Goal: Task Accomplishment & Management: Use online tool/utility

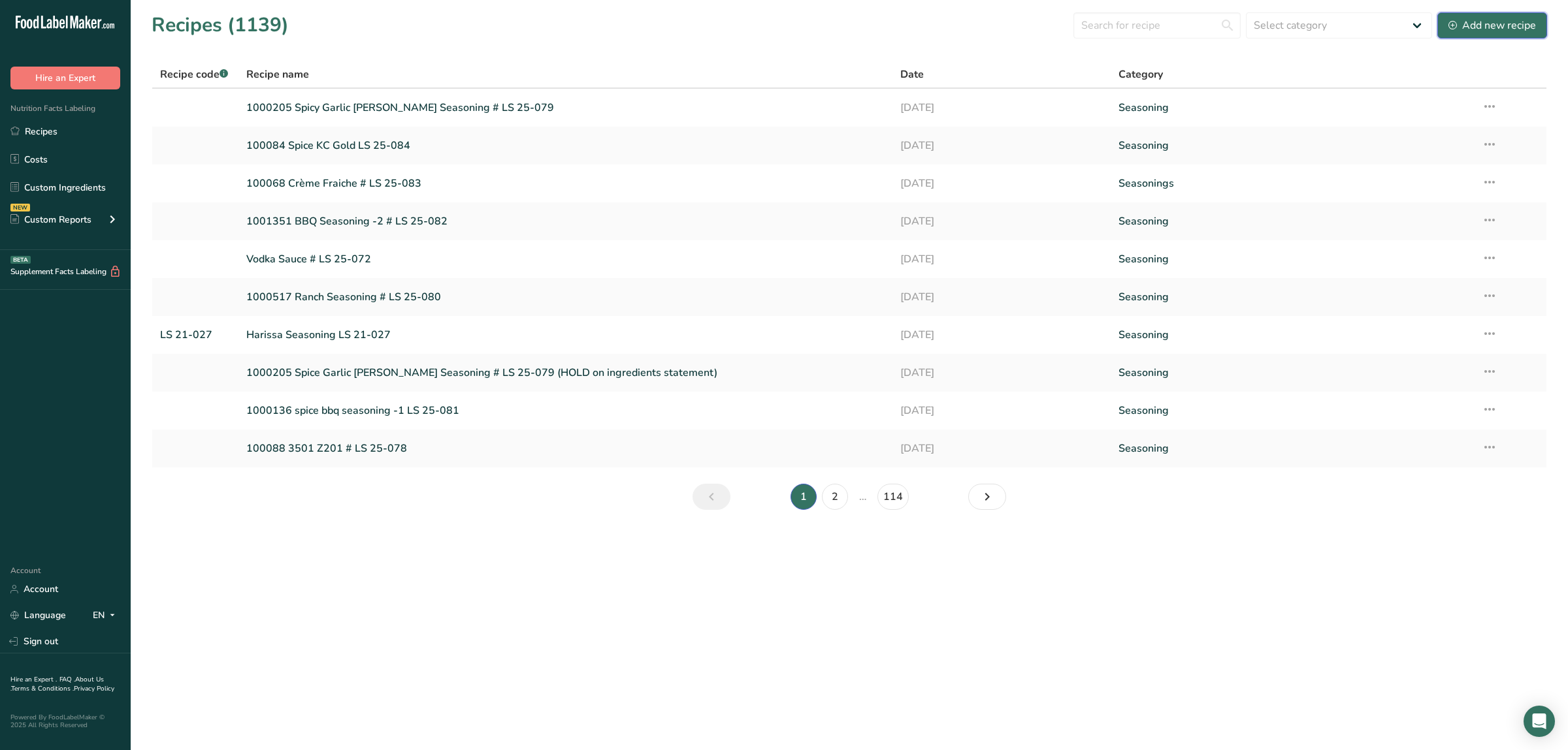
click at [1492, 22] on div "Add new recipe" at bounding box center [1492, 26] width 87 height 16
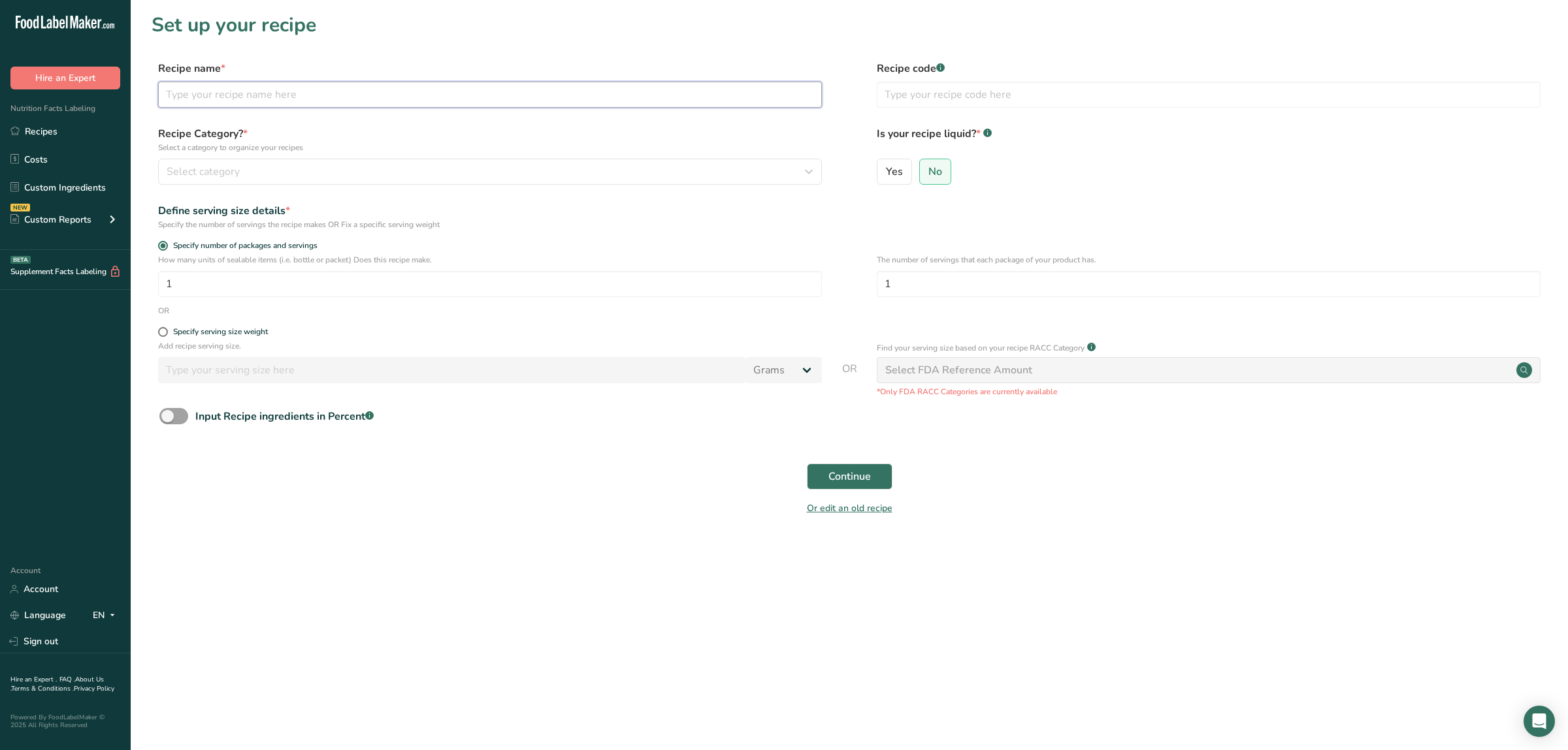
click at [451, 95] on input "text" at bounding box center [490, 94] width 663 height 26
paste input "550443 Cheese sauce (no Artificial Color) LS 25-087"
type input "550443 Cheese sauce (no Artificial Color) LS 25-087"
click at [445, 175] on div "Select category" at bounding box center [486, 172] width 639 height 16
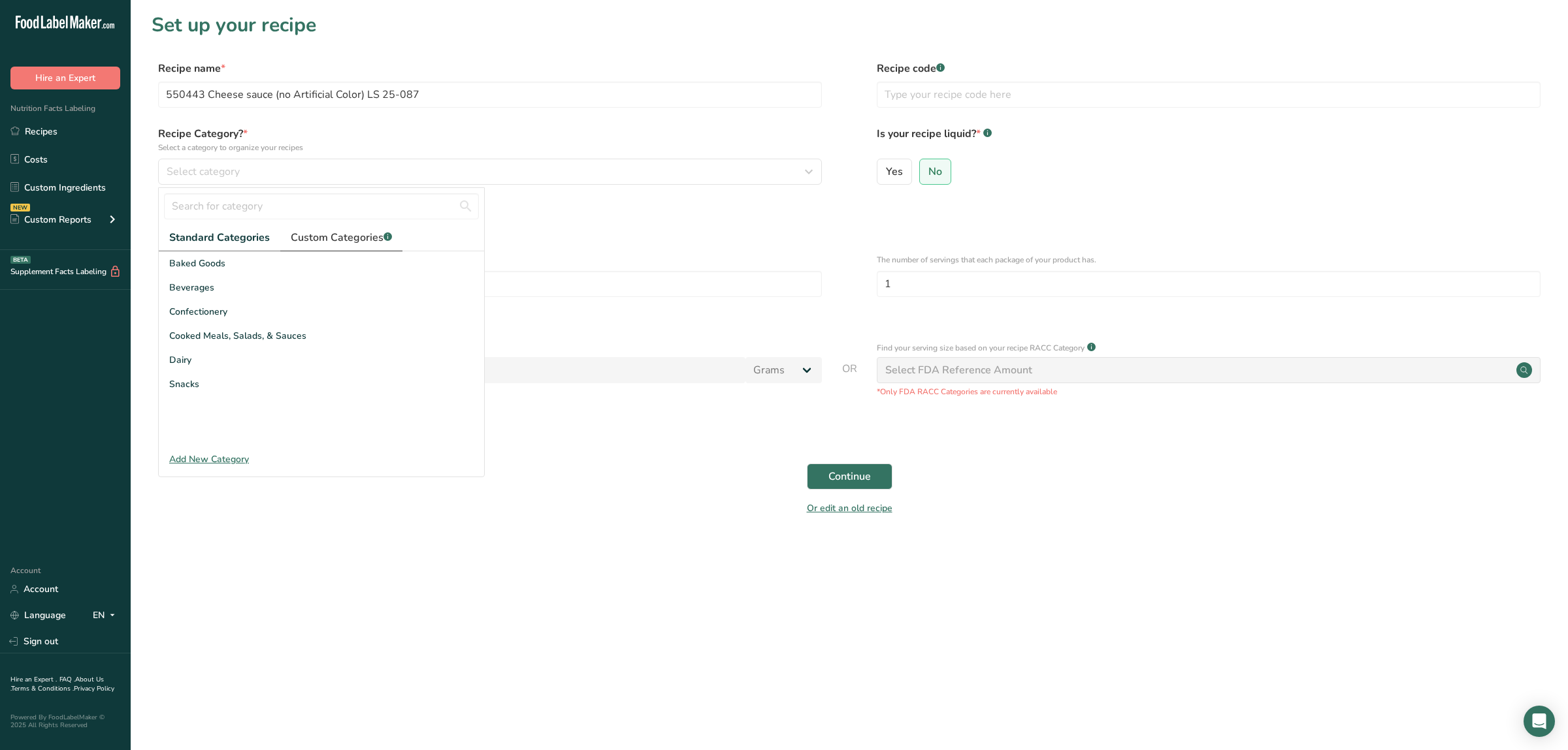
click at [336, 236] on span "Custom Categories .a-a{fill:#347362;}.b-a{fill:#fff;}" at bounding box center [341, 238] width 101 height 16
click at [220, 273] on div "cheese sauce" at bounding box center [321, 263] width 325 height 24
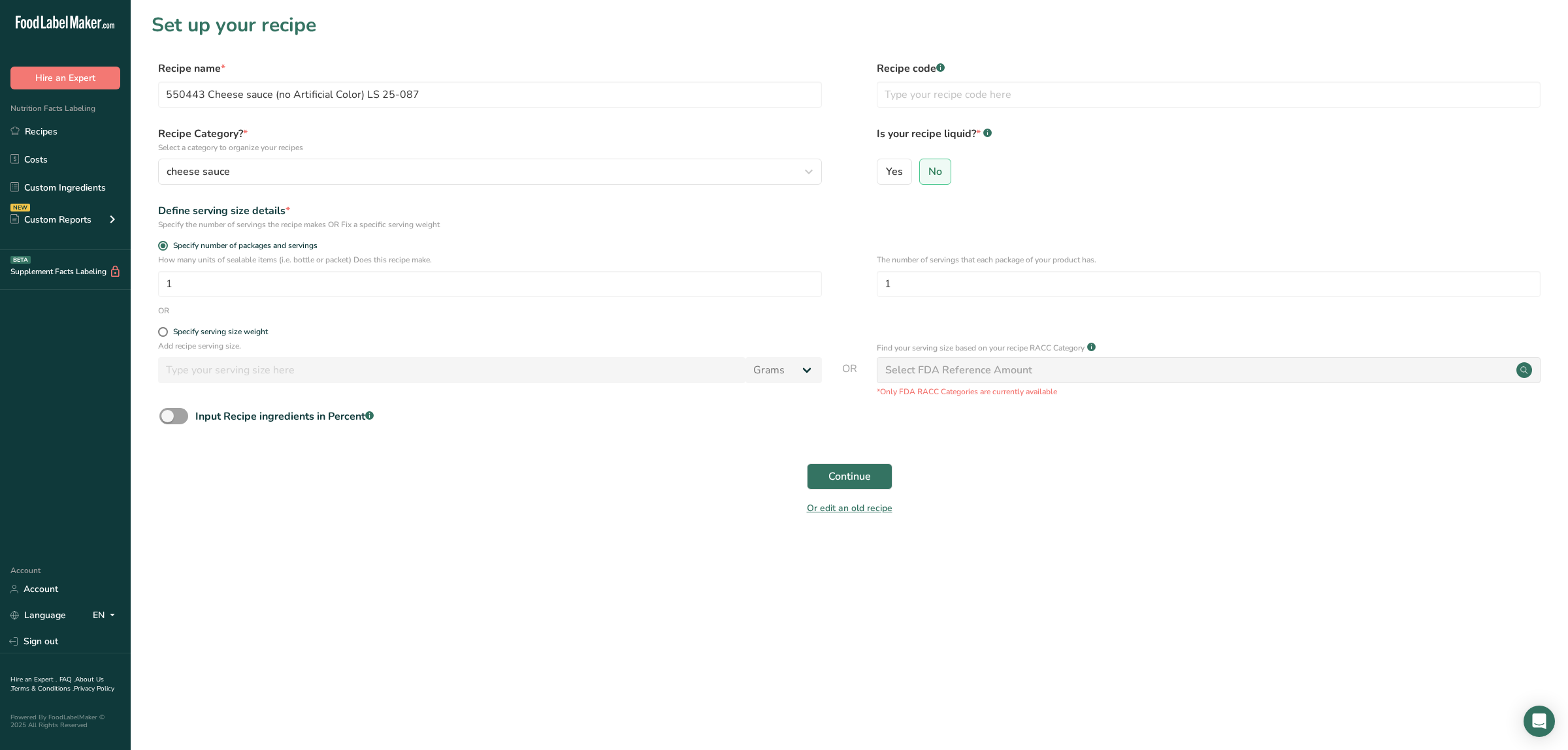
click at [953, 367] on div "Select FDA Reference Amount" at bounding box center [959, 370] width 147 height 16
click at [855, 477] on span "Continue" at bounding box center [850, 477] width 42 height 16
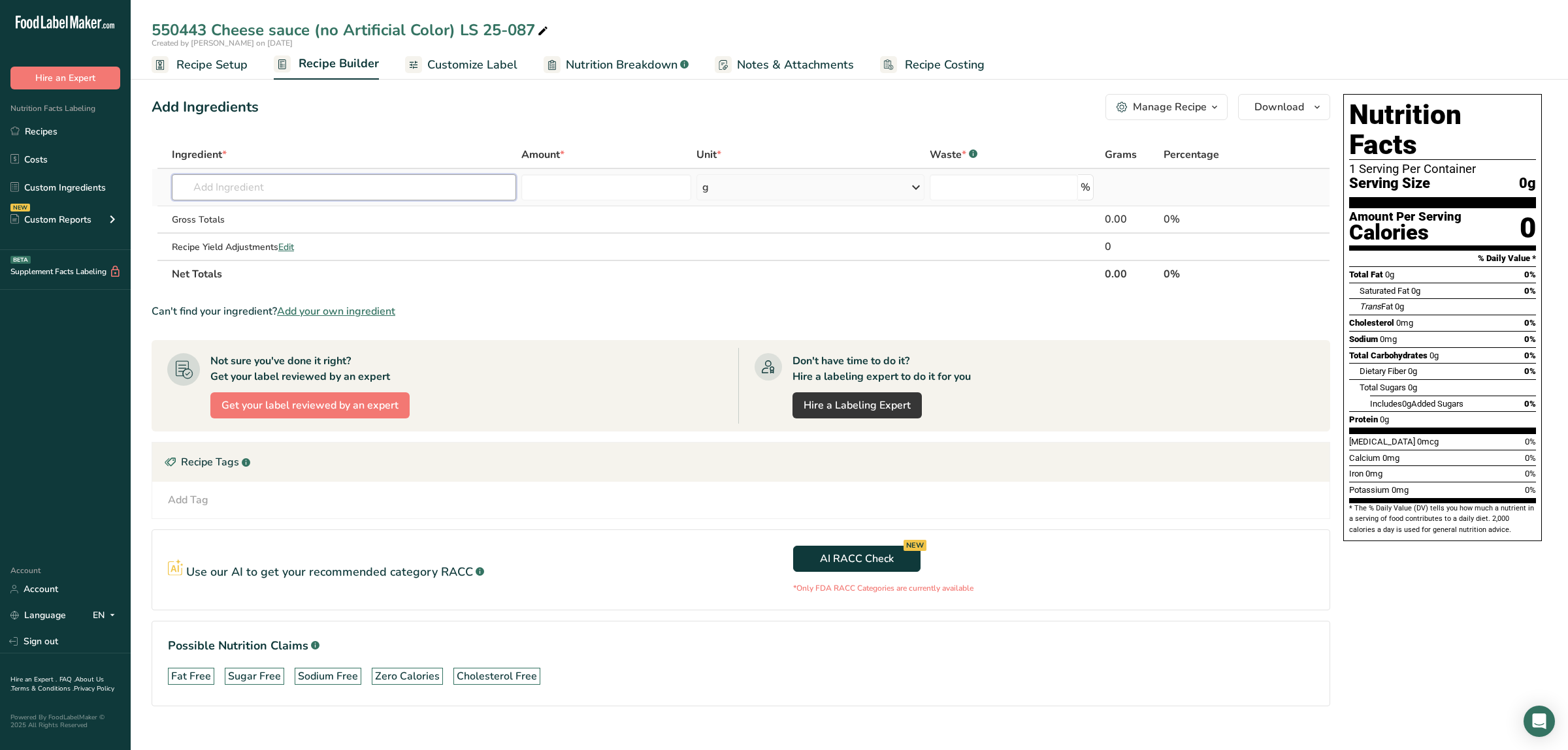
click at [329, 182] on input "text" at bounding box center [344, 187] width 344 height 26
type input "715053"
click at [416, 218] on div "715053 715053 - Starch 12744 HiForm" at bounding box center [333, 214] width 303 height 14
type input "715053 - Starch 12744 HiForm"
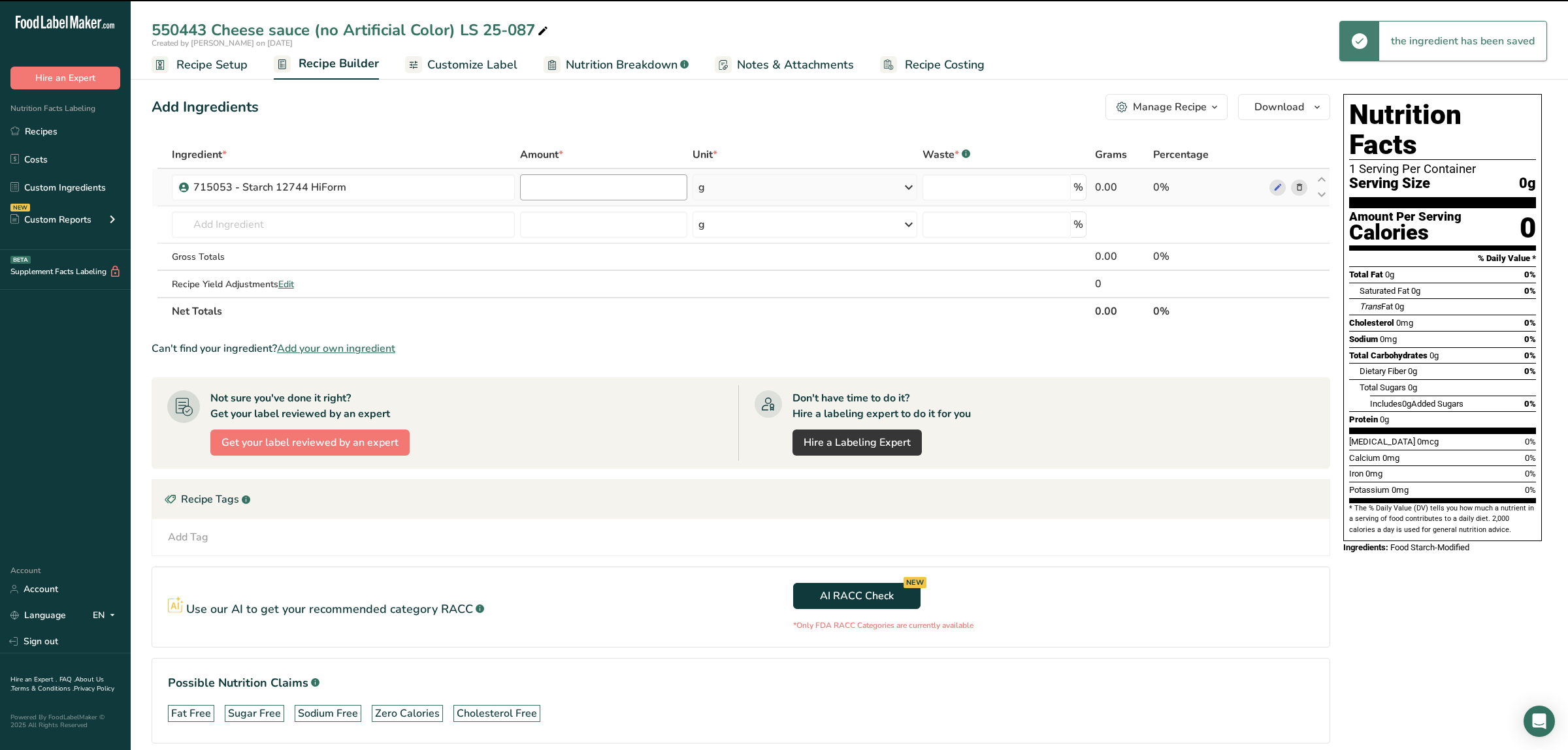
type input "0"
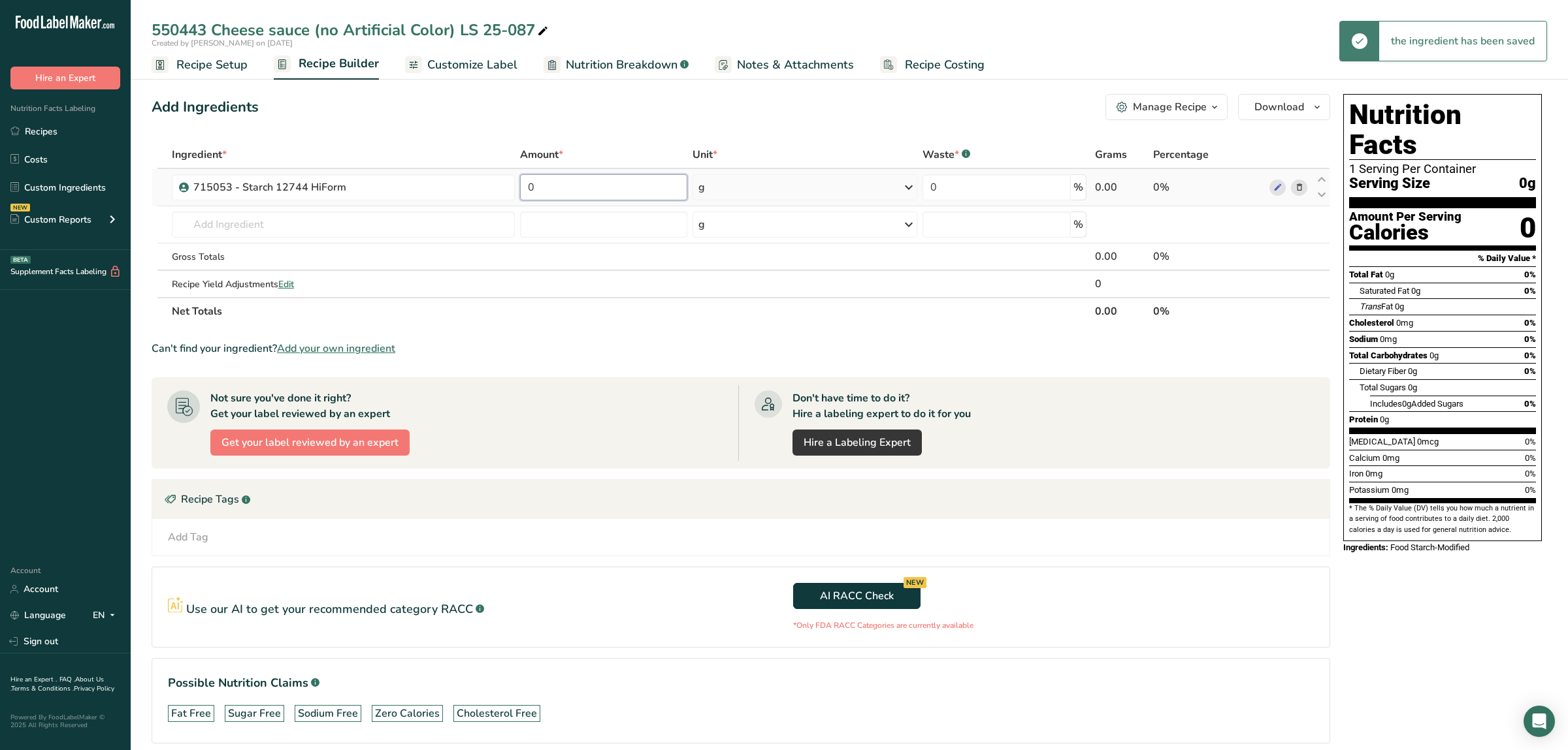
drag, startPoint x: 610, startPoint y: 192, endPoint x: 384, endPoint y: 183, distance: 226.2
click at [520, 183] on input "0" at bounding box center [604, 187] width 168 height 26
type input "28"
click at [309, 224] on input "text" at bounding box center [343, 224] width 343 height 26
click at [355, 226] on input "text" at bounding box center [343, 224] width 343 height 26
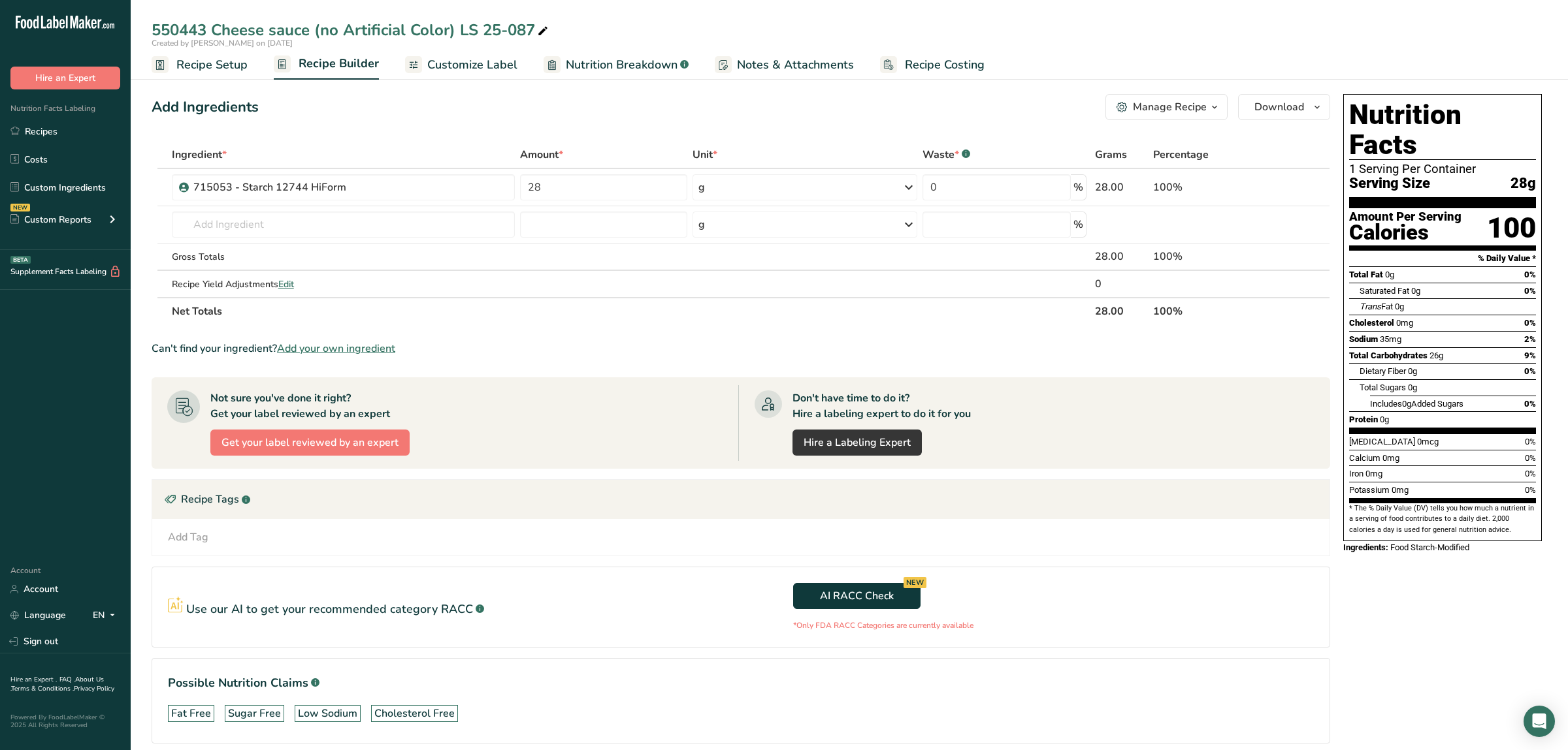
click at [369, 346] on span "Add your own ingredient" at bounding box center [336, 349] width 119 height 16
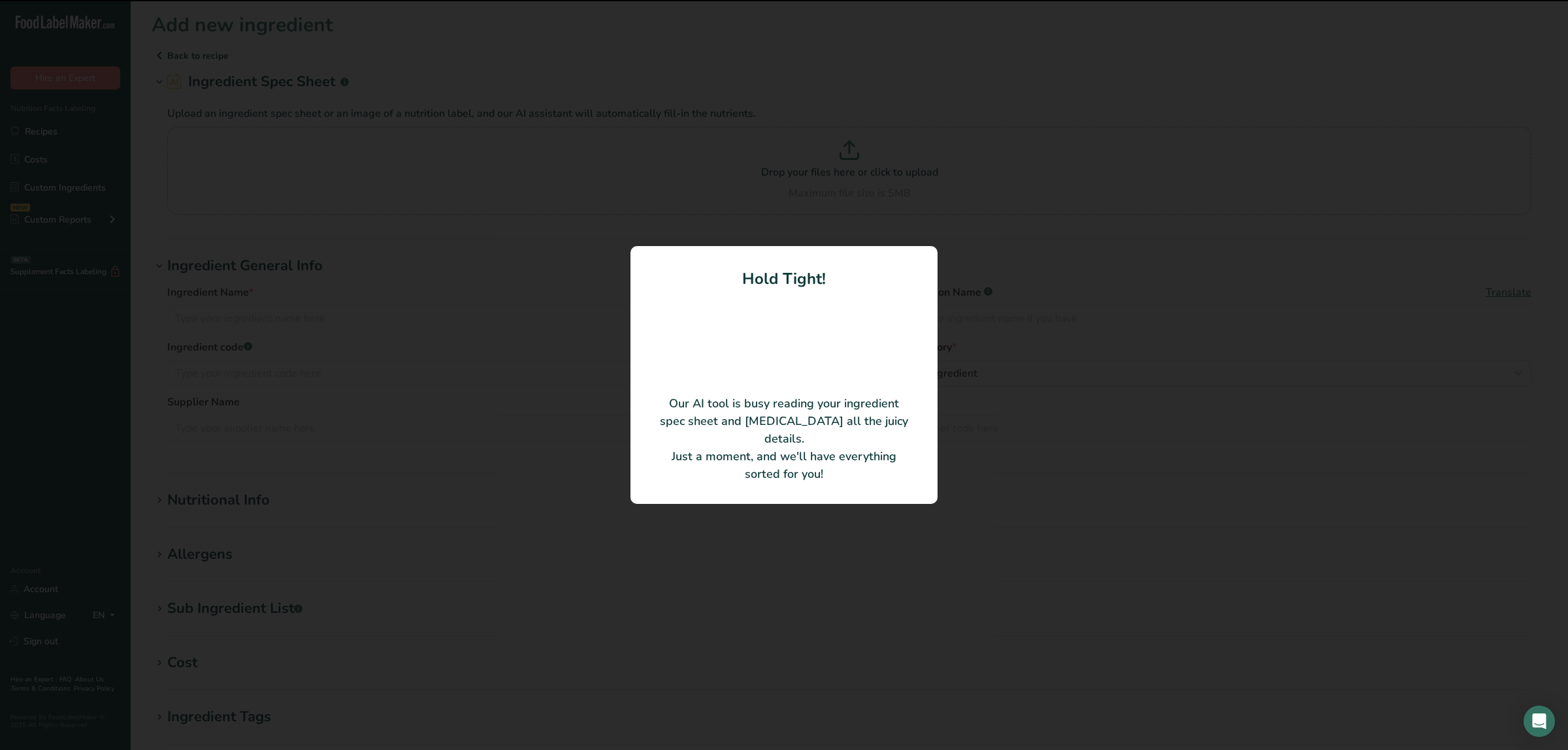
type input "Cheddar Cheese Blend"
type input "NP7056-1"
type input "Bluegrass Ingredients"
type input "BDF0316"
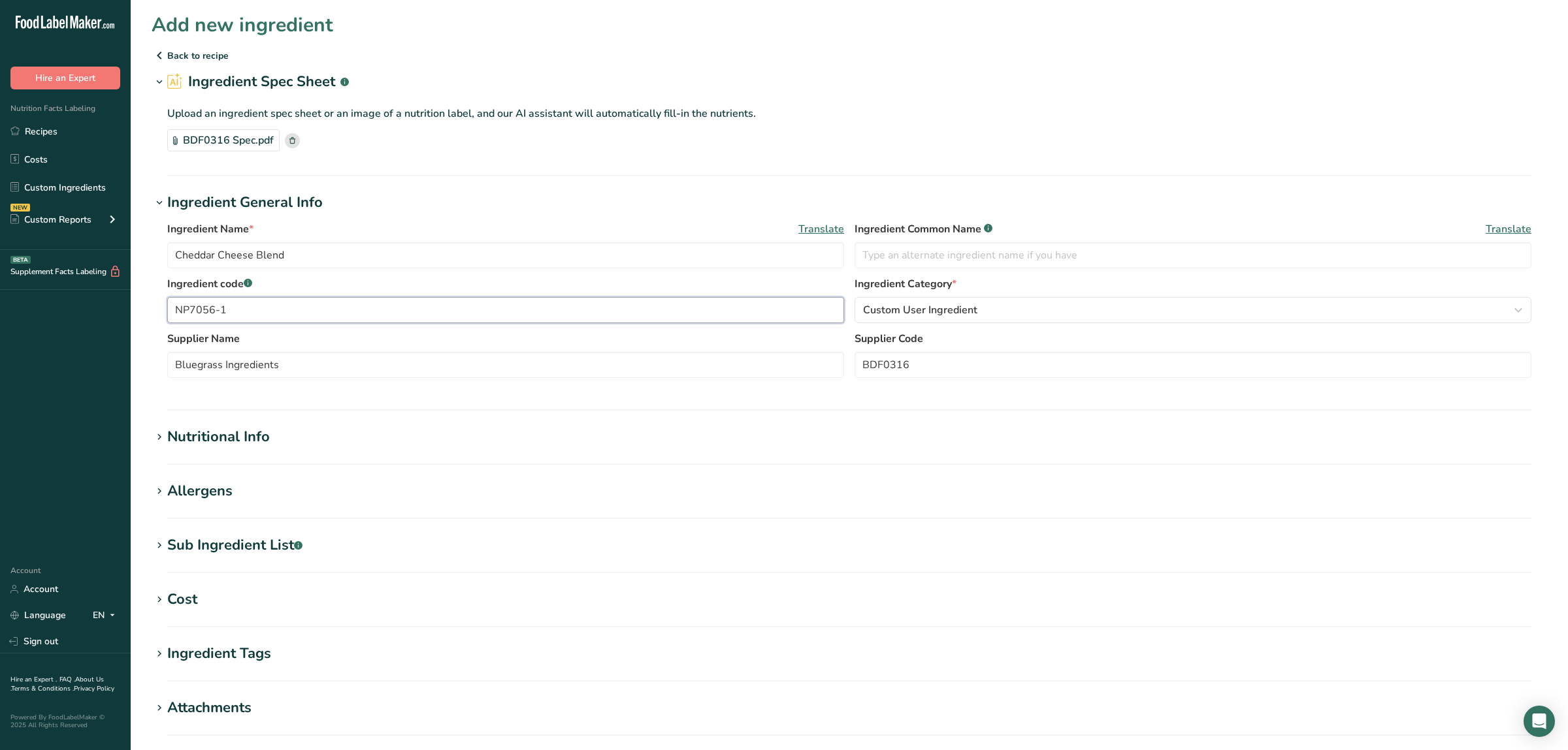
drag, startPoint x: 248, startPoint y: 315, endPoint x: 126, endPoint y: 314, distance: 122.0
click at [168, 314] on input "NP7056-1" at bounding box center [506, 310] width 677 height 26
click at [356, 252] on input "Cheddar Cheese Blend" at bounding box center [506, 255] width 677 height 26
drag, startPoint x: 924, startPoint y: 369, endPoint x: 797, endPoint y: 363, distance: 127.1
click at [854, 363] on input "BDF0316" at bounding box center [1193, 365] width 677 height 26
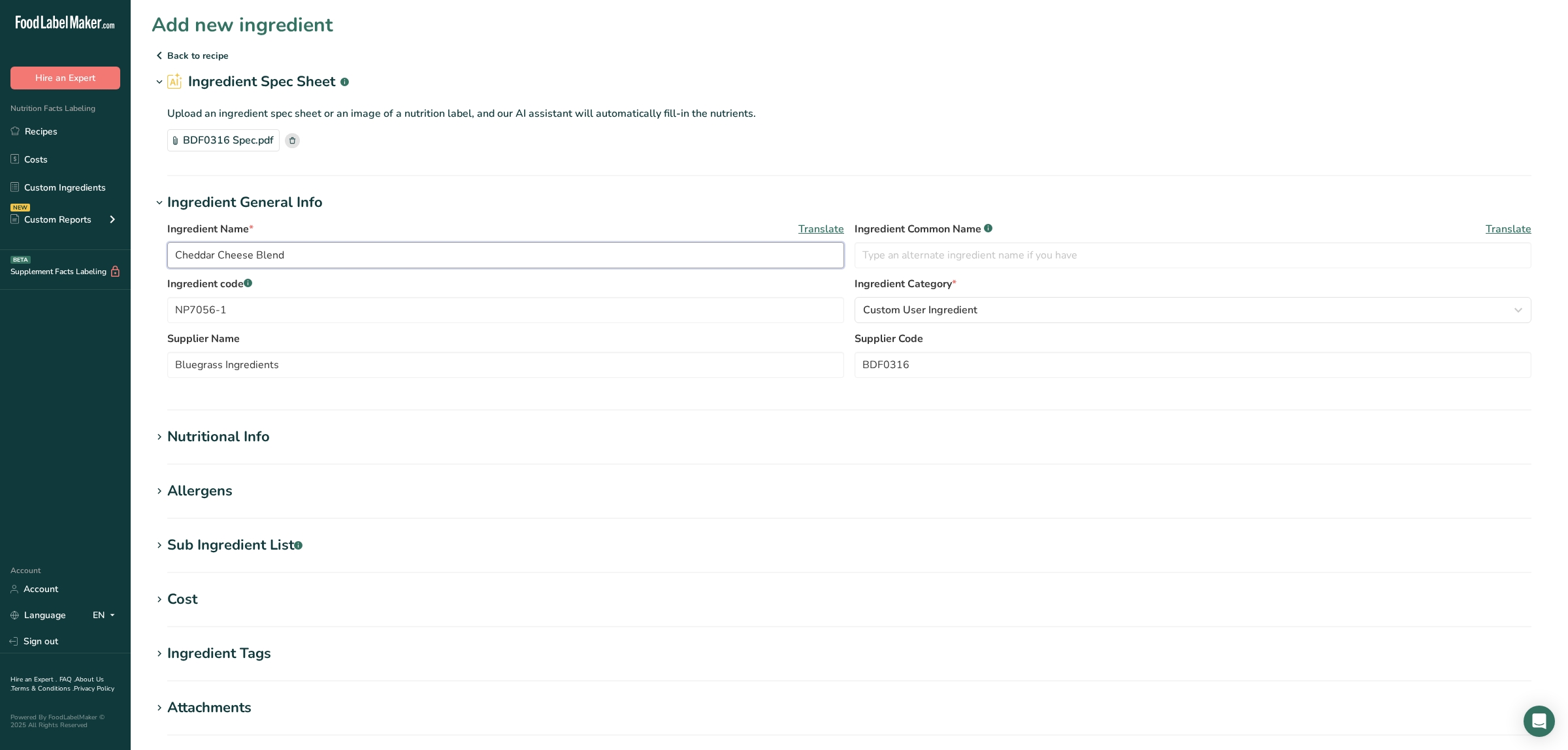
click at [352, 252] on input "Cheddar Cheese Blend" at bounding box center [506, 255] width 677 height 26
paste input "BDF0316"
type input "Cheddar Cheese Blend BDF0316"
click at [245, 311] on input "NP7056-1" at bounding box center [506, 310] width 677 height 26
drag, startPoint x: 264, startPoint y: 310, endPoint x: 81, endPoint y: 308, distance: 183.0
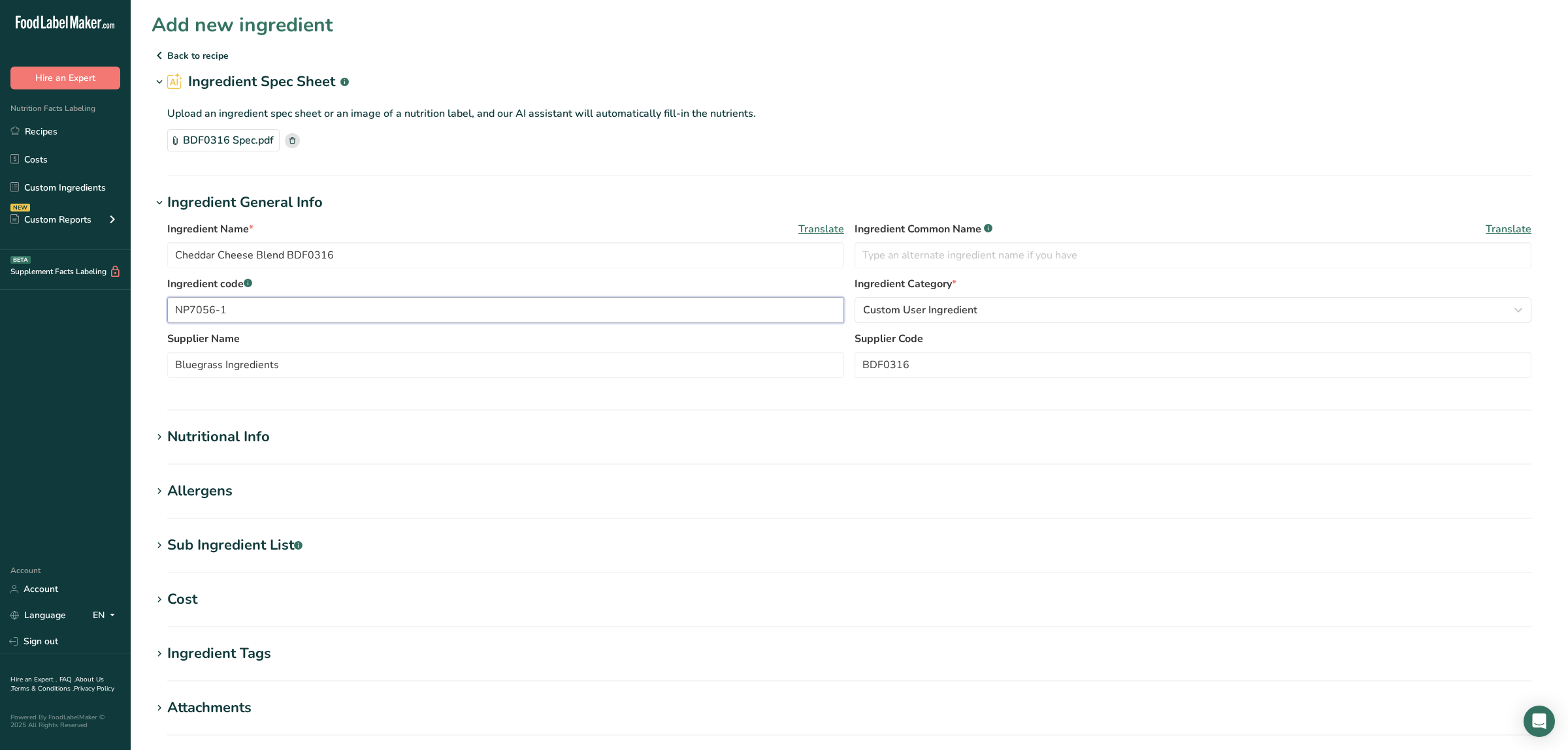
click at [168, 308] on input "NP7056-1" at bounding box center [506, 310] width 677 height 26
click at [956, 249] on input "text" at bounding box center [1193, 255] width 677 height 26
click at [996, 258] on input "text" at bounding box center [1193, 255] width 677 height 26
paste input "Cheddar Cheese"
type input "Cheddar Cheese"
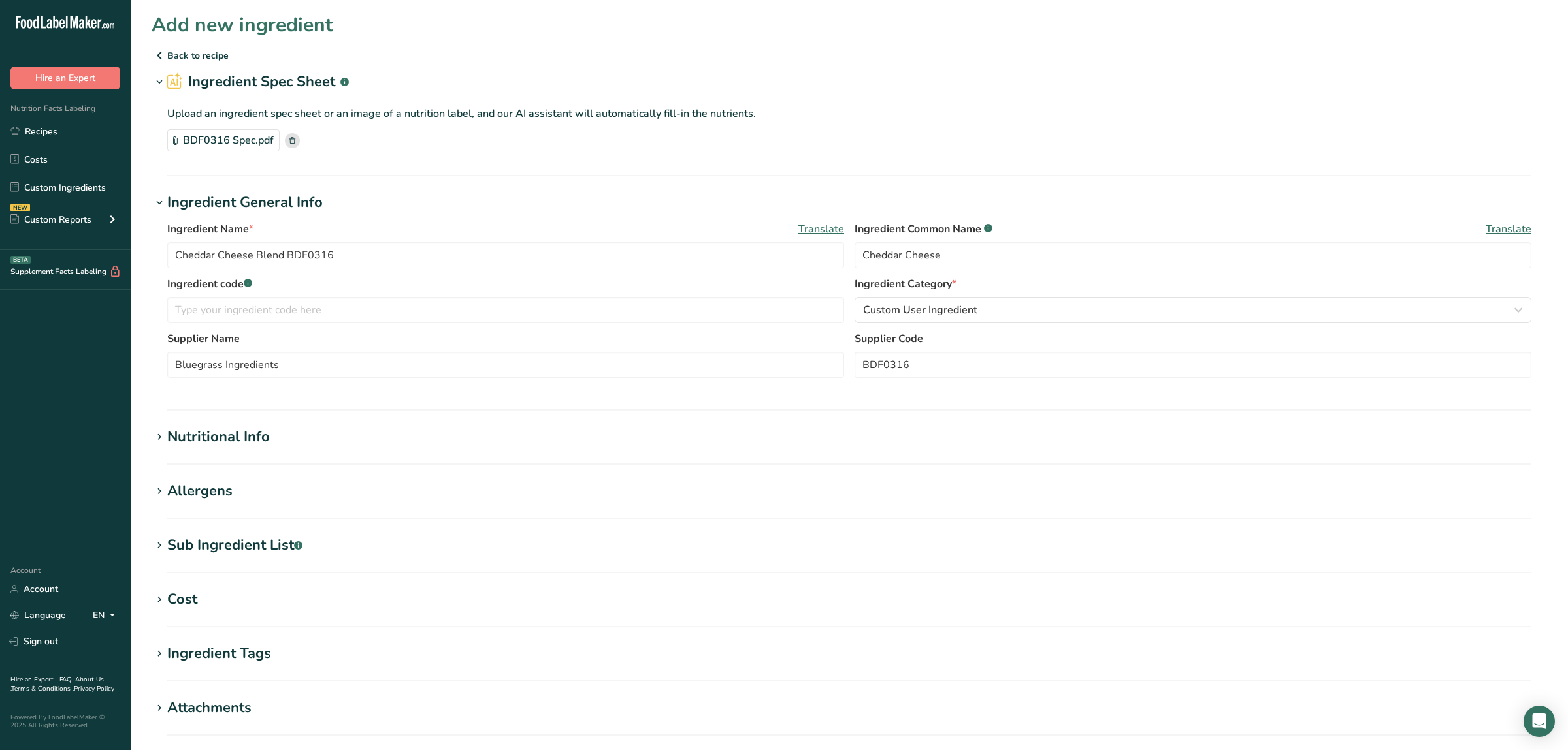
click at [190, 536] on div "Sub Ingredient List .a-a{fill:#347362;}.b-a{fill:#fff;}" at bounding box center [235, 545] width 135 height 22
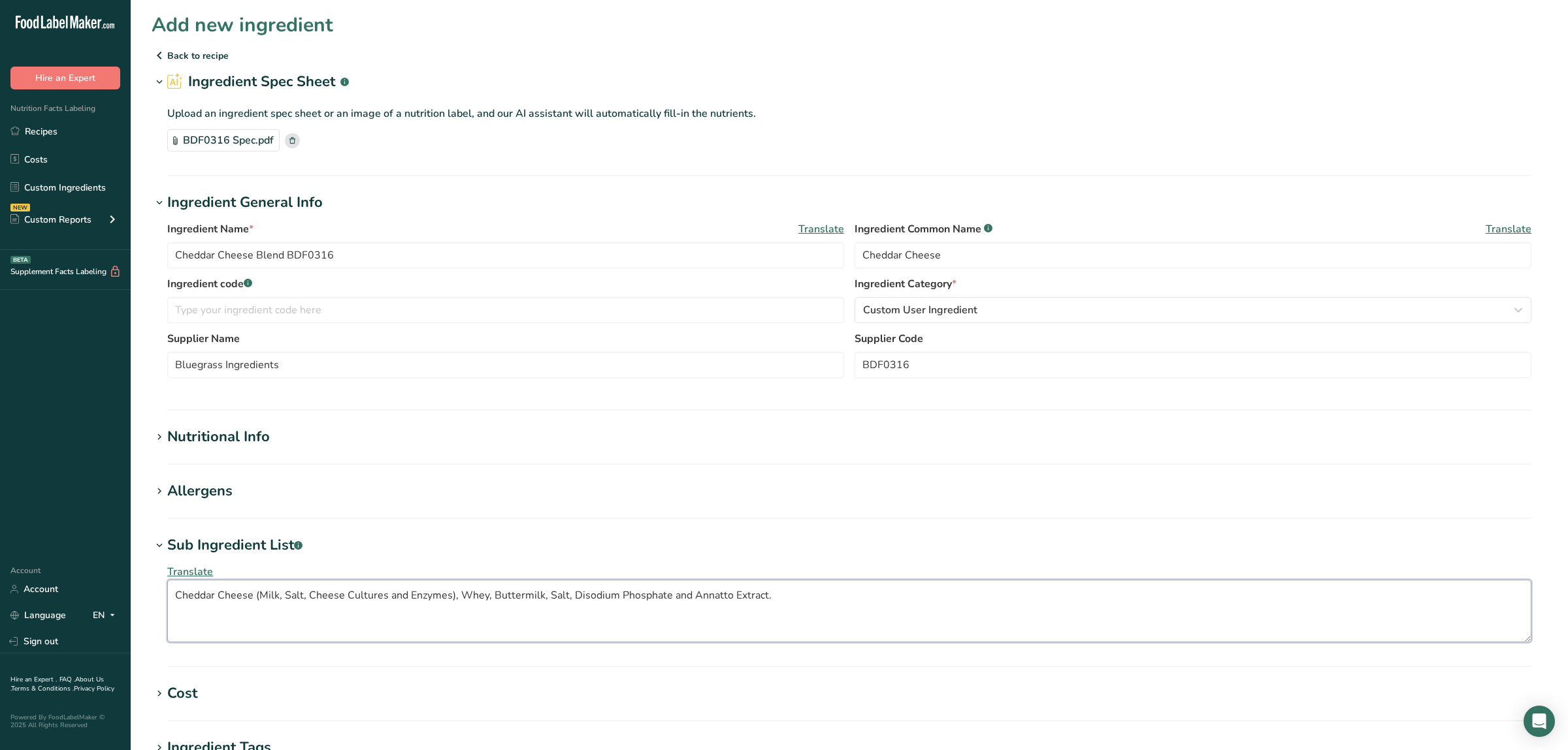
drag, startPoint x: 260, startPoint y: 592, endPoint x: 173, endPoint y: 592, distance: 87.0
click at [173, 592] on textarea "Cheddar Cheese (Milk, Salt, Cheese Cultures and Enzymes), Whey, Buttermilk, Sal…" at bounding box center [850, 611] width 1364 height 63
type textarea "(Milk, Salt, Cheese Cultures and Enzymes), Whey, Buttermilk, Salt, Disodium Pho…"
click at [215, 453] on section "Nutritional Info Serving Size .a-a{fill:#347362;}.b-a{fill:#fff;} Add ingredien…" at bounding box center [849, 445] width 1395 height 38
click at [222, 443] on div "Nutritional Info" at bounding box center [219, 437] width 103 height 22
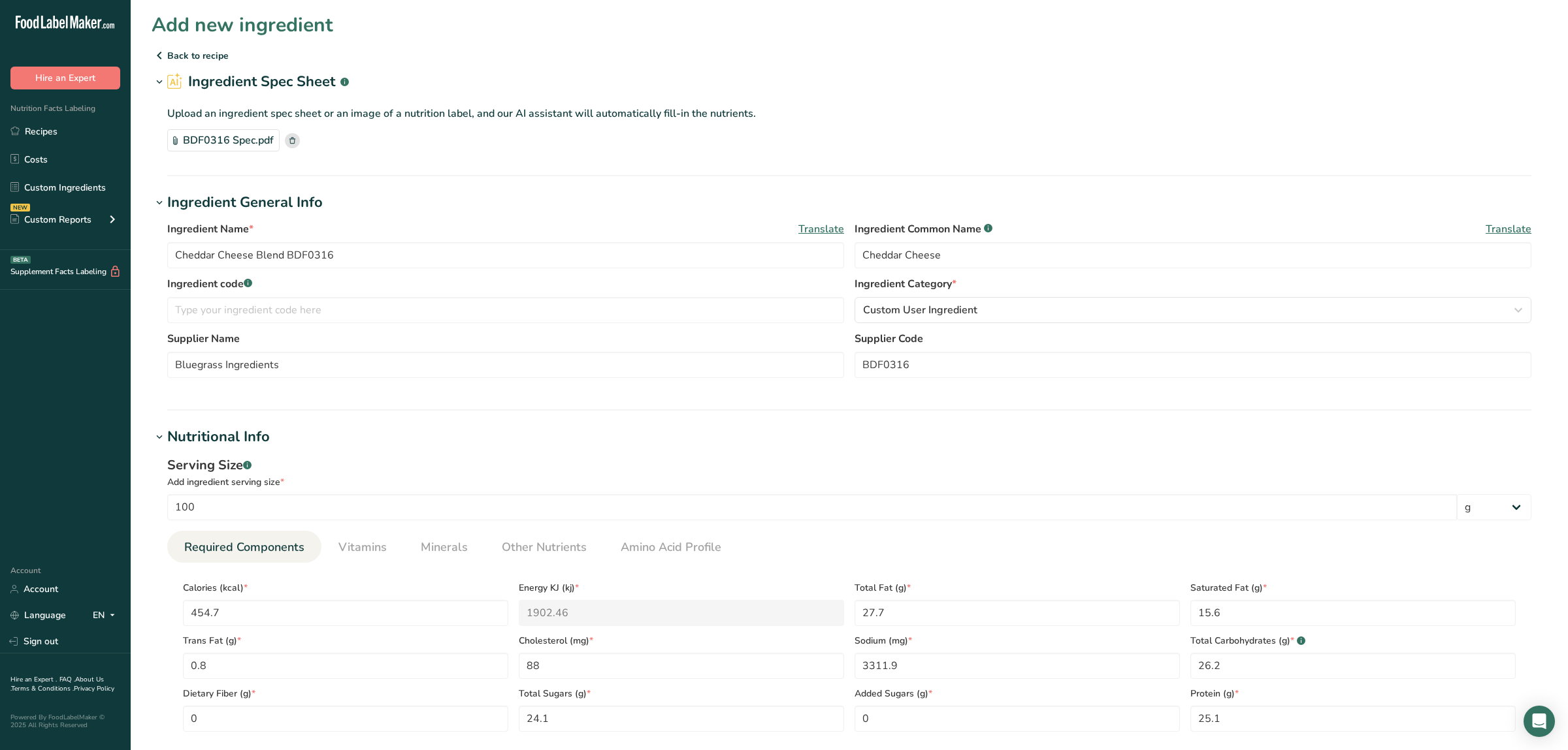
scroll to position [274, 0]
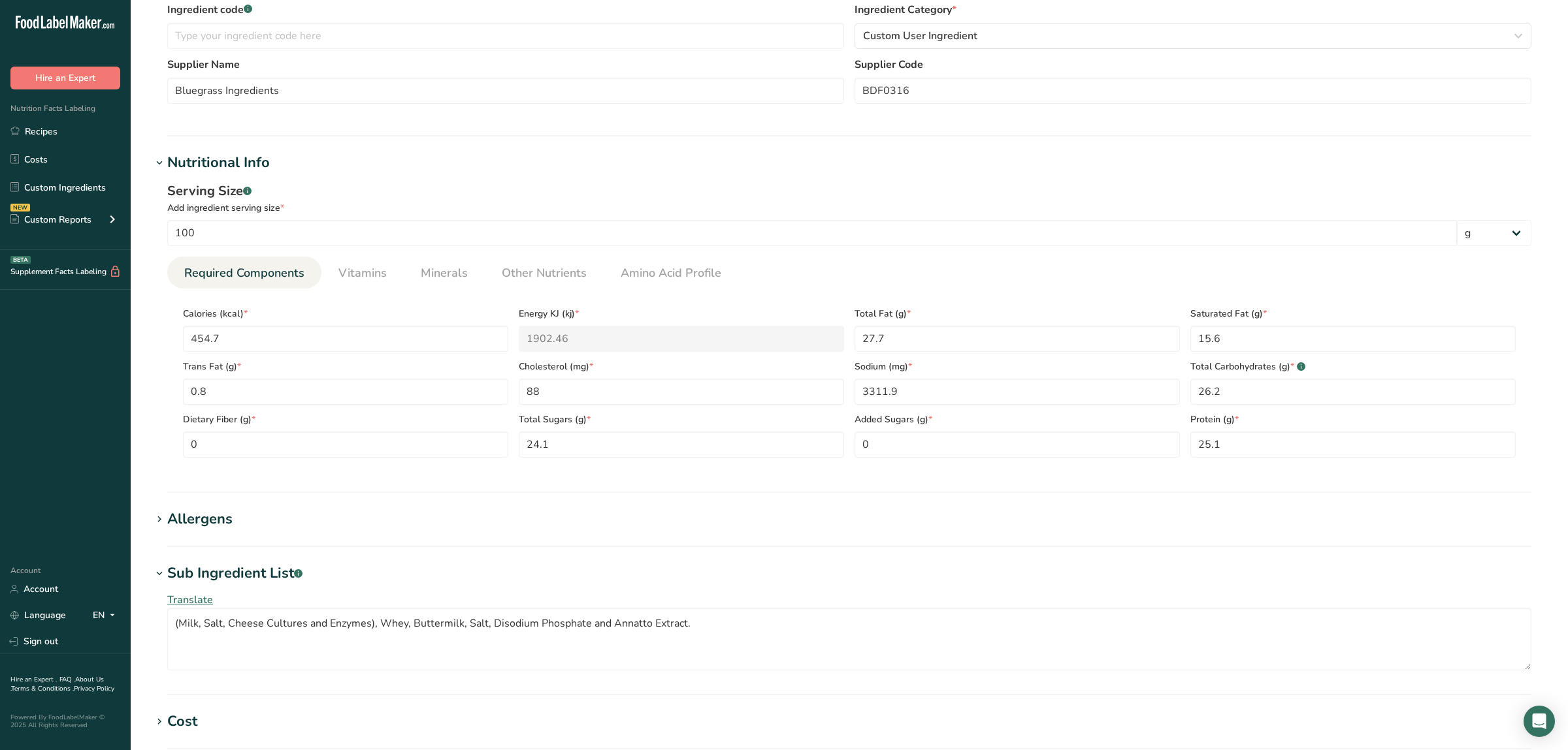
click at [209, 514] on div "Allergens" at bounding box center [200, 519] width 66 height 22
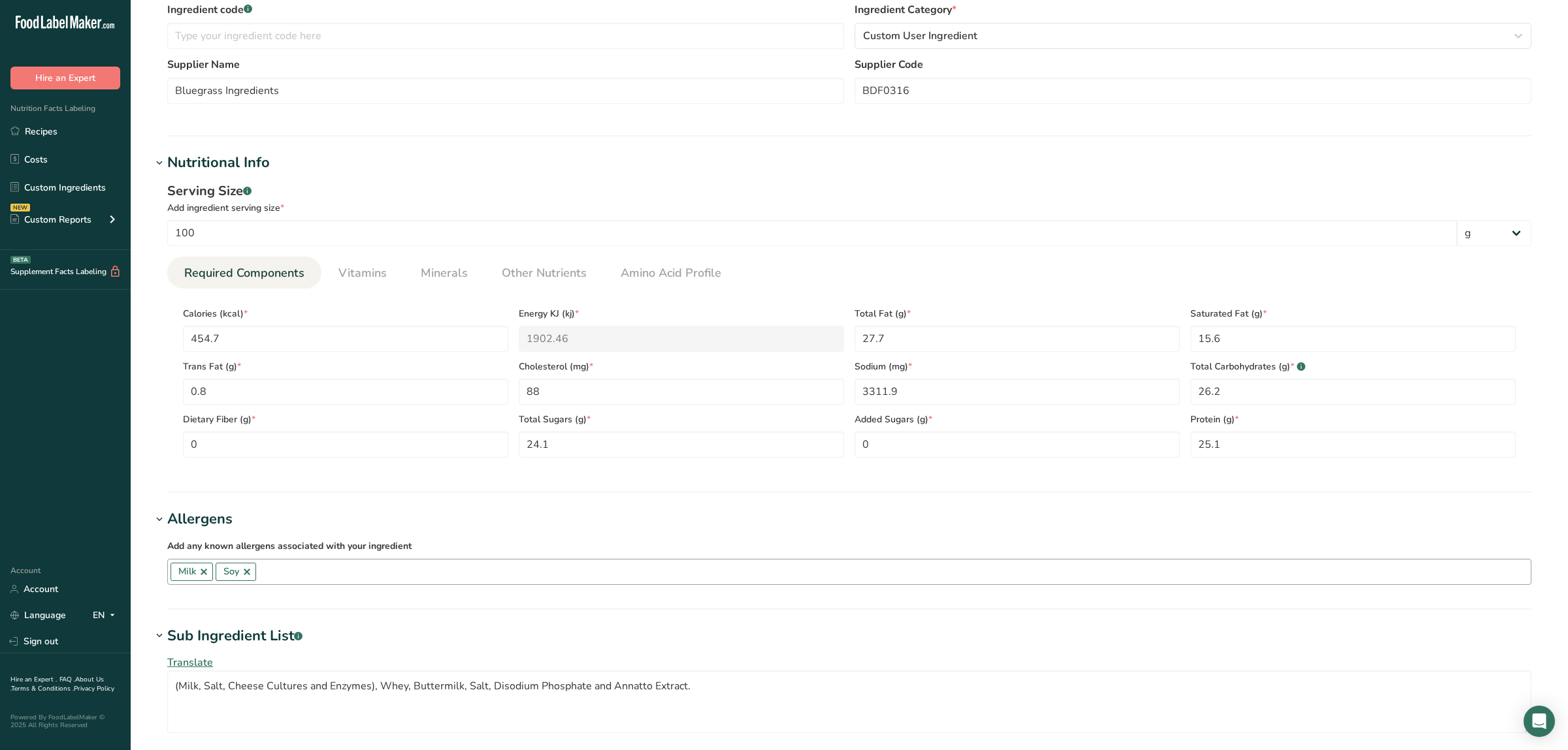
click at [248, 571] on link at bounding box center [247, 572] width 11 height 11
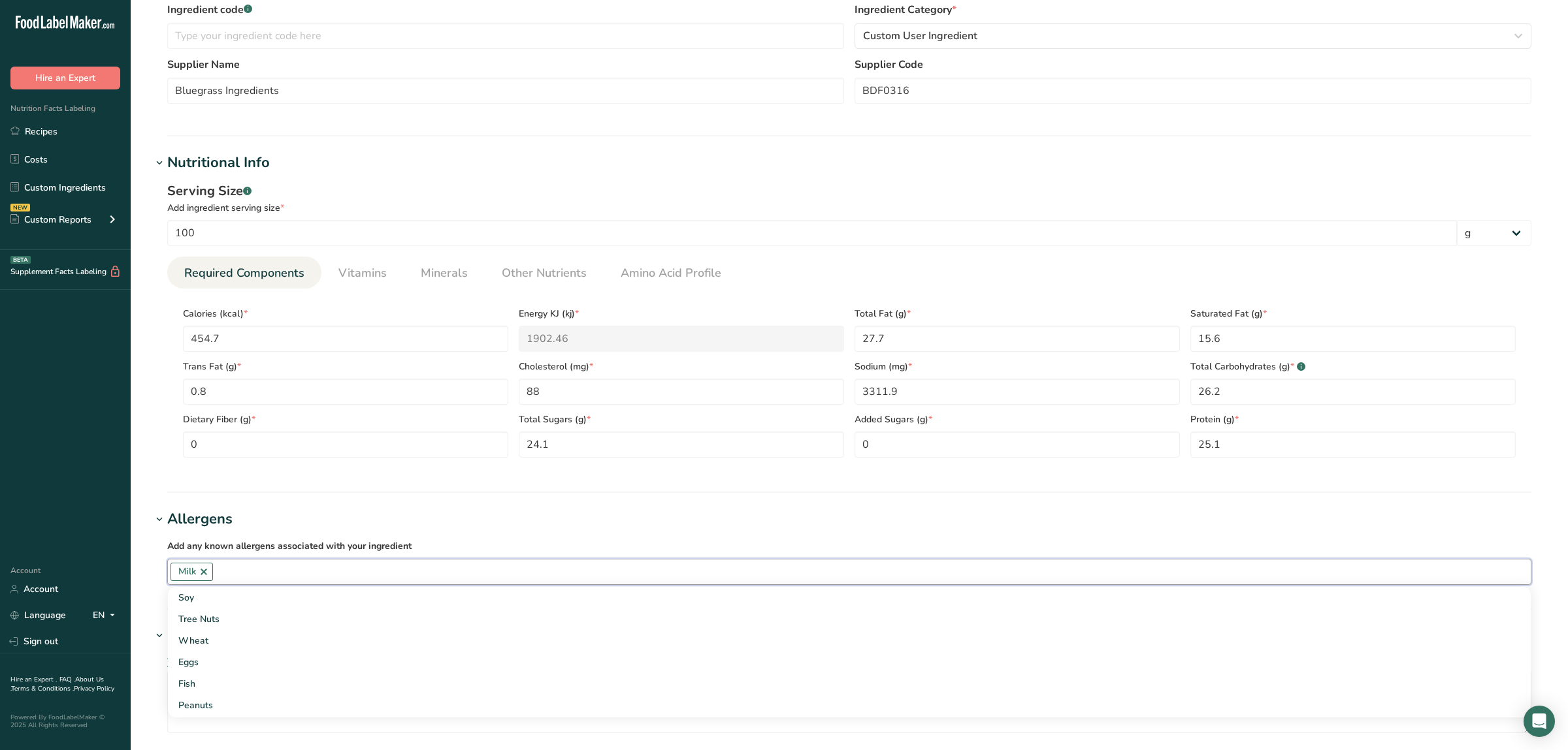
click at [153, 603] on section "Allergens Add any known allergens associated with your ingredient Milk Soy Tree…" at bounding box center [849, 559] width 1395 height 101
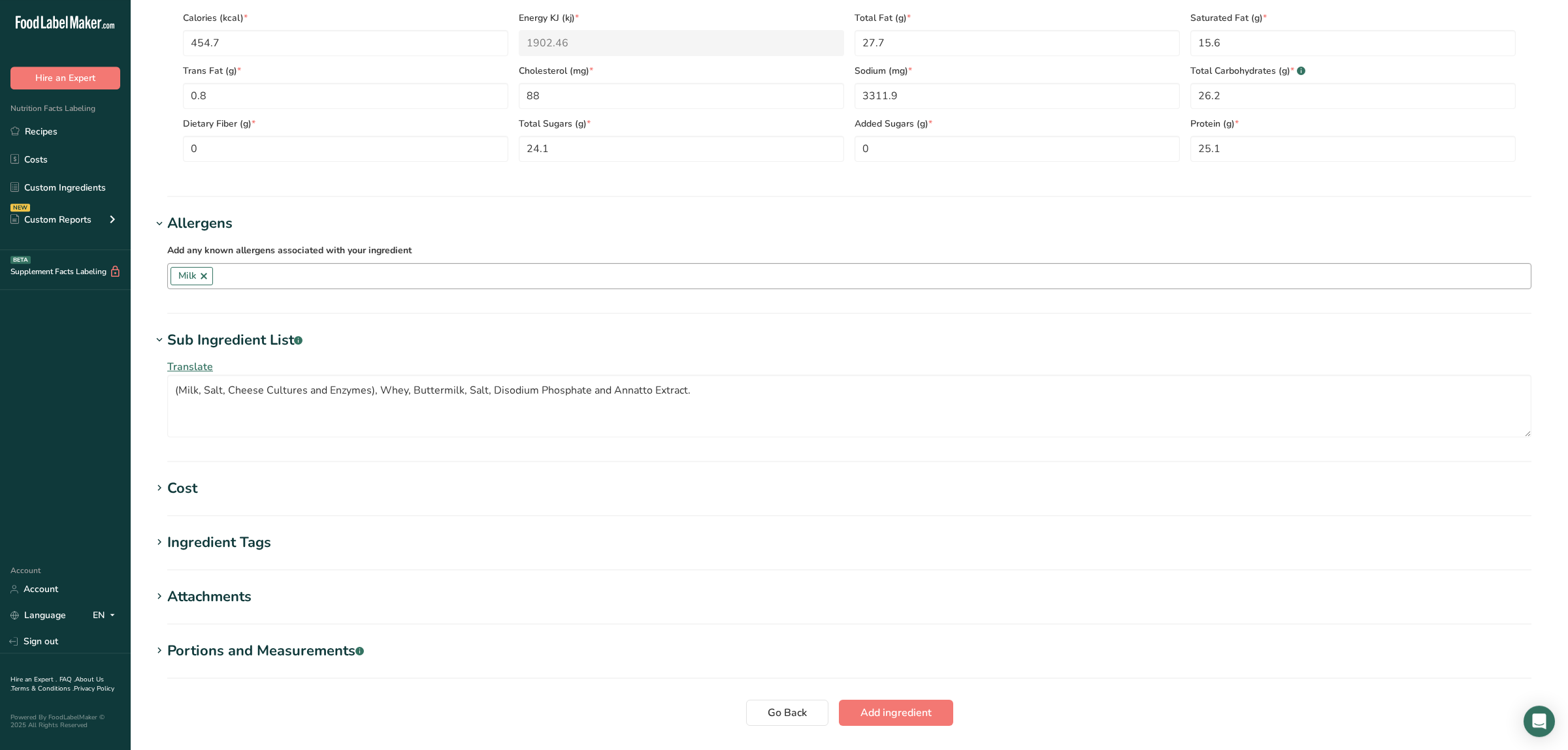
scroll to position [657, 0]
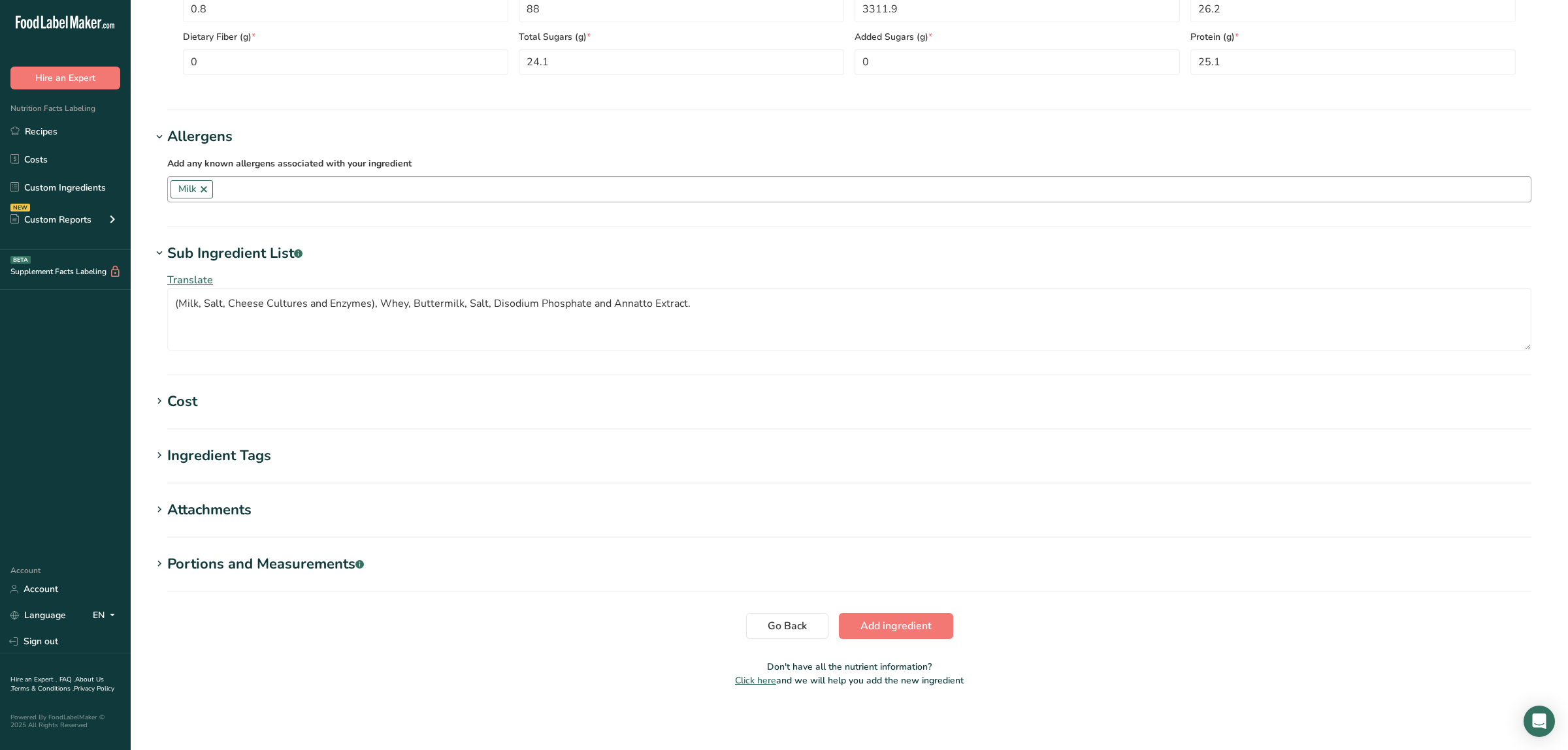
click at [195, 518] on div "Attachments" at bounding box center [209, 510] width 84 height 22
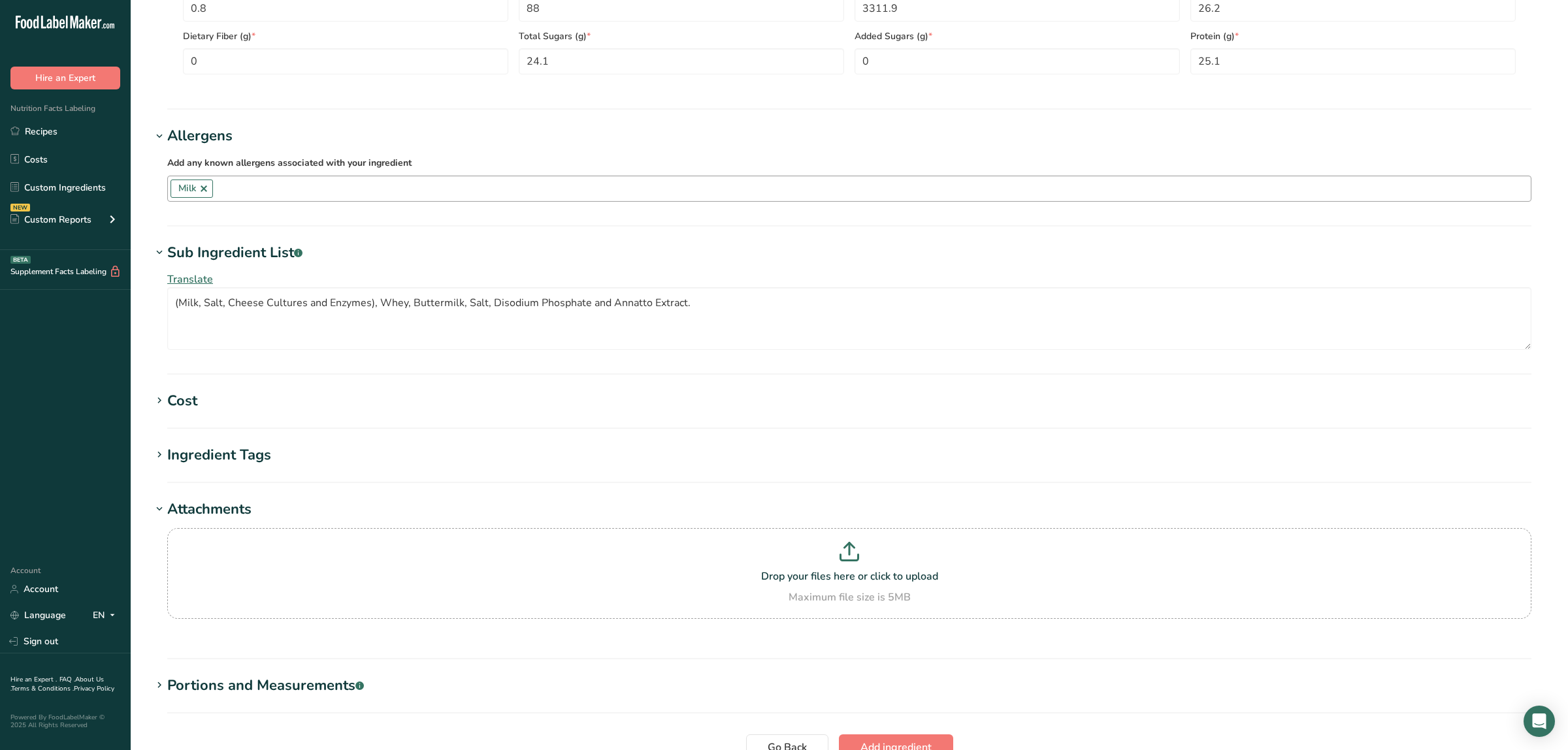
click at [254, 456] on div "Ingredient Tags" at bounding box center [219, 455] width 104 height 22
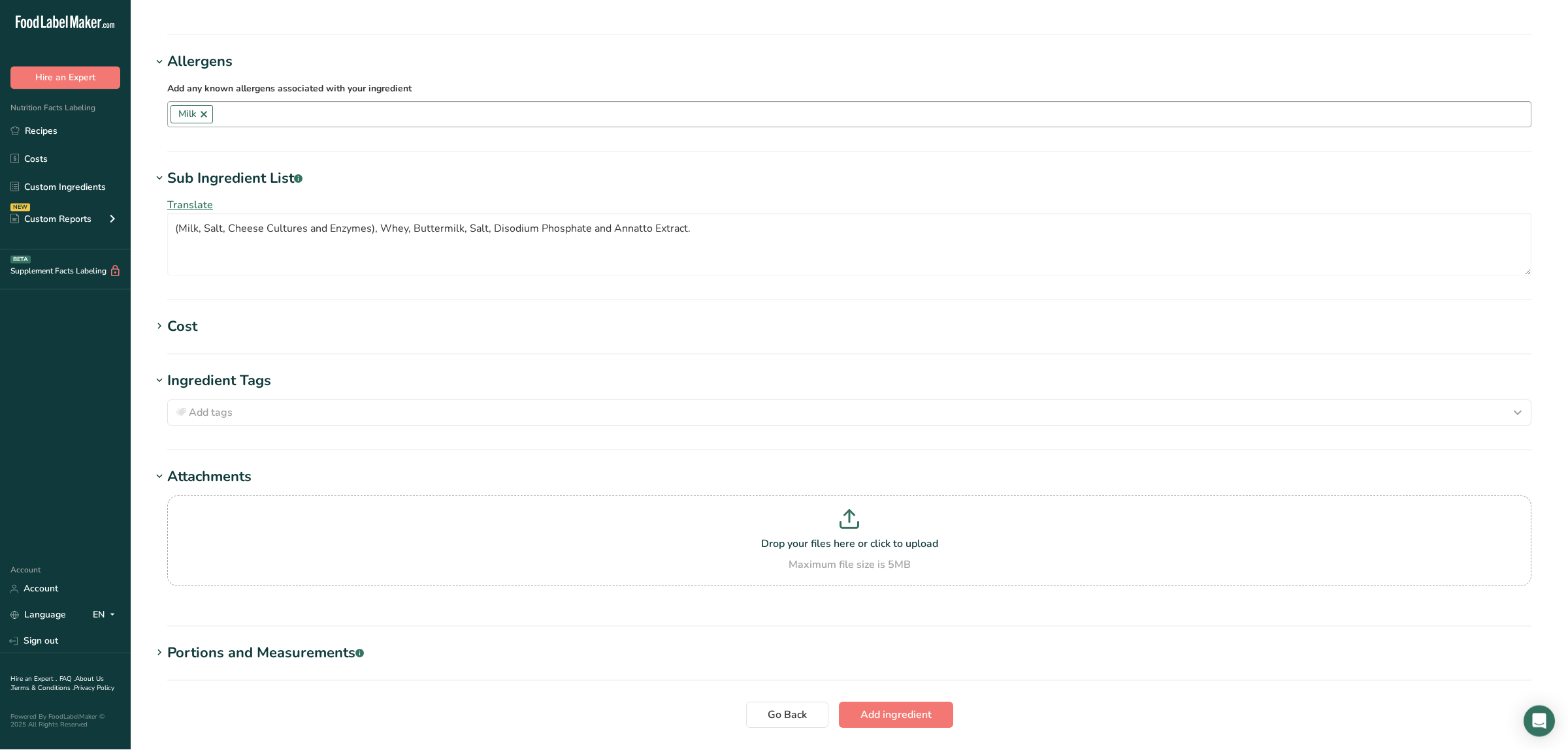
scroll to position [823, 0]
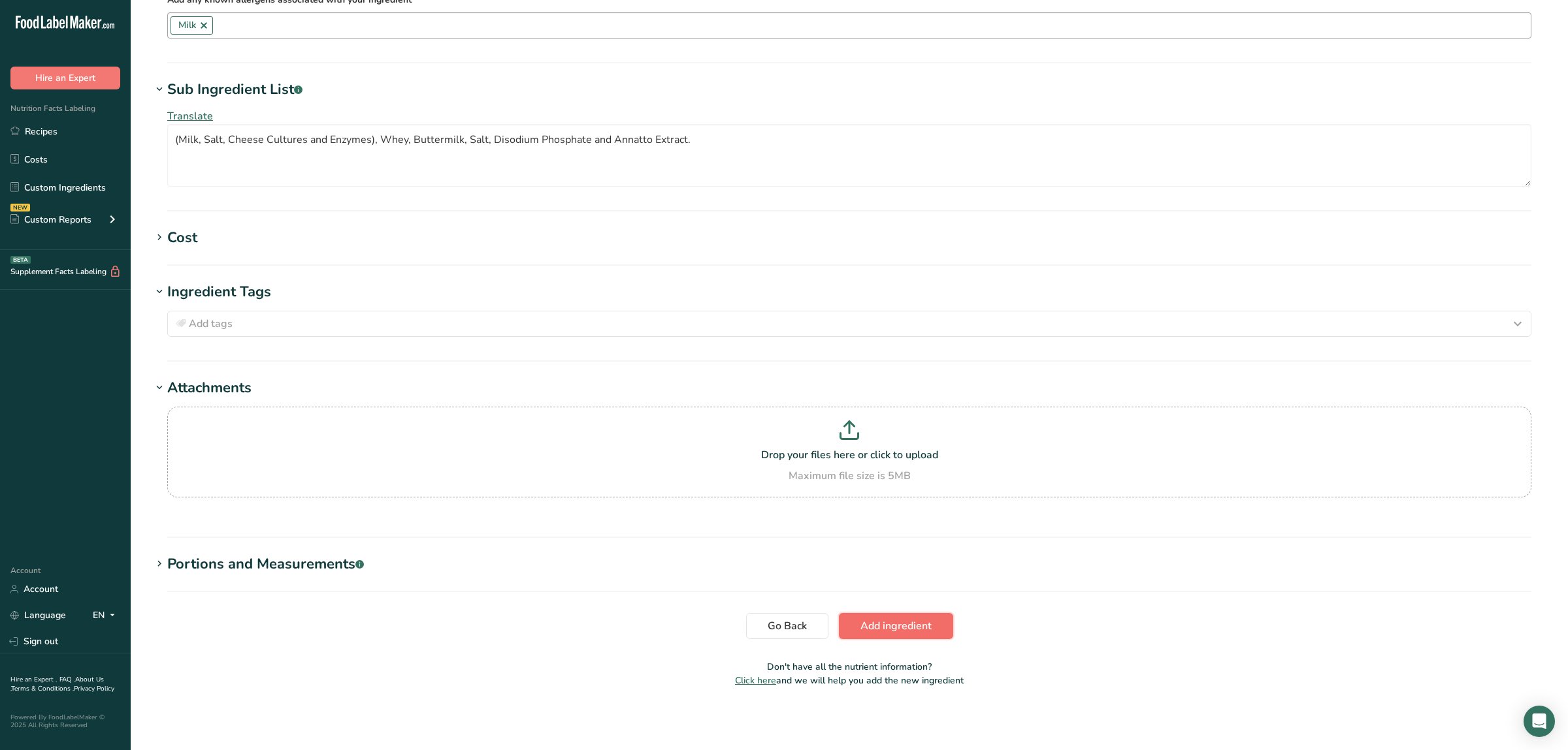
click at [931, 630] on span "Add ingredient" at bounding box center [896, 626] width 72 height 16
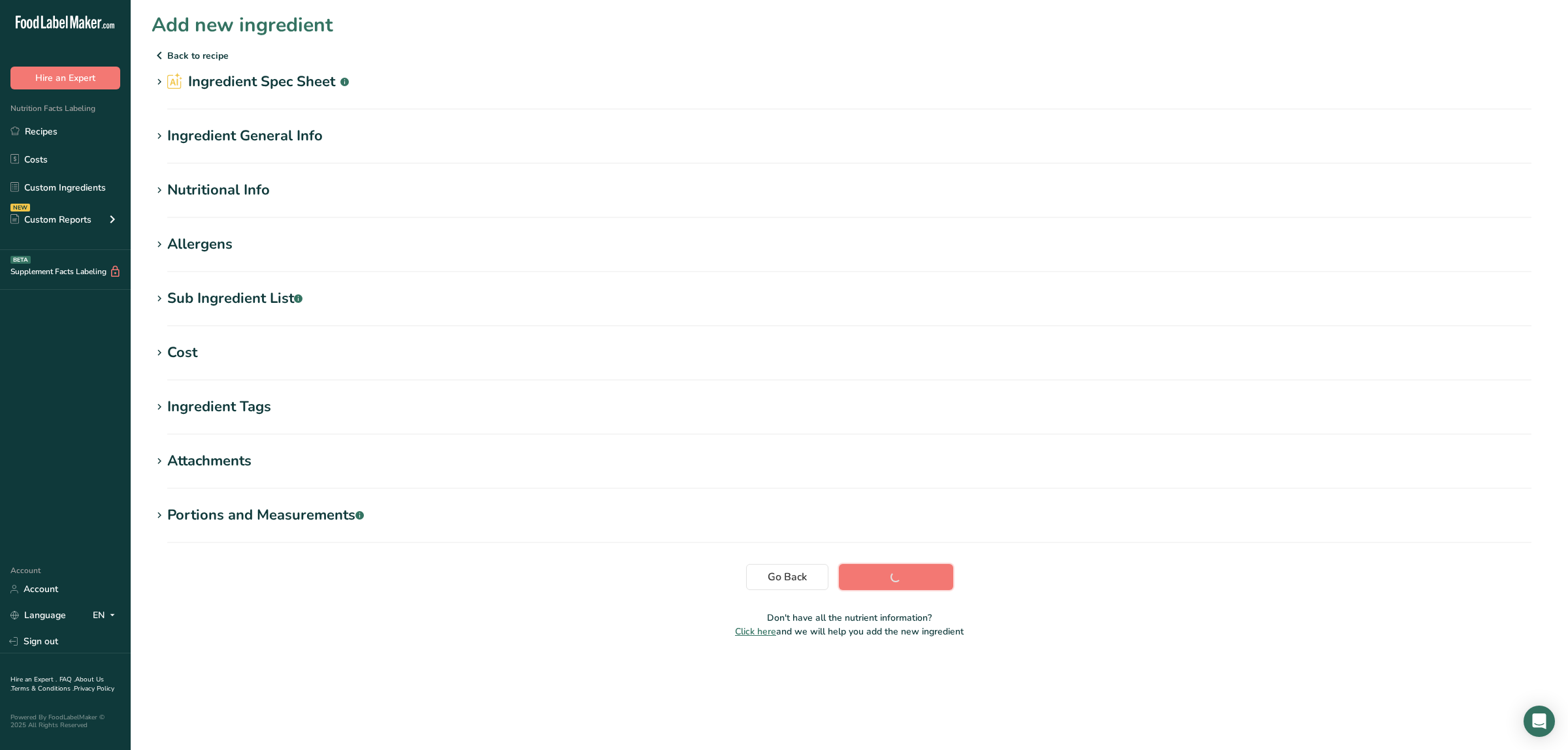
scroll to position [0, 0]
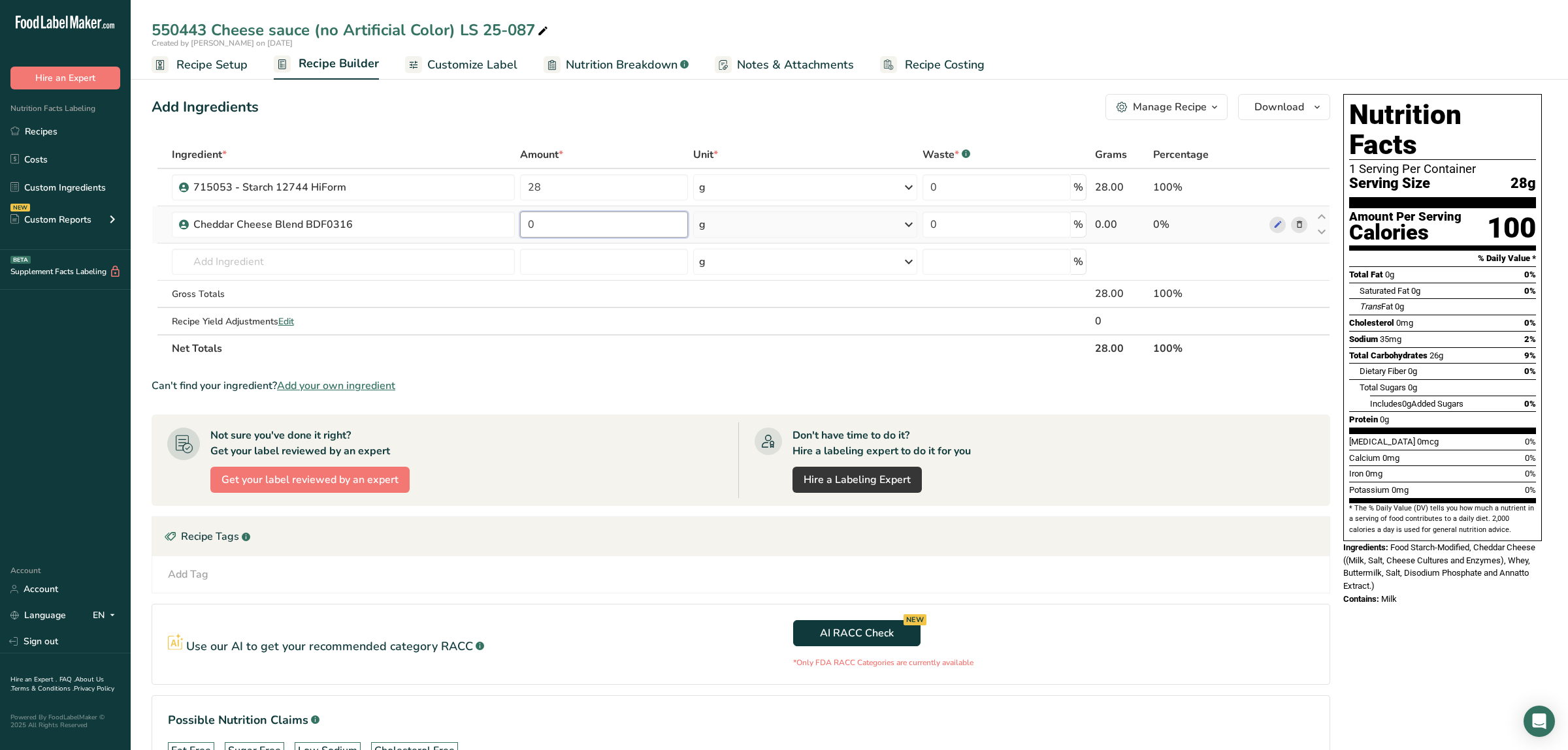
drag, startPoint x: 543, startPoint y: 224, endPoint x: 485, endPoint y: 211, distance: 59.4
click at [520, 212] on input "0" at bounding box center [603, 224] width 168 height 26
type input "28"
click at [368, 257] on input "text" at bounding box center [343, 261] width 343 height 26
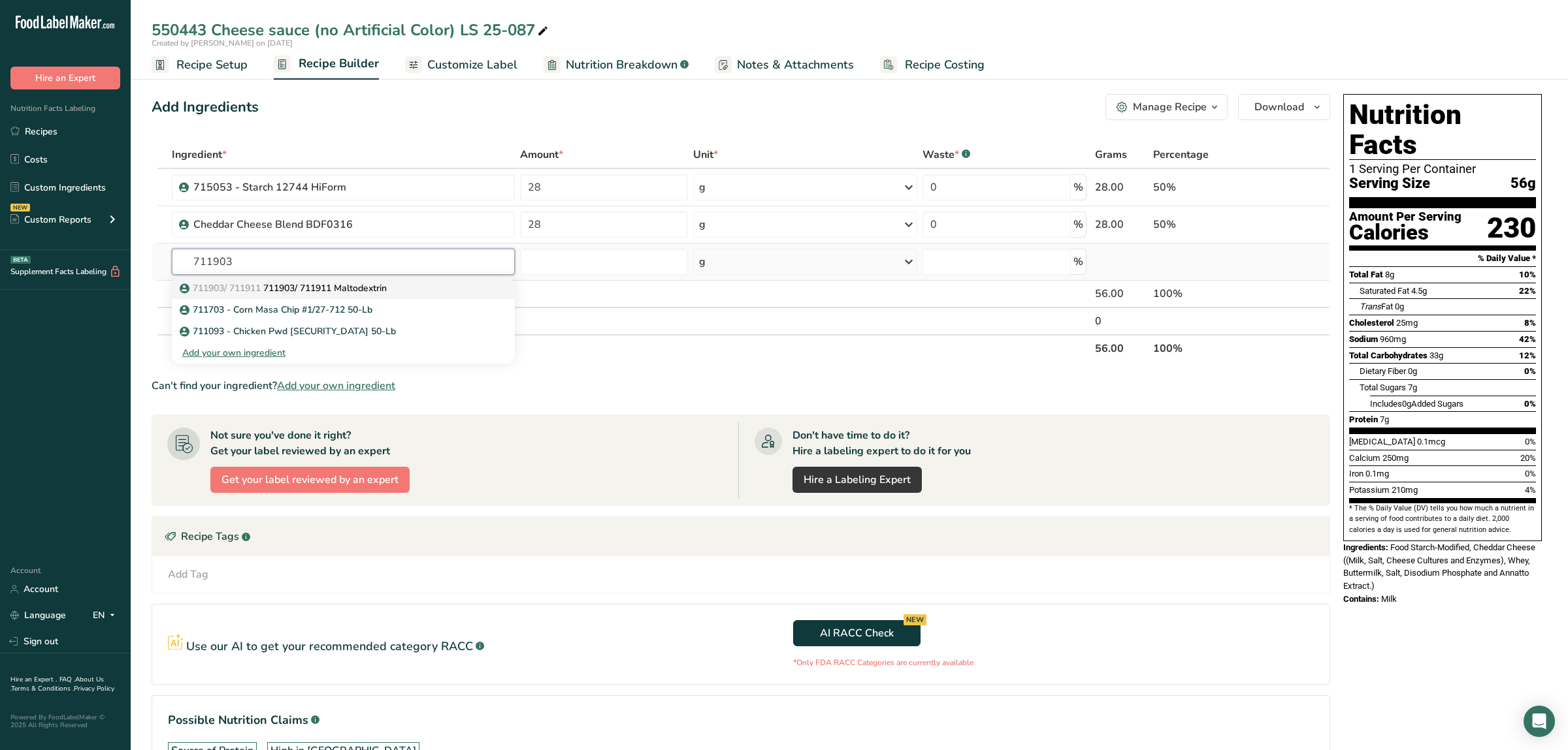
type input "711903"
click at [387, 283] on p "711903/ 711911 711903/ 711911 Maltodextrin" at bounding box center [284, 288] width 205 height 14
type input "711903/ 711911 Maltodextrin"
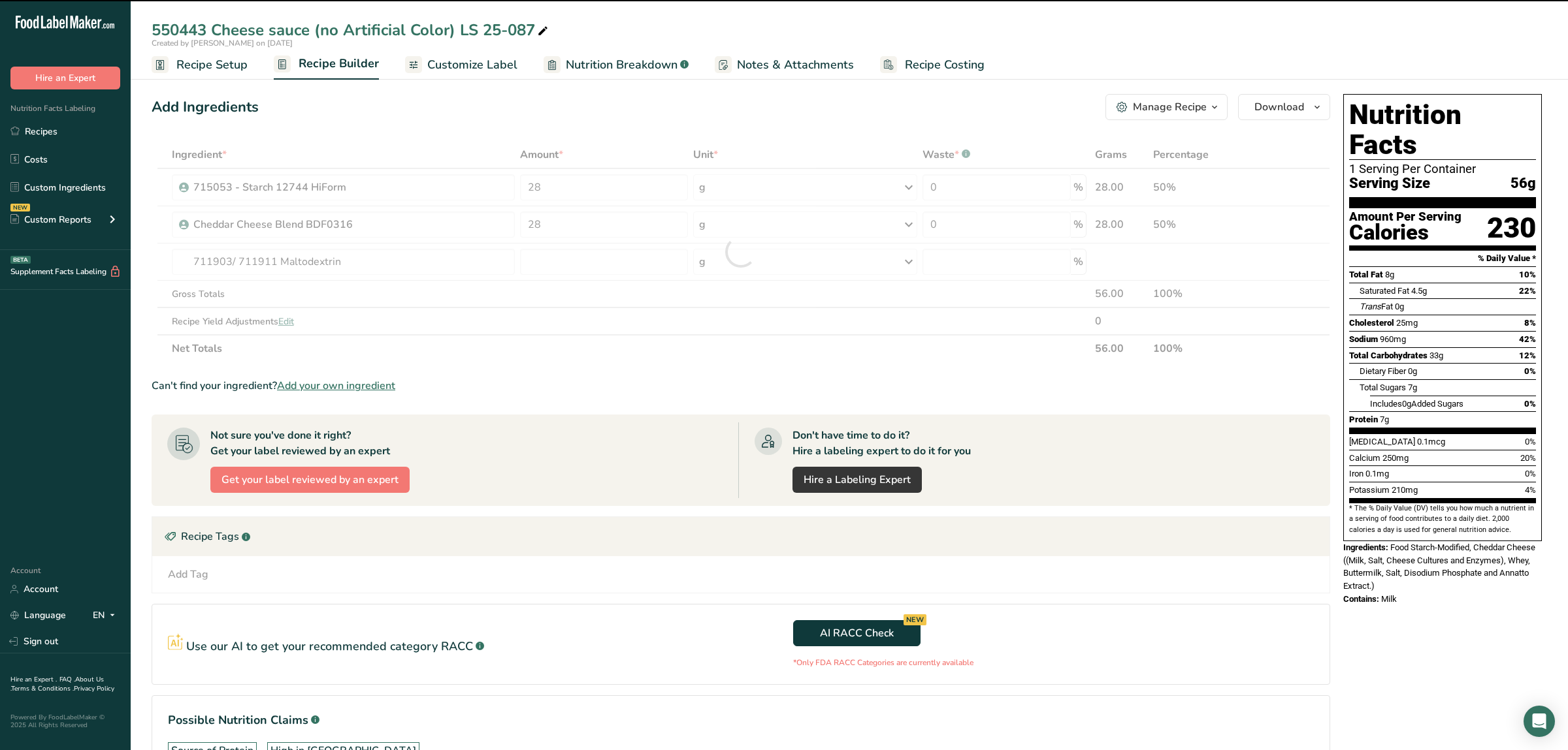
type input "0"
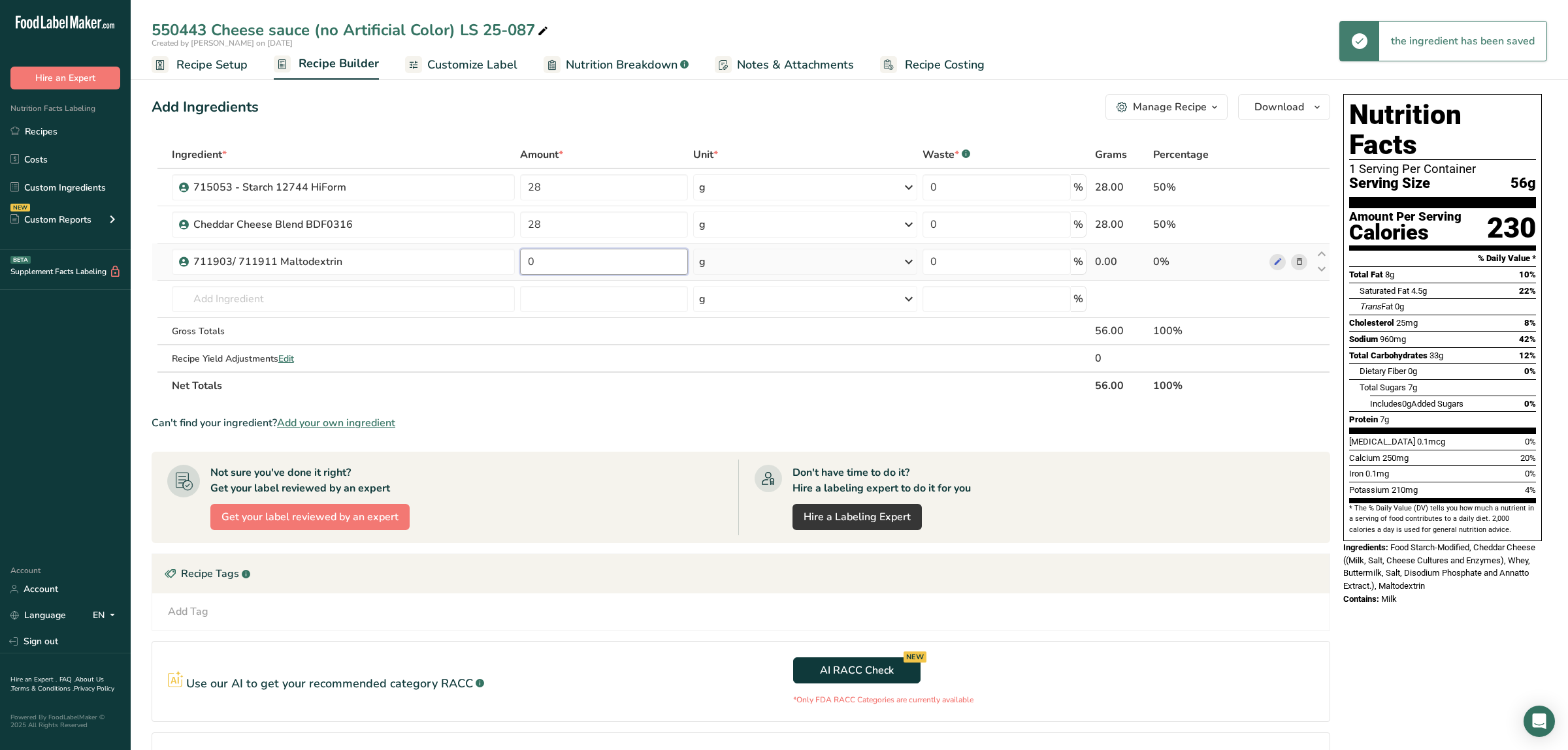
click at [564, 263] on input "0" at bounding box center [603, 261] width 168 height 26
type input "20.16"
click at [451, 300] on input "text" at bounding box center [343, 299] width 343 height 26
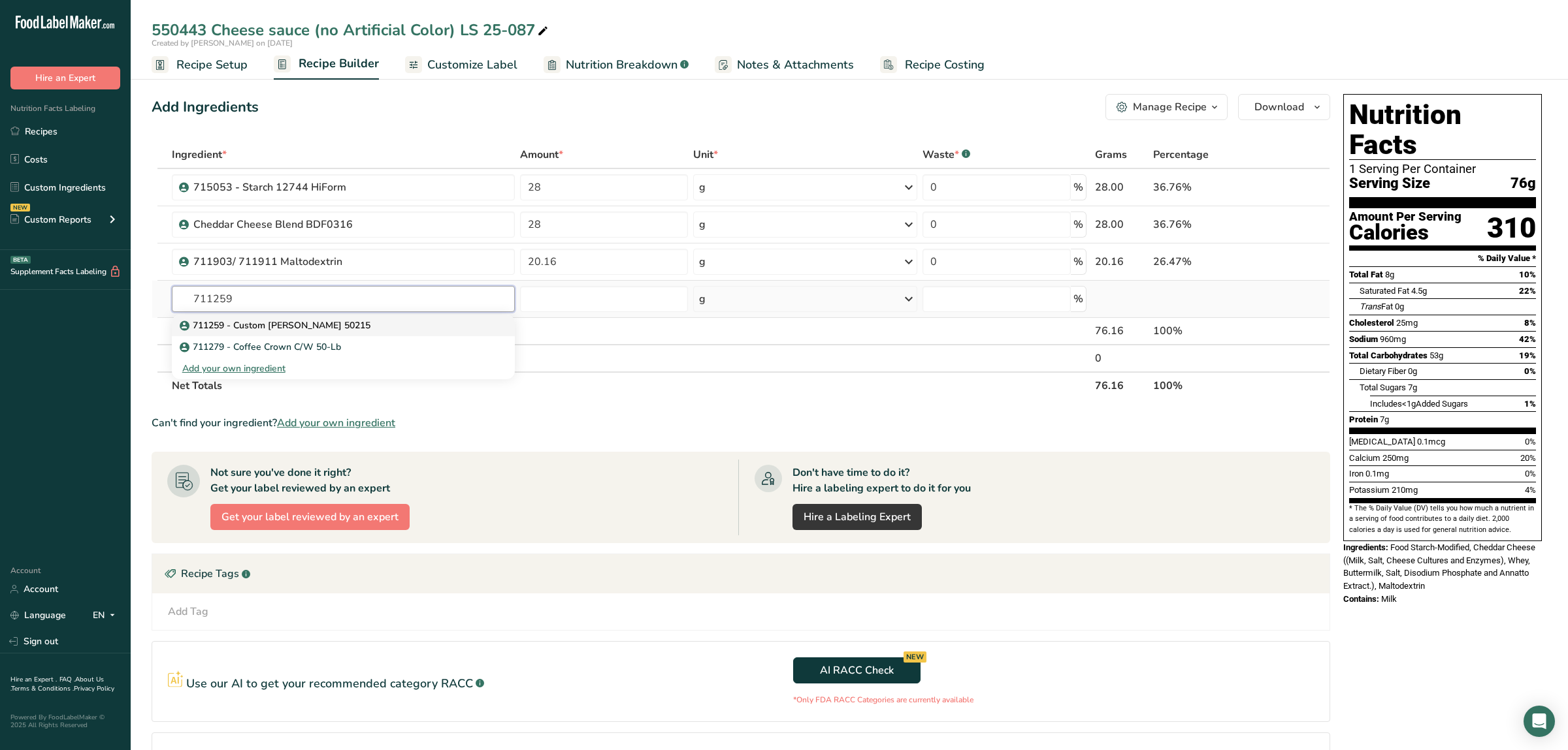
type input "711259"
click at [424, 326] on div "711259 - Custom [PERSON_NAME] 50215" at bounding box center [332, 325] width 301 height 14
type input "711259 - Custom [PERSON_NAME] 50215"
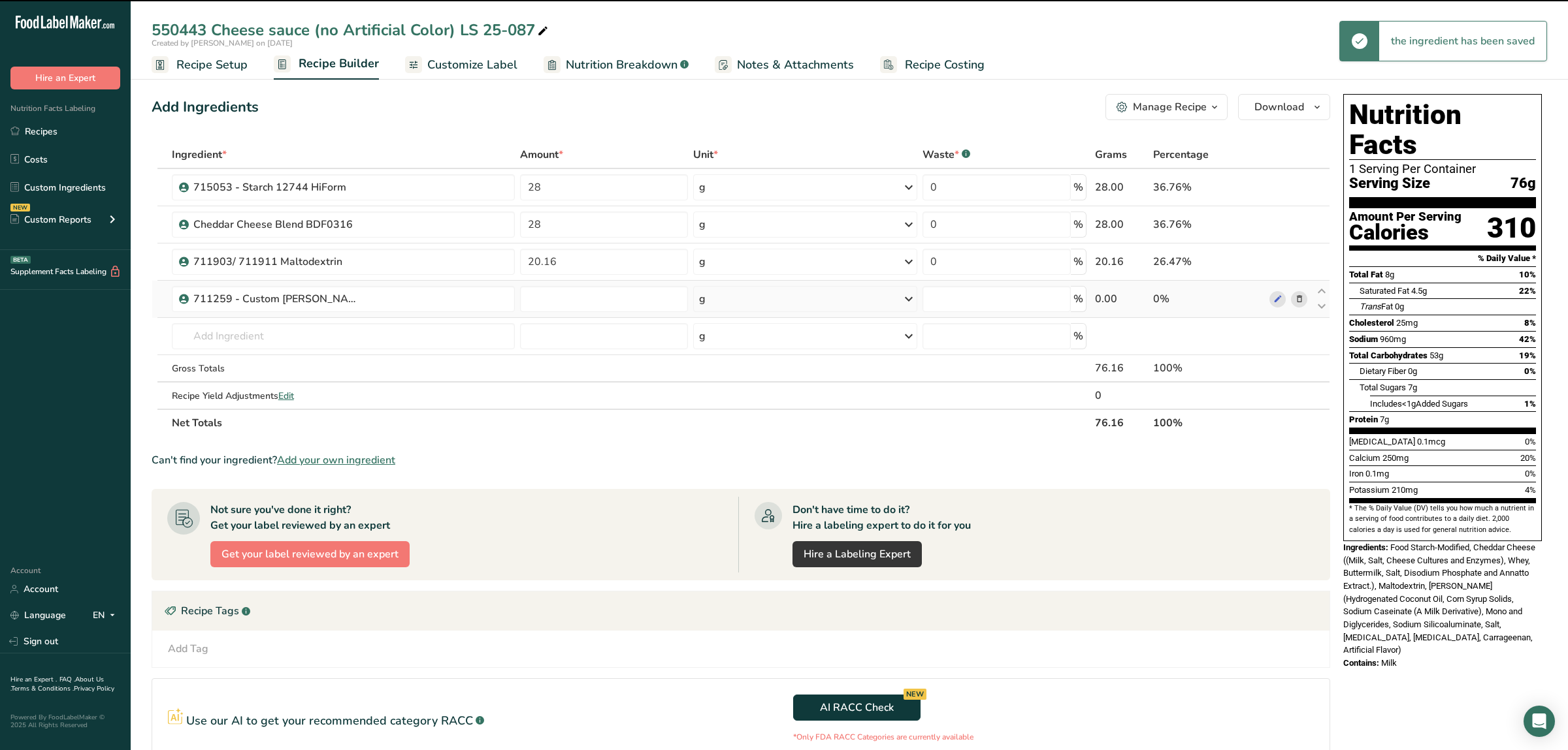
type input "0"
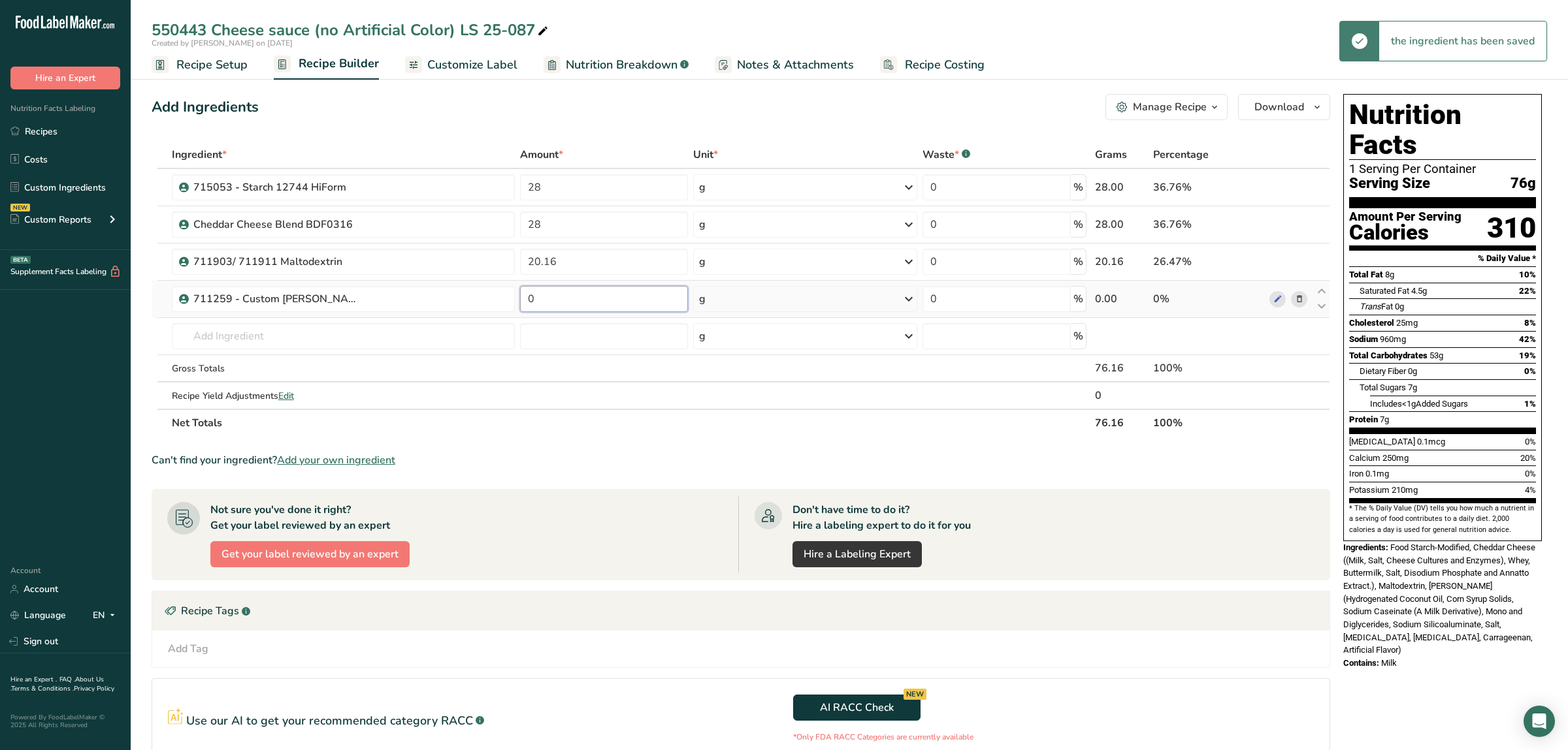
drag, startPoint x: 585, startPoint y: 301, endPoint x: 469, endPoint y: 298, distance: 116.0
click at [520, 298] on input "0" at bounding box center [603, 299] width 168 height 26
type input "16.65"
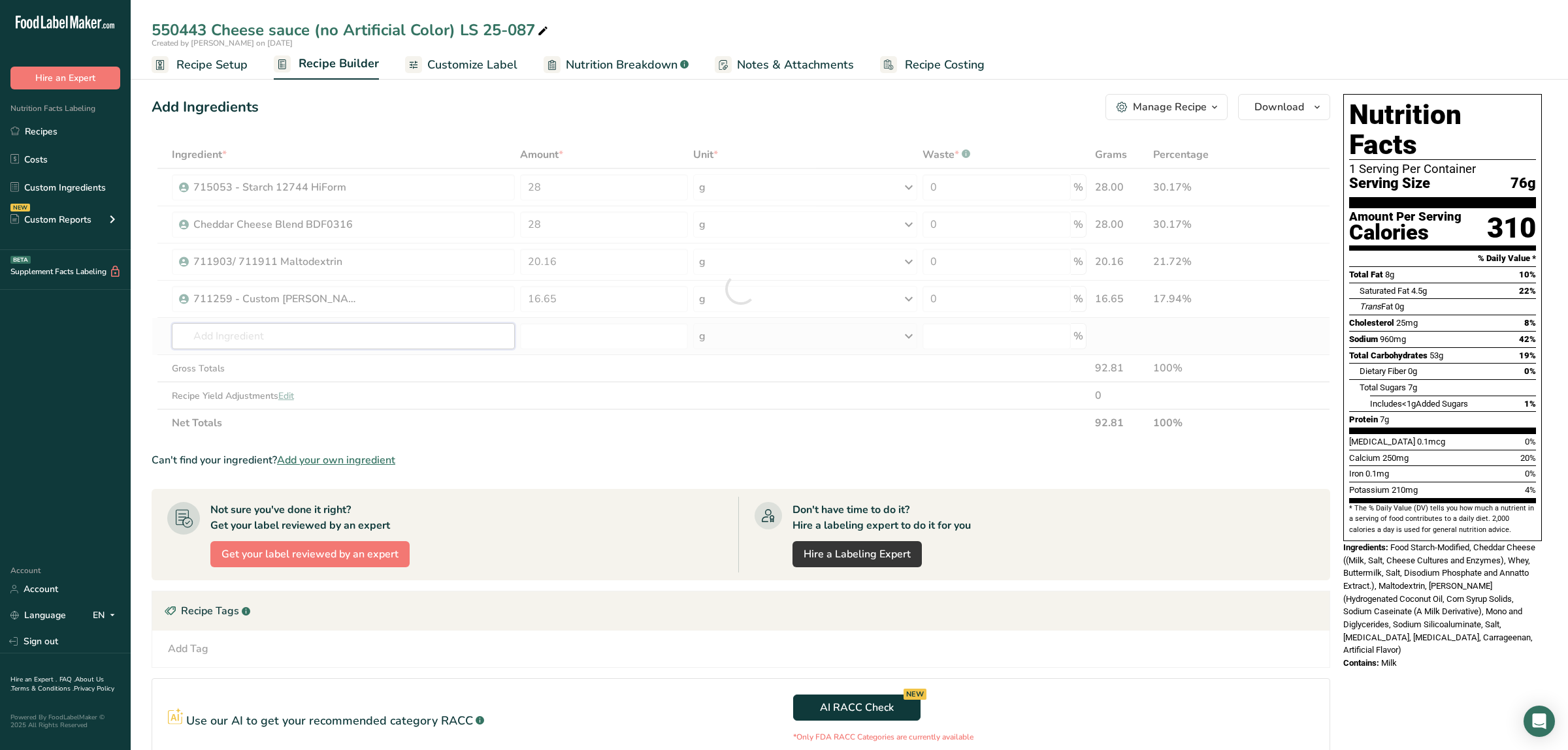
click at [417, 342] on input "text" at bounding box center [343, 336] width 343 height 26
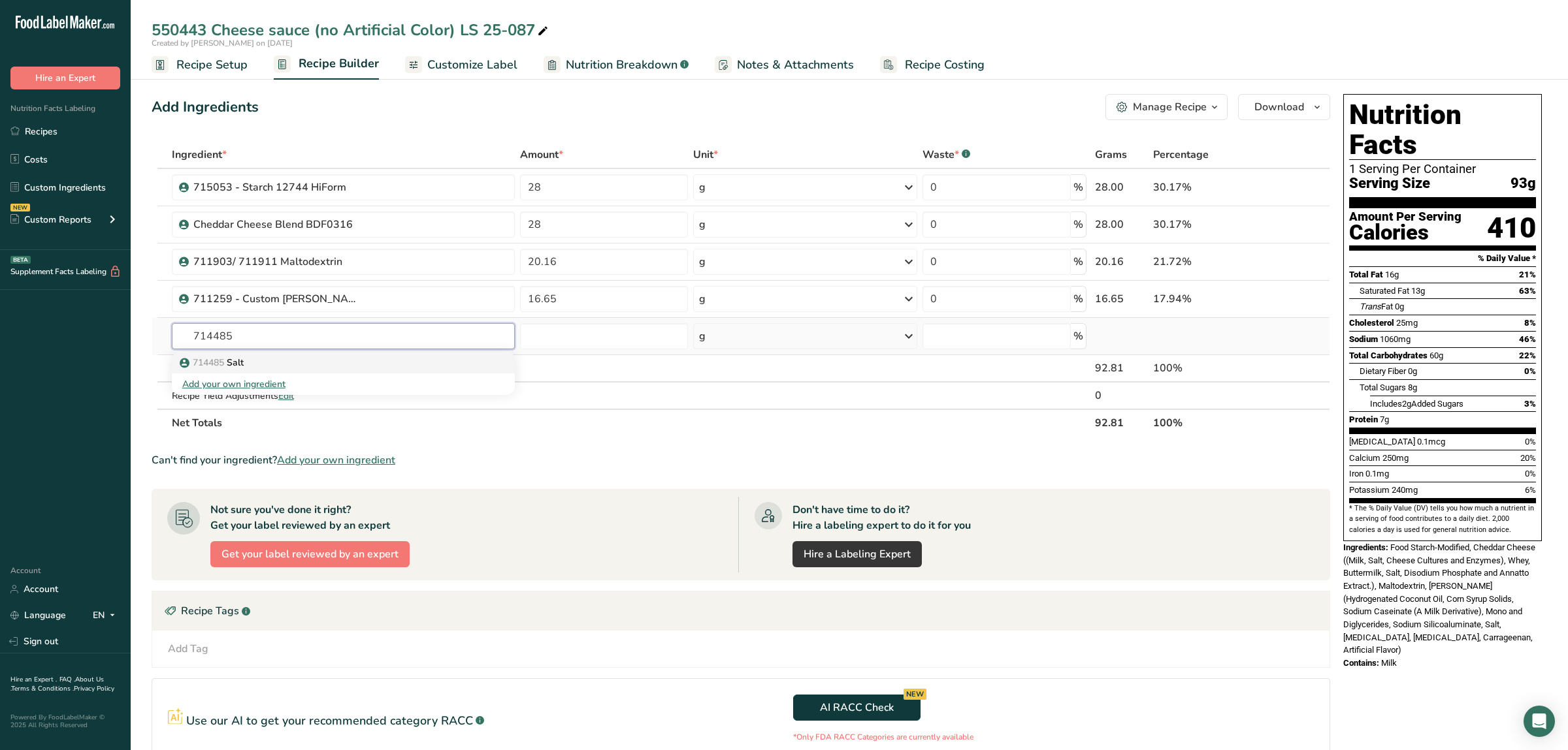
type input "714485"
click at [422, 359] on div "714485 Salt" at bounding box center [332, 363] width 301 height 14
type input "Salt"
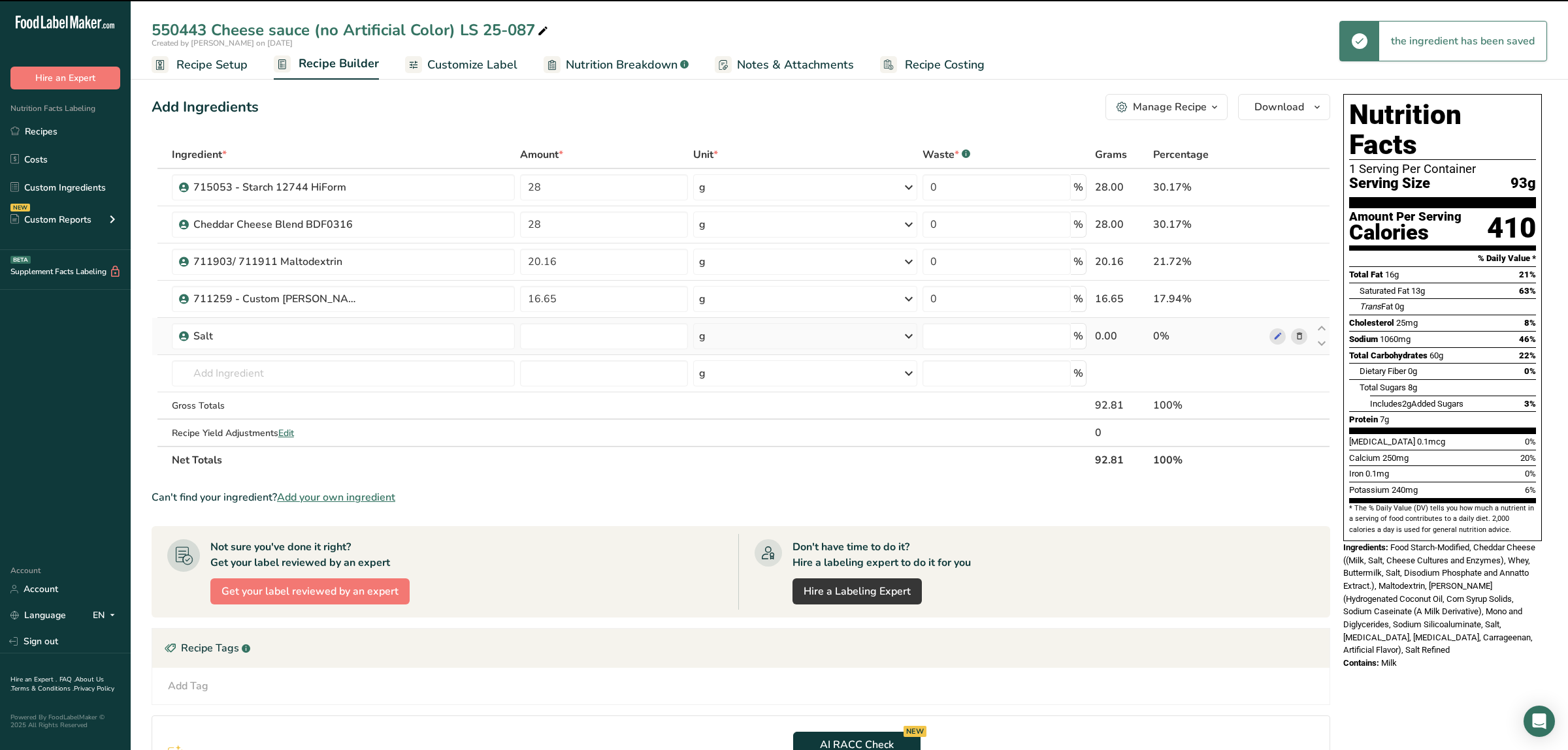
type input "0"
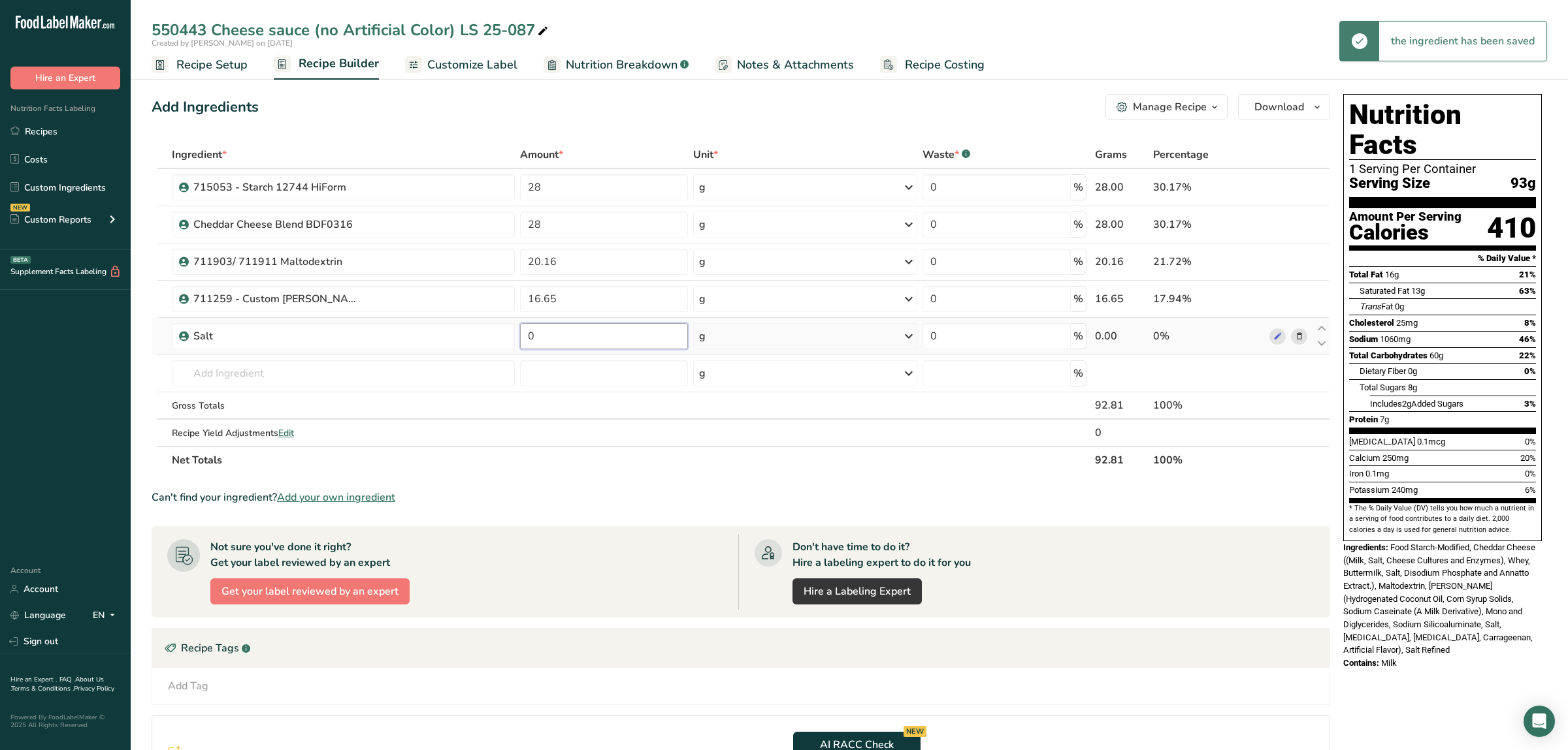
drag, startPoint x: 569, startPoint y: 333, endPoint x: 496, endPoint y: 332, distance: 73.0
click at [520, 332] on input "0" at bounding box center [603, 336] width 168 height 26
type input "2.85"
click at [414, 368] on input "text" at bounding box center [343, 373] width 343 height 26
type input "750172"
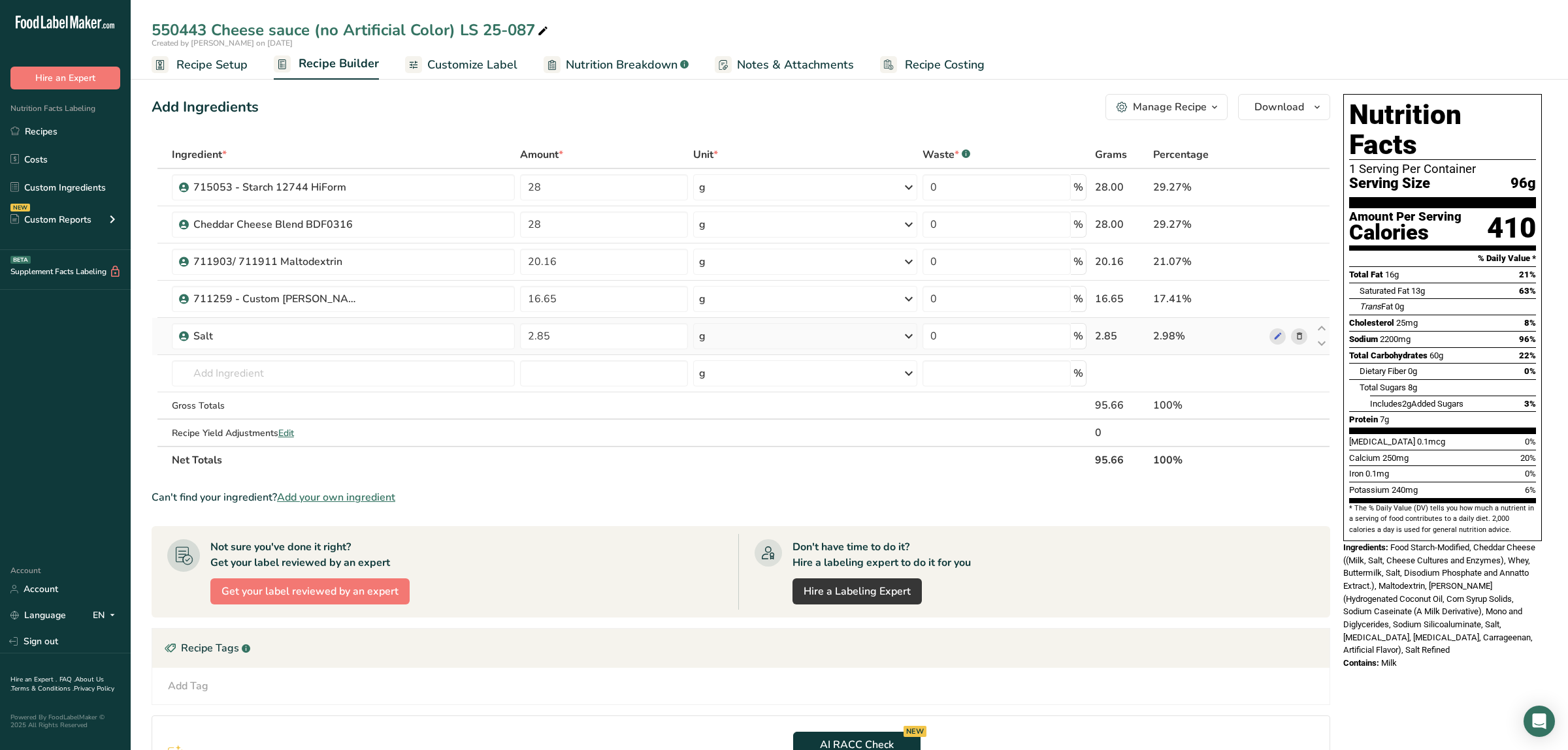
click at [1299, 338] on icon at bounding box center [1299, 336] width 9 height 14
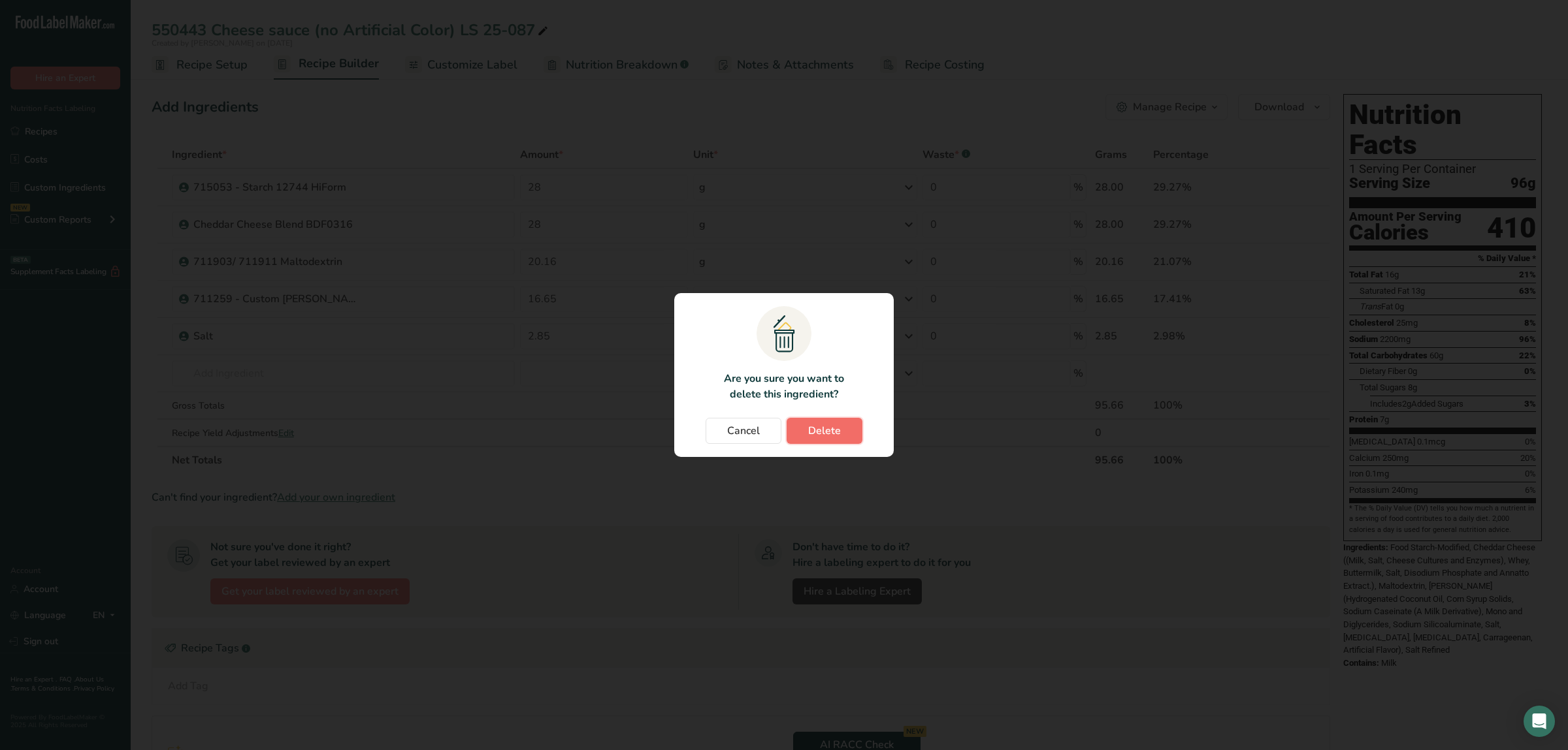
click at [816, 426] on span "Delete" at bounding box center [824, 431] width 32 height 16
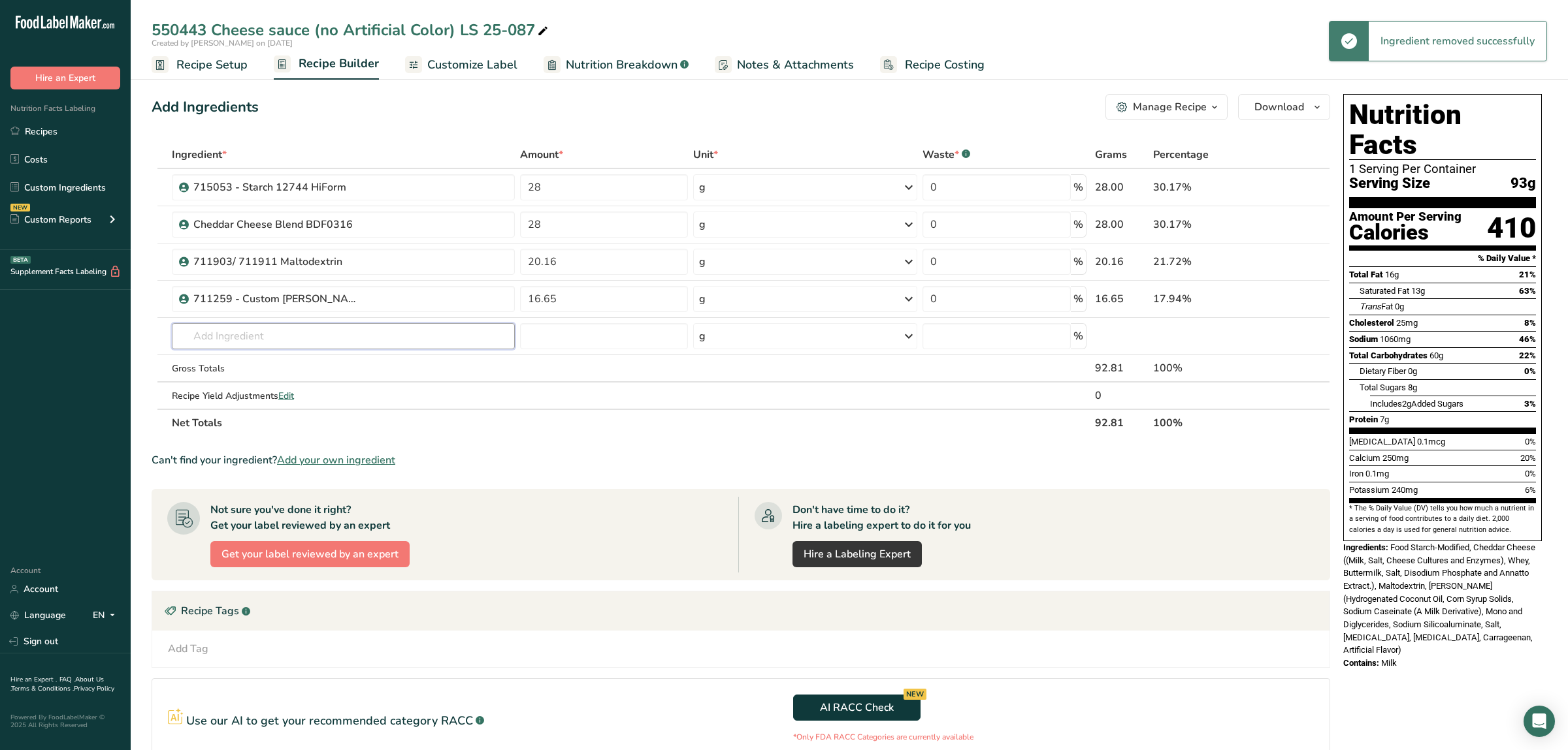
click at [287, 328] on input "text" at bounding box center [343, 336] width 343 height 26
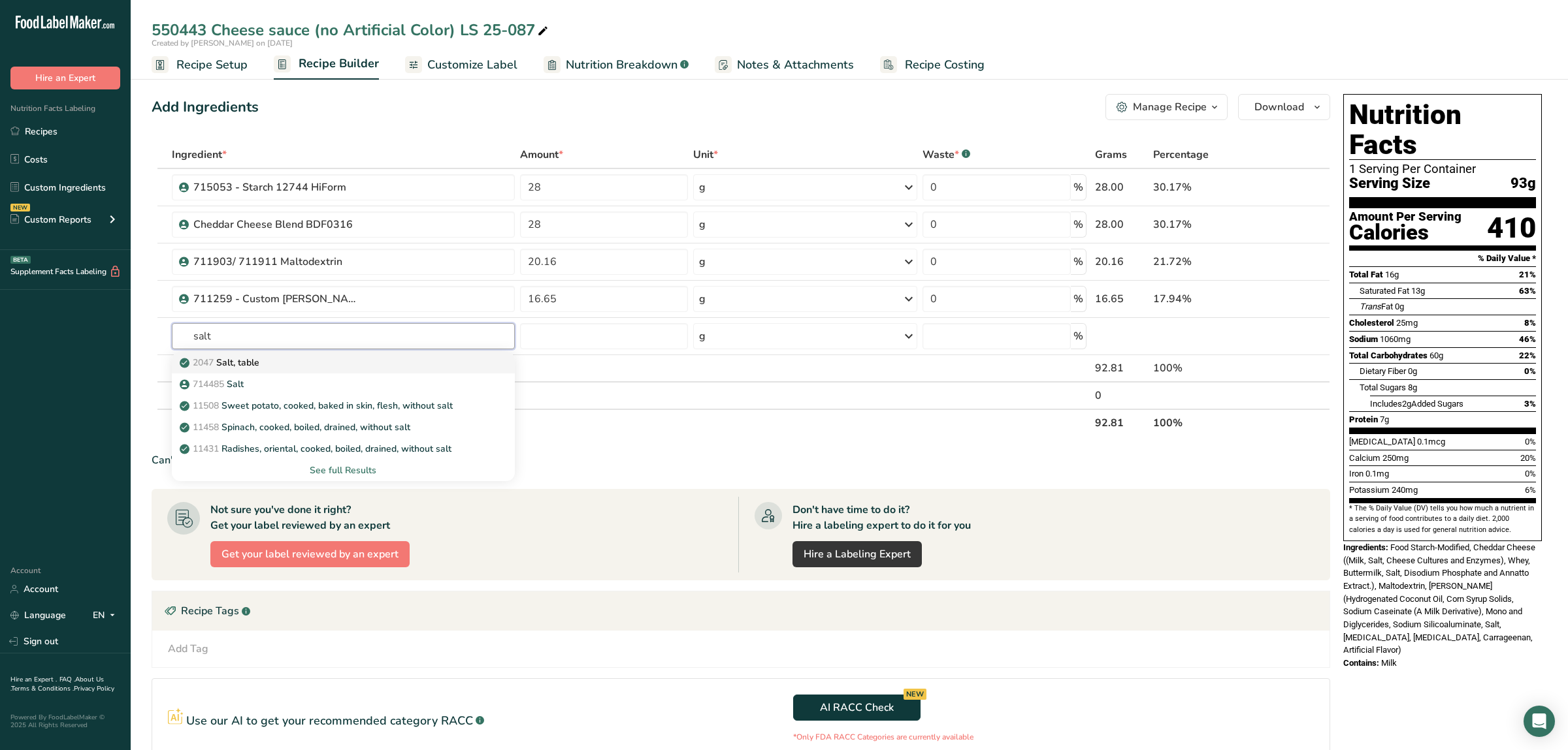
type input "salt"
click at [281, 362] on div "2047 Salt, table" at bounding box center [332, 363] width 301 height 14
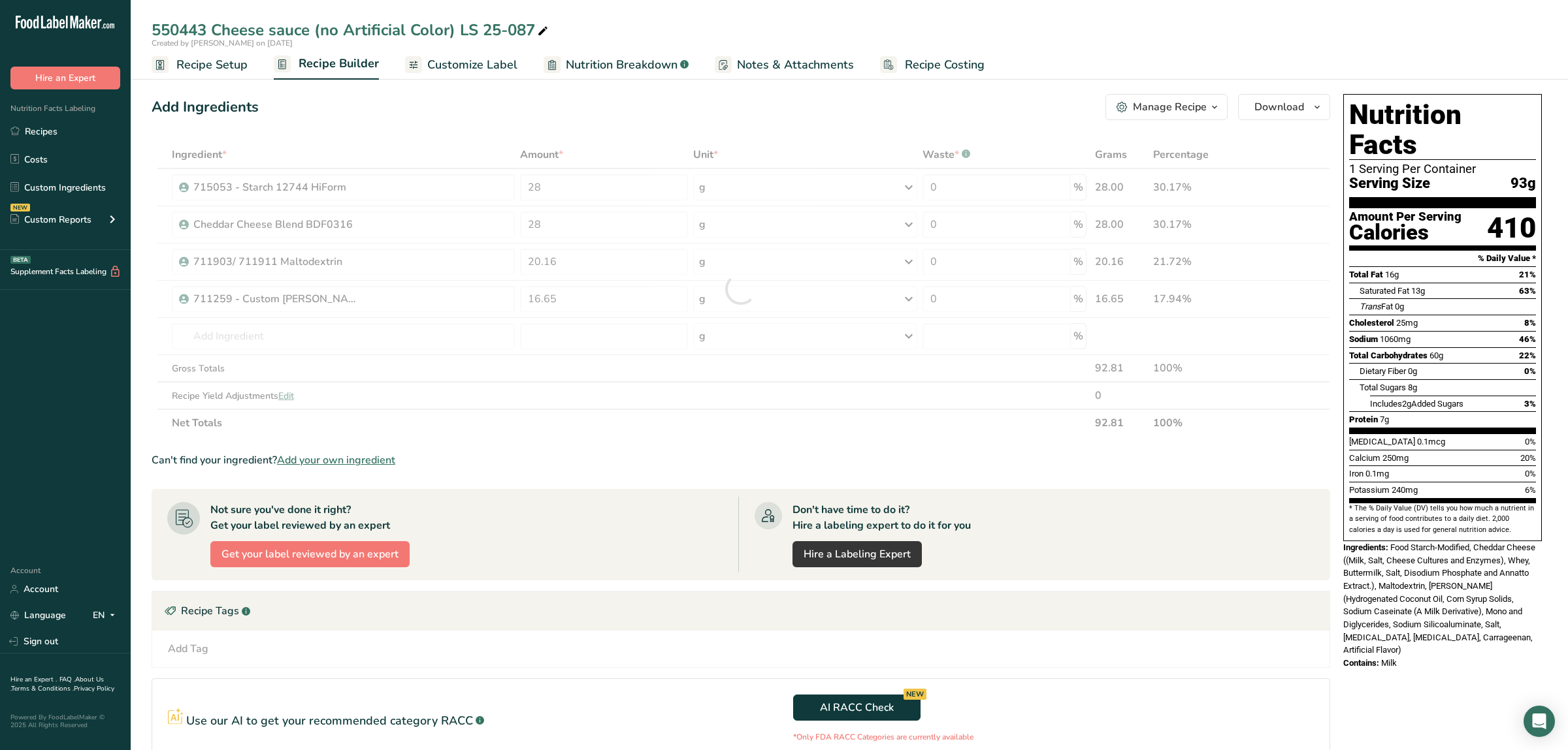
type input "Salt, table"
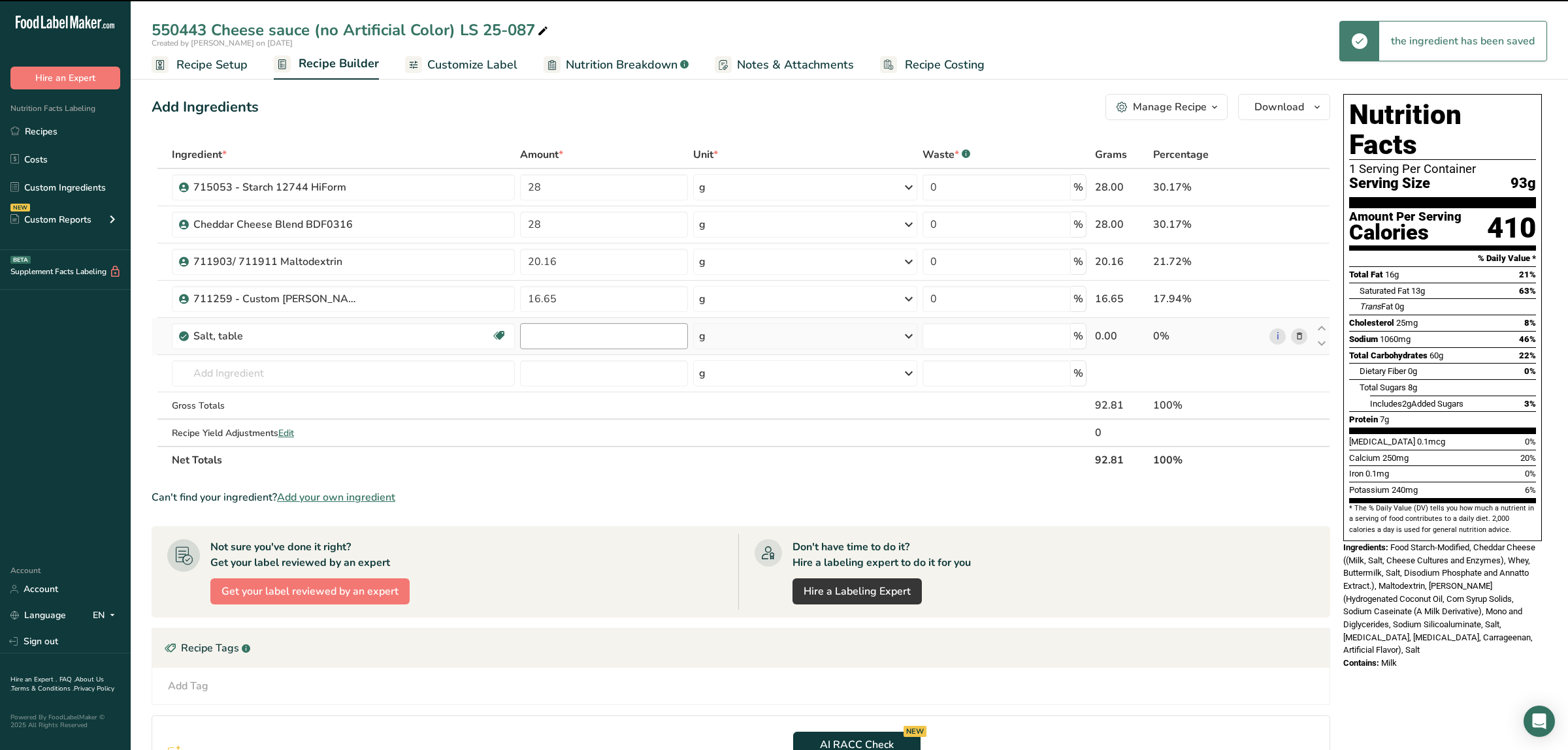
type input "0"
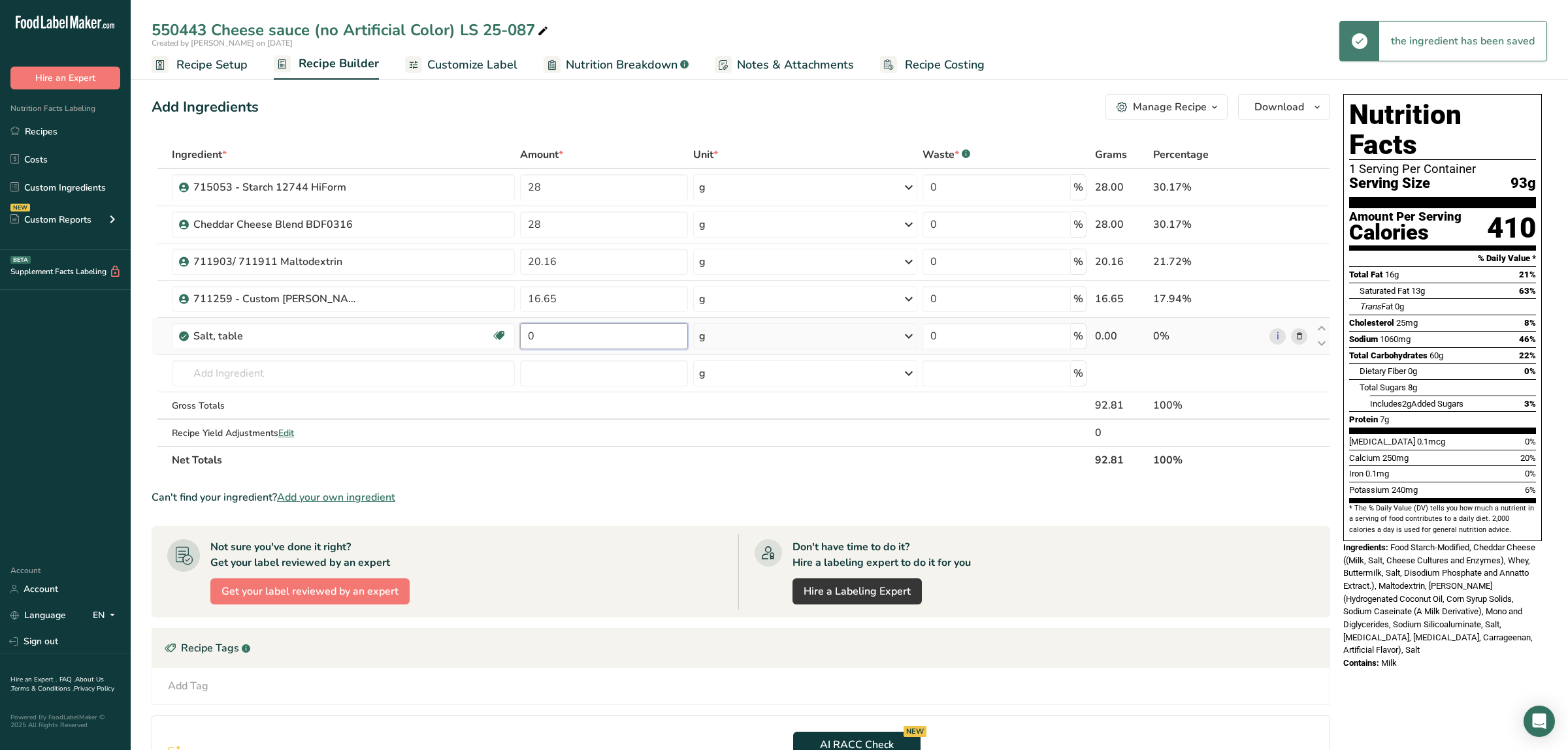
drag, startPoint x: 562, startPoint y: 340, endPoint x: 469, endPoint y: 332, distance: 93.3
click at [520, 332] on input "0" at bounding box center [603, 336] width 168 height 26
type input "2.85"
click at [415, 369] on input "text" at bounding box center [343, 373] width 343 height 26
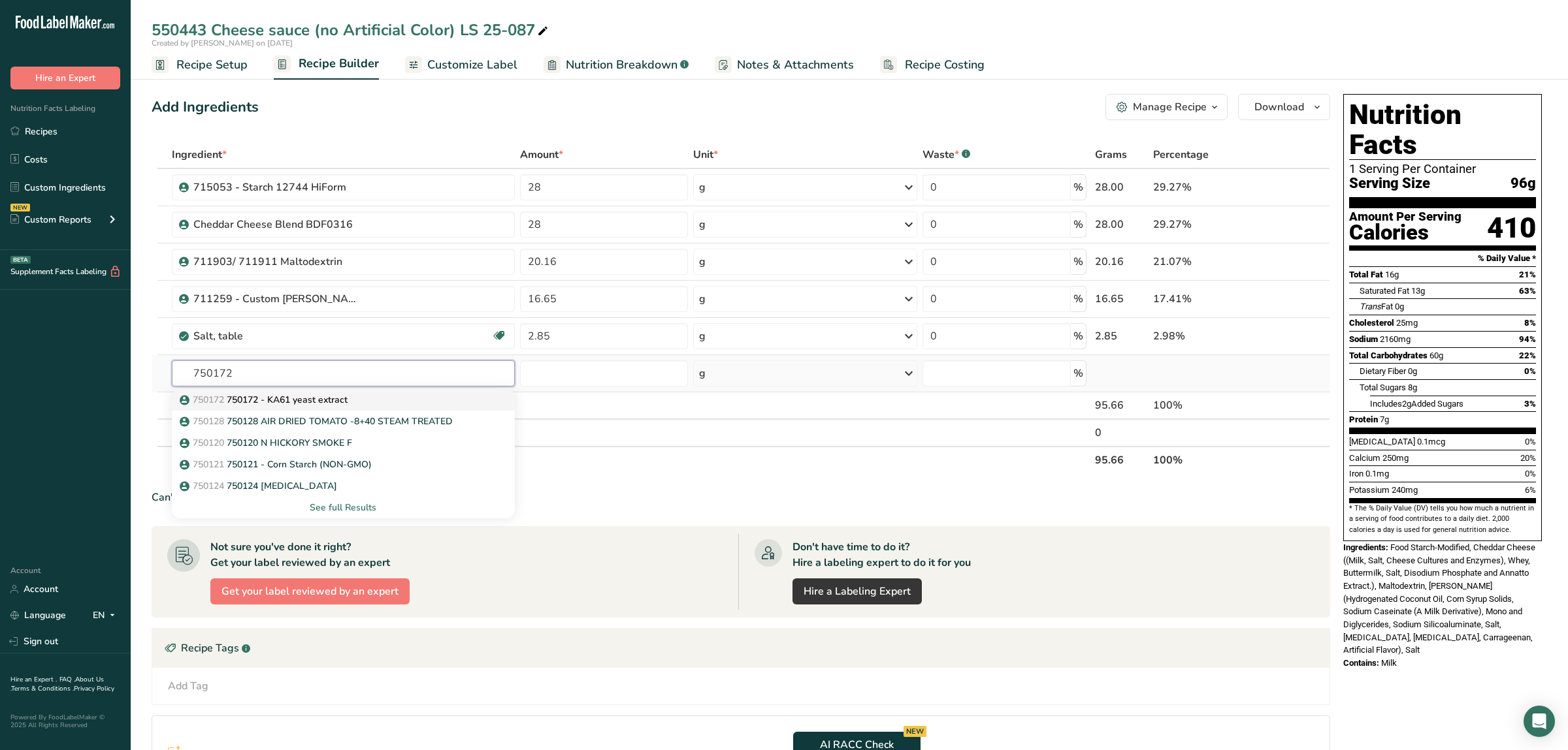
type input "750172"
click at [385, 392] on link "750172 750172 - KA61 yeast extract" at bounding box center [343, 400] width 343 height 22
type input "750172 - KA61 yeast extract"
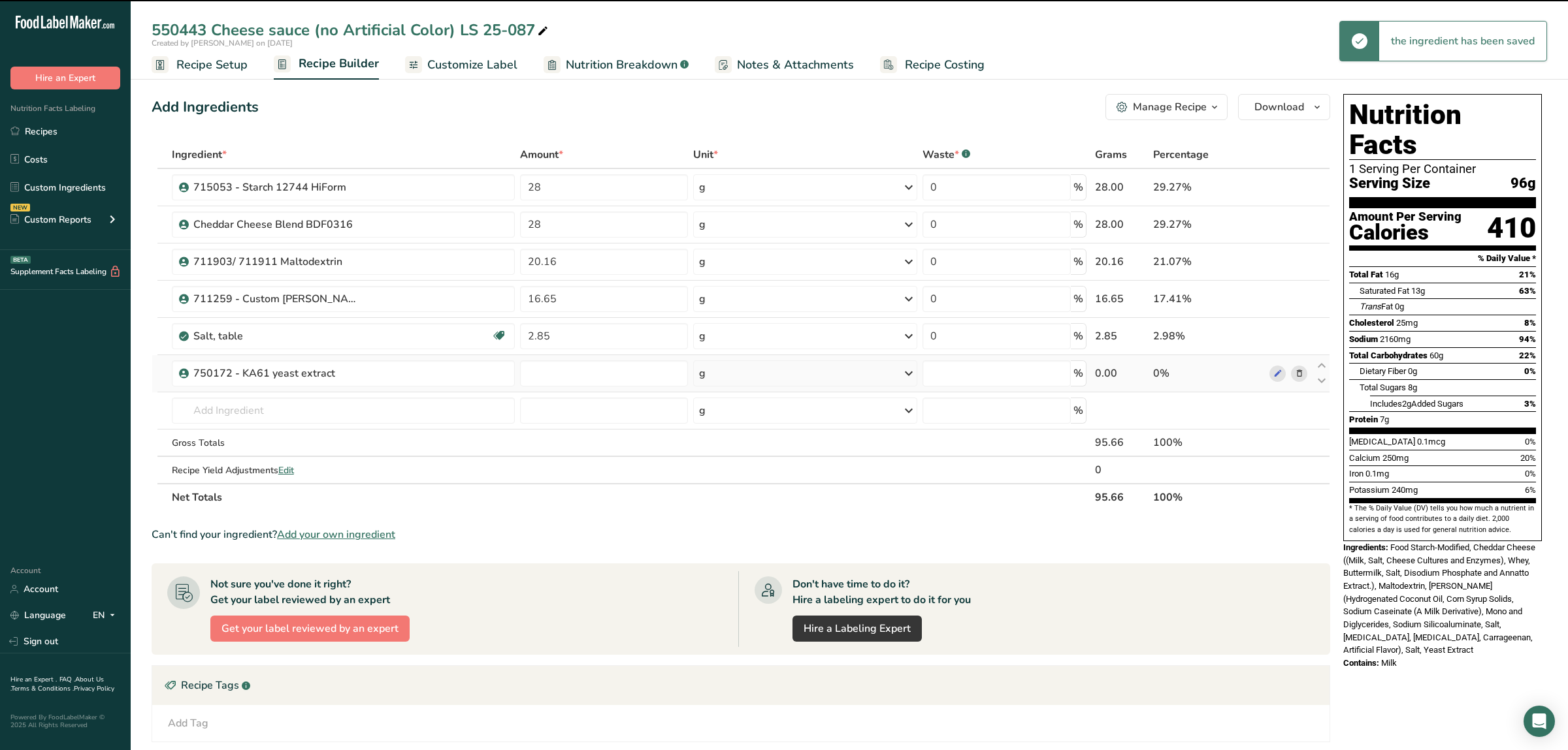
type input "0"
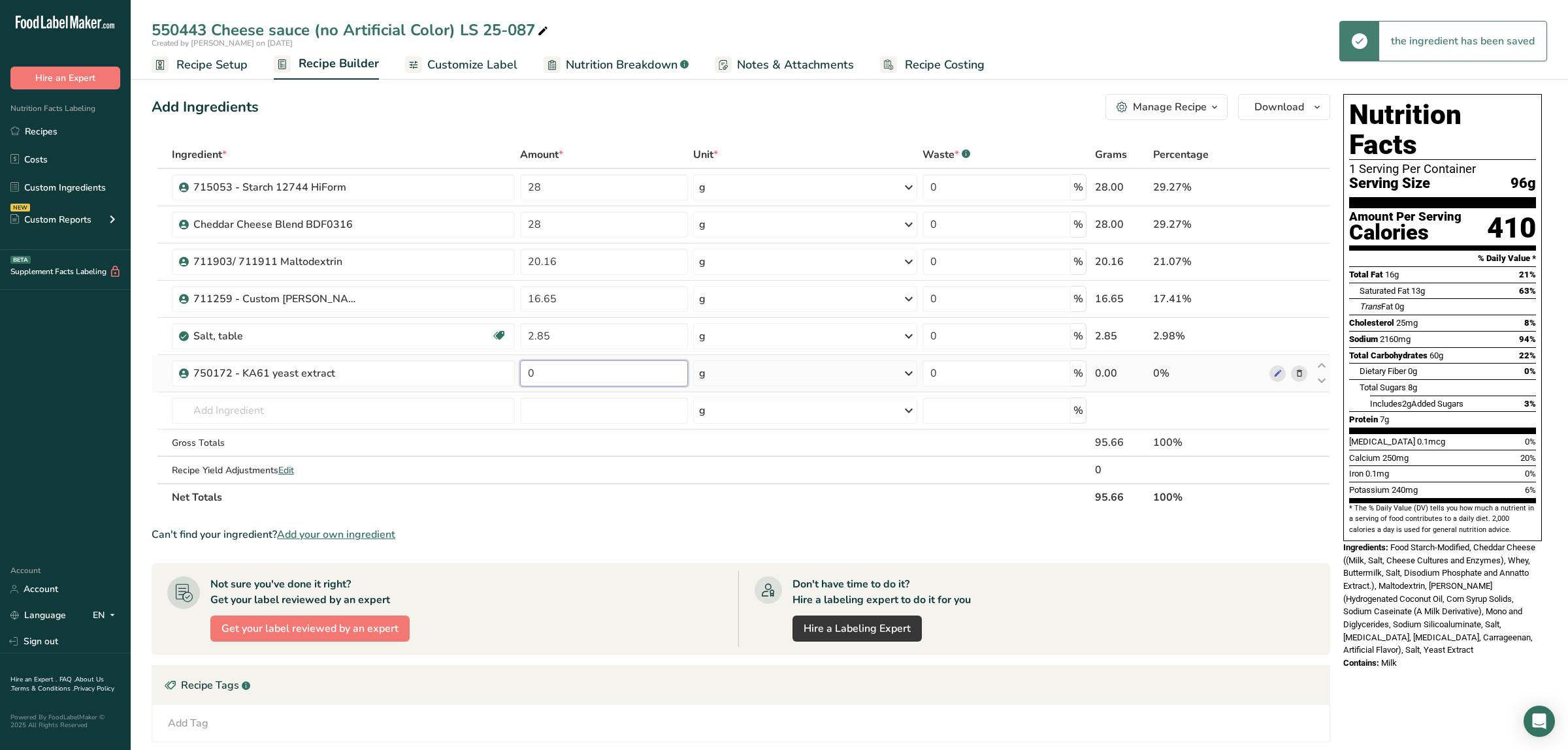
drag, startPoint x: 561, startPoint y: 375, endPoint x: 450, endPoint y: 371, distance: 111.1
click at [520, 371] on input "0" at bounding box center [603, 373] width 168 height 26
type input "2.1"
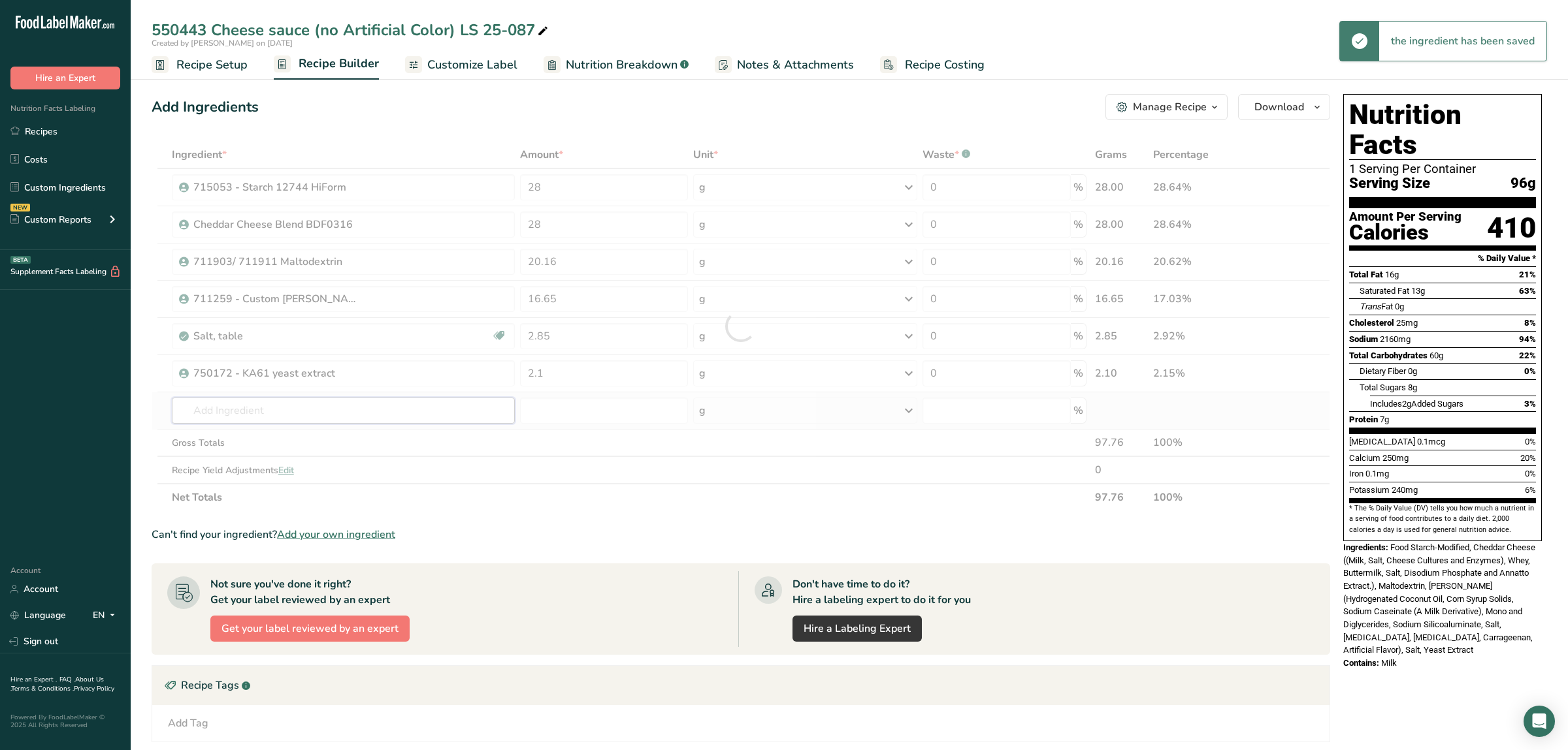
click at [391, 404] on input "text" at bounding box center [343, 410] width 343 height 26
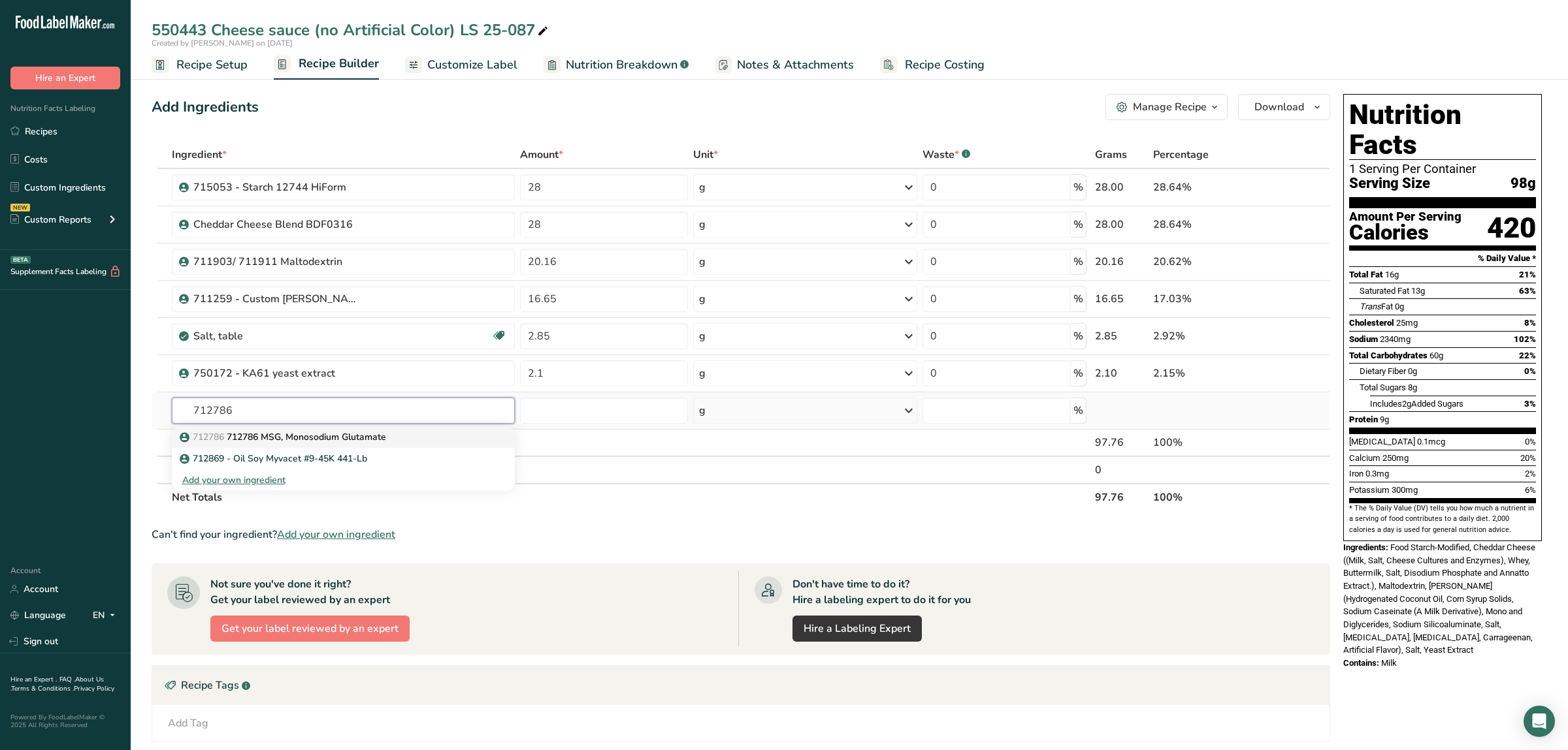
type input "712786"
click at [332, 437] on p "712786 712786 MSG, Monosodium Glutamate" at bounding box center [284, 437] width 204 height 14
type input "712786 MSG, Monosodium Glutamate"
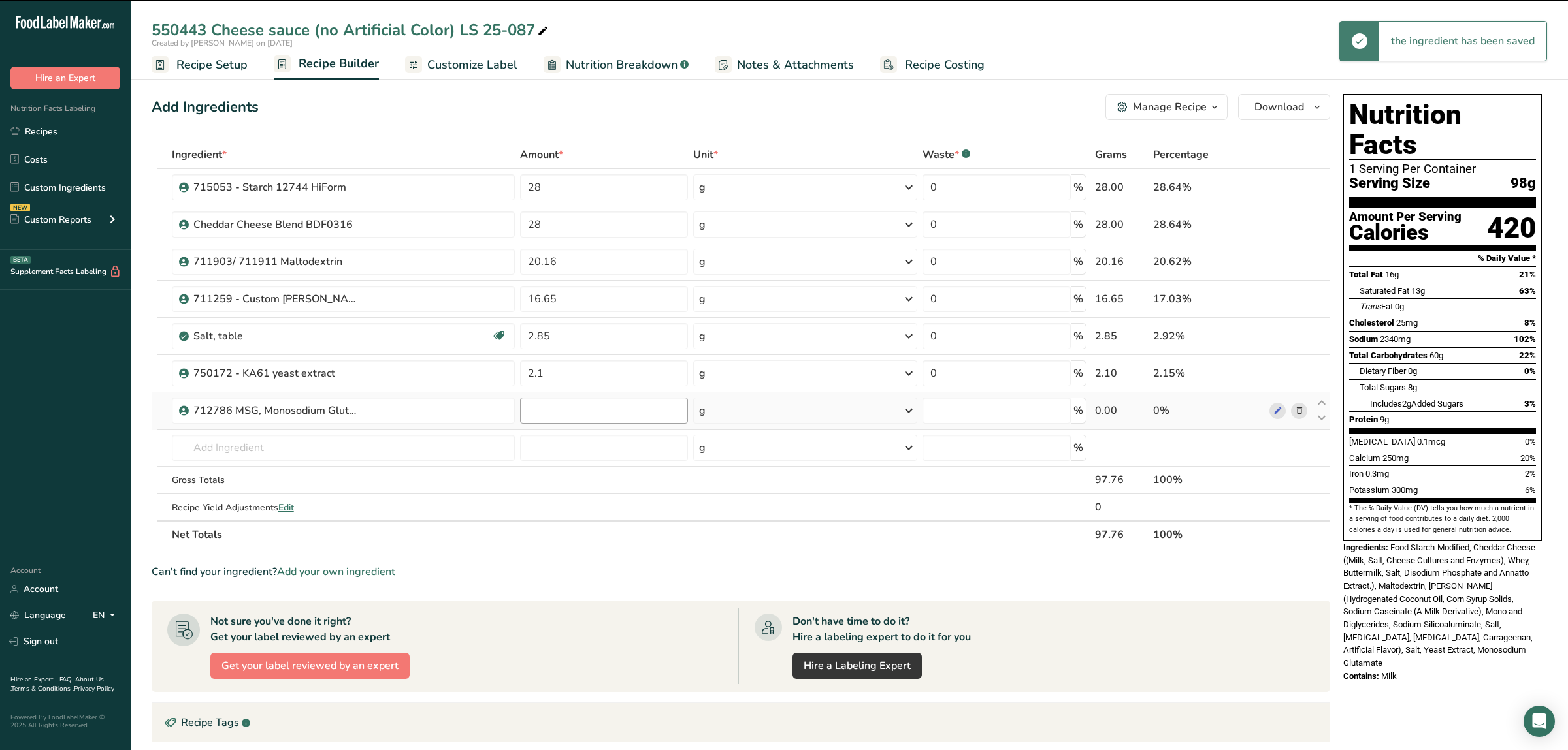
type input "0"
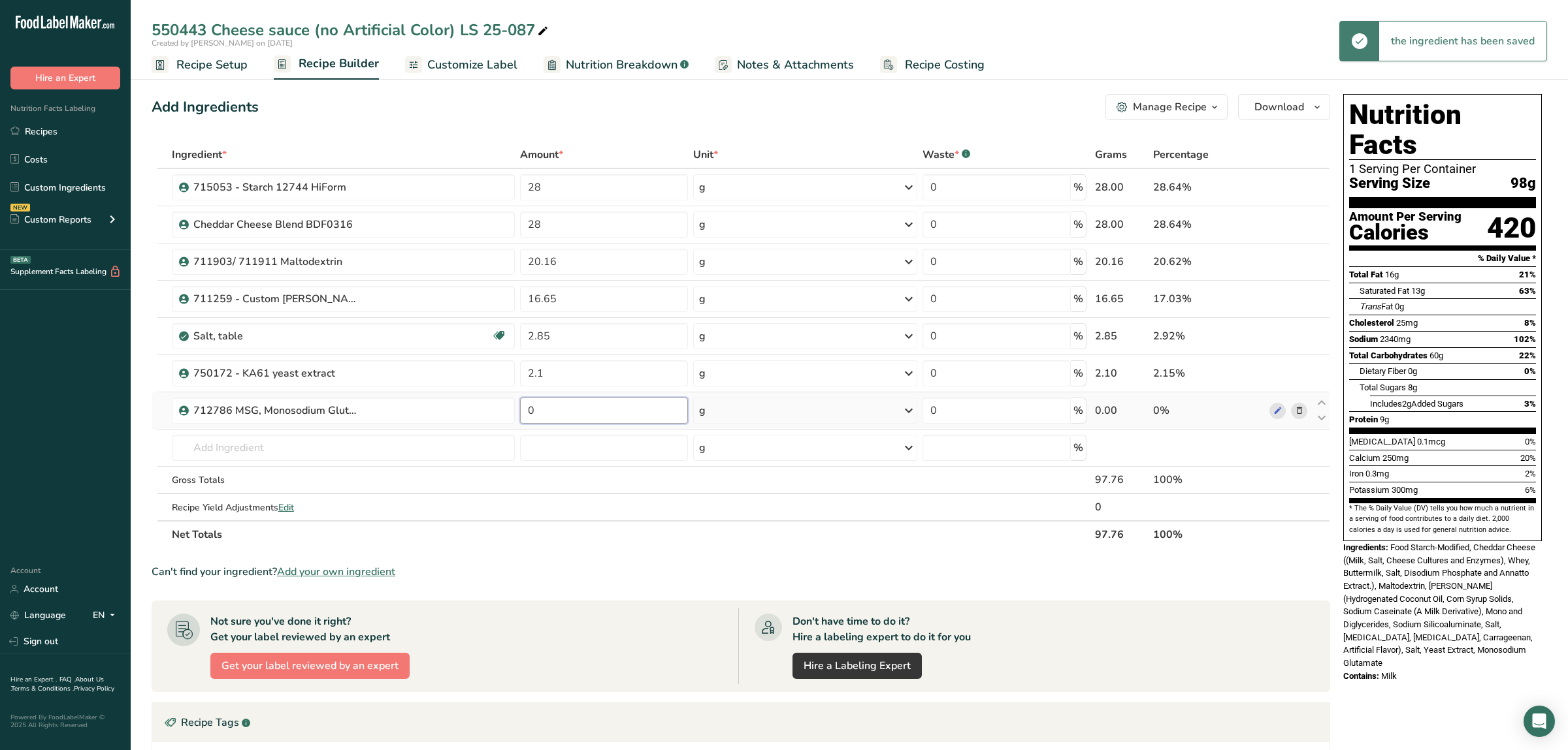
drag, startPoint x: 562, startPoint y: 410, endPoint x: 504, endPoint y: 408, distance: 58.0
click at [520, 408] on input "0" at bounding box center [603, 410] width 168 height 26
type input "2"
click at [403, 449] on input "text" at bounding box center [343, 447] width 343 height 26
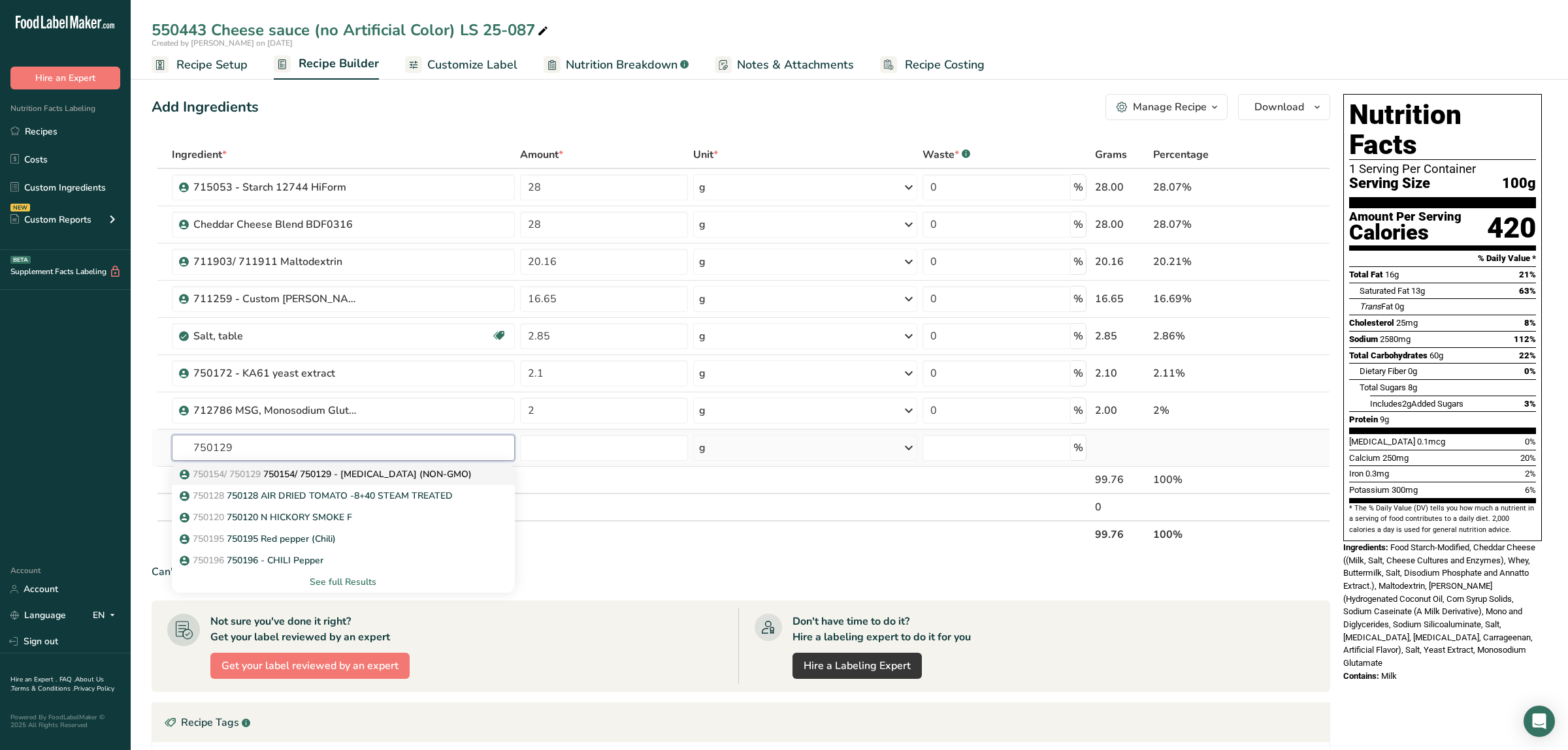
type input "750129"
click at [286, 479] on p "750154/ 750129 750154/ 750129 - [MEDICAL_DATA] (NON-GMO)" at bounding box center [326, 474] width 289 height 14
type input "750154/ 750129 - [MEDICAL_DATA] (NON-GMO)"
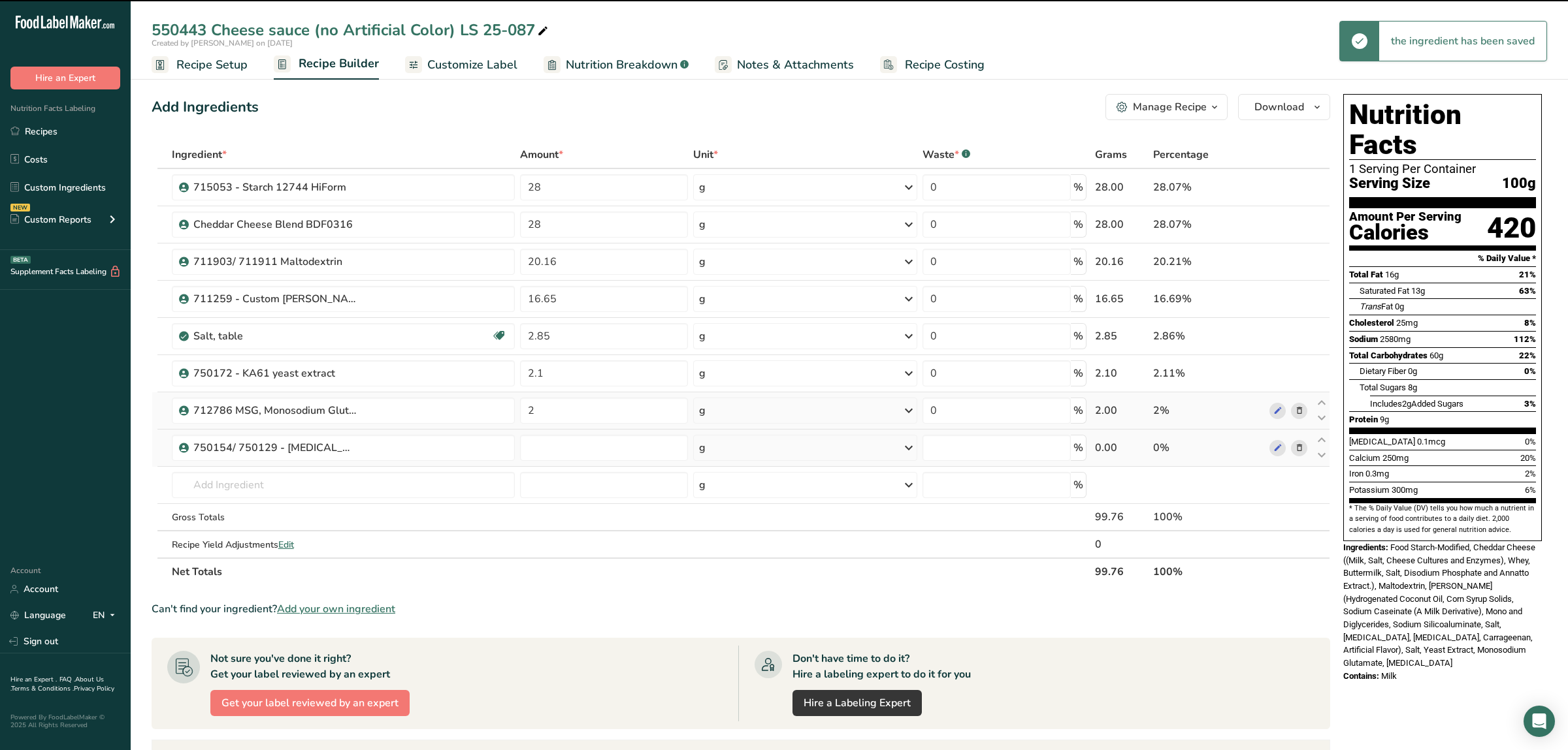
type input "0"
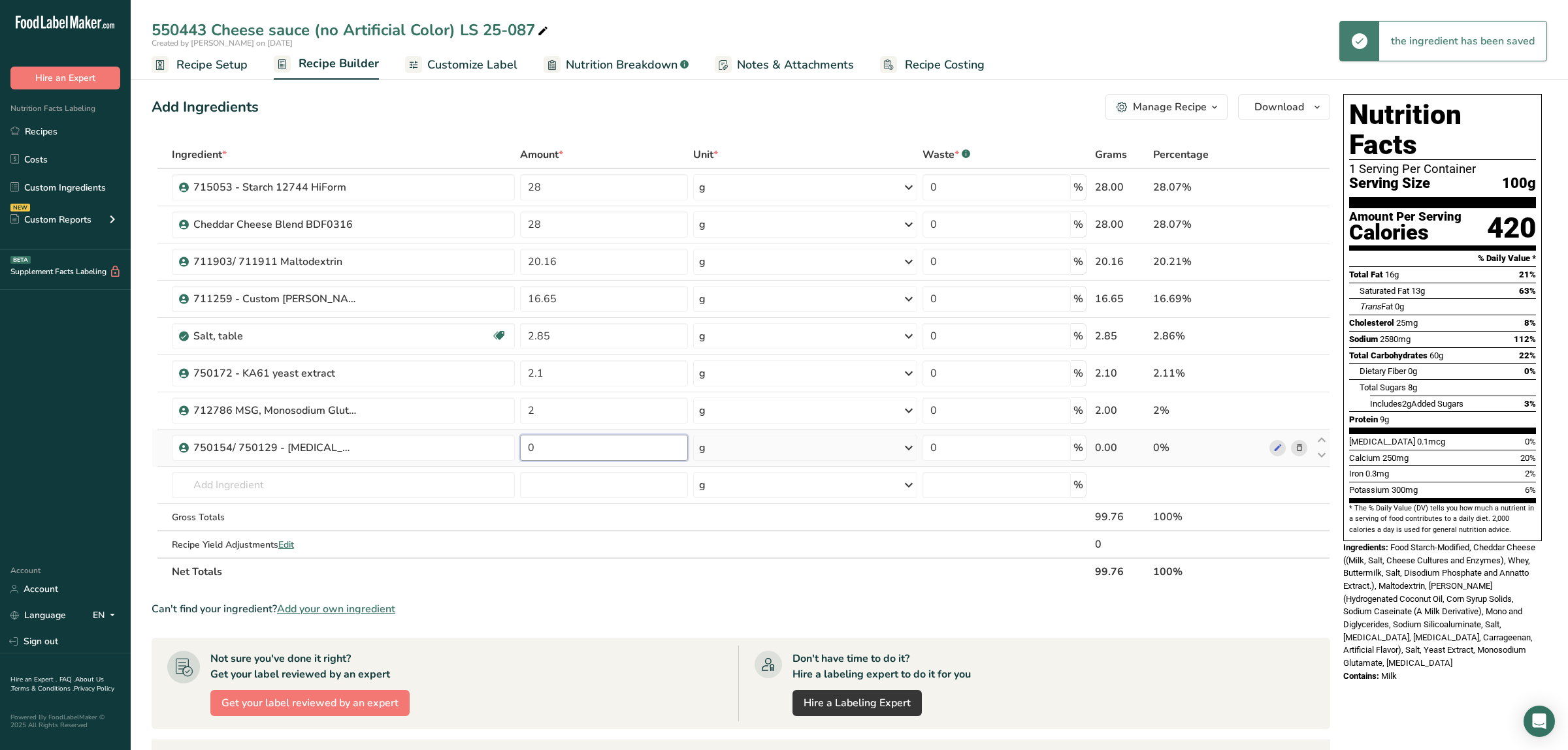
drag, startPoint x: 544, startPoint y: 449, endPoint x: 493, endPoint y: 450, distance: 51.0
click at [520, 450] on input "0" at bounding box center [603, 447] width 168 height 26
type input "0.25"
click at [1463, 673] on div "Nutrition Facts 1 Serving Per Container Serving Size 100g Amount Per Serving Ca…" at bounding box center [1442, 567] width 209 height 957
click at [584, 262] on input "20.16" at bounding box center [603, 261] width 168 height 26
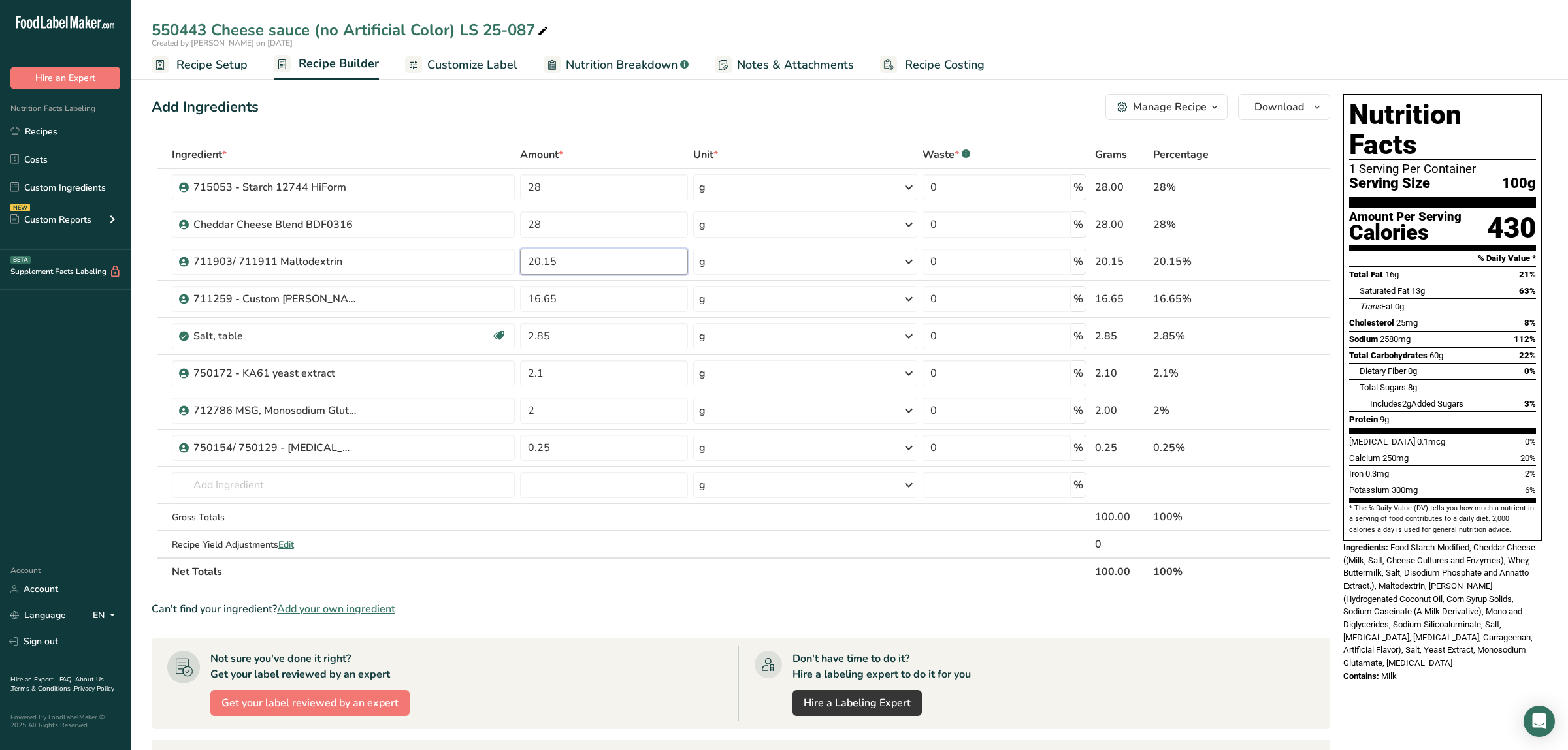
type input "20.15"
click at [1440, 592] on span "Food Starch-Modified, Cheddar Cheese ((Milk, Salt, Cheese Cultures and Enzymes)…" at bounding box center [1439, 605] width 192 height 125
click at [181, 25] on div "550443 Cheese sauce (no Artificial Color) LS 25-087" at bounding box center [351, 30] width 399 height 24
click at [181, 25] on input "550443 Cheese sauce (no Artificial Color) LS 25-087" at bounding box center [849, 30] width 1395 height 24
click at [474, 59] on span "Customize Label" at bounding box center [472, 65] width 90 height 18
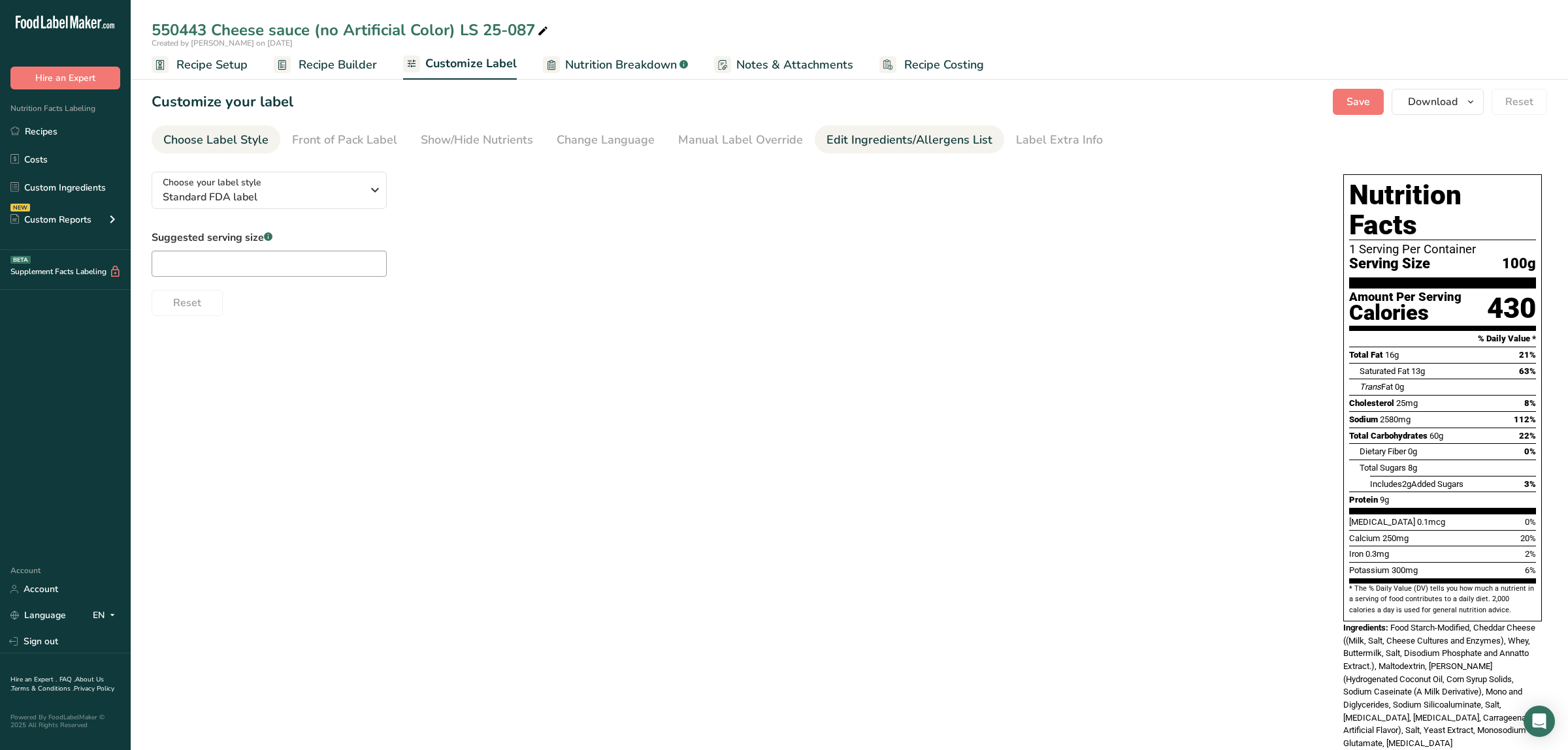
click at [876, 140] on div "Edit Ingredients/Allergens List" at bounding box center [909, 140] width 166 height 18
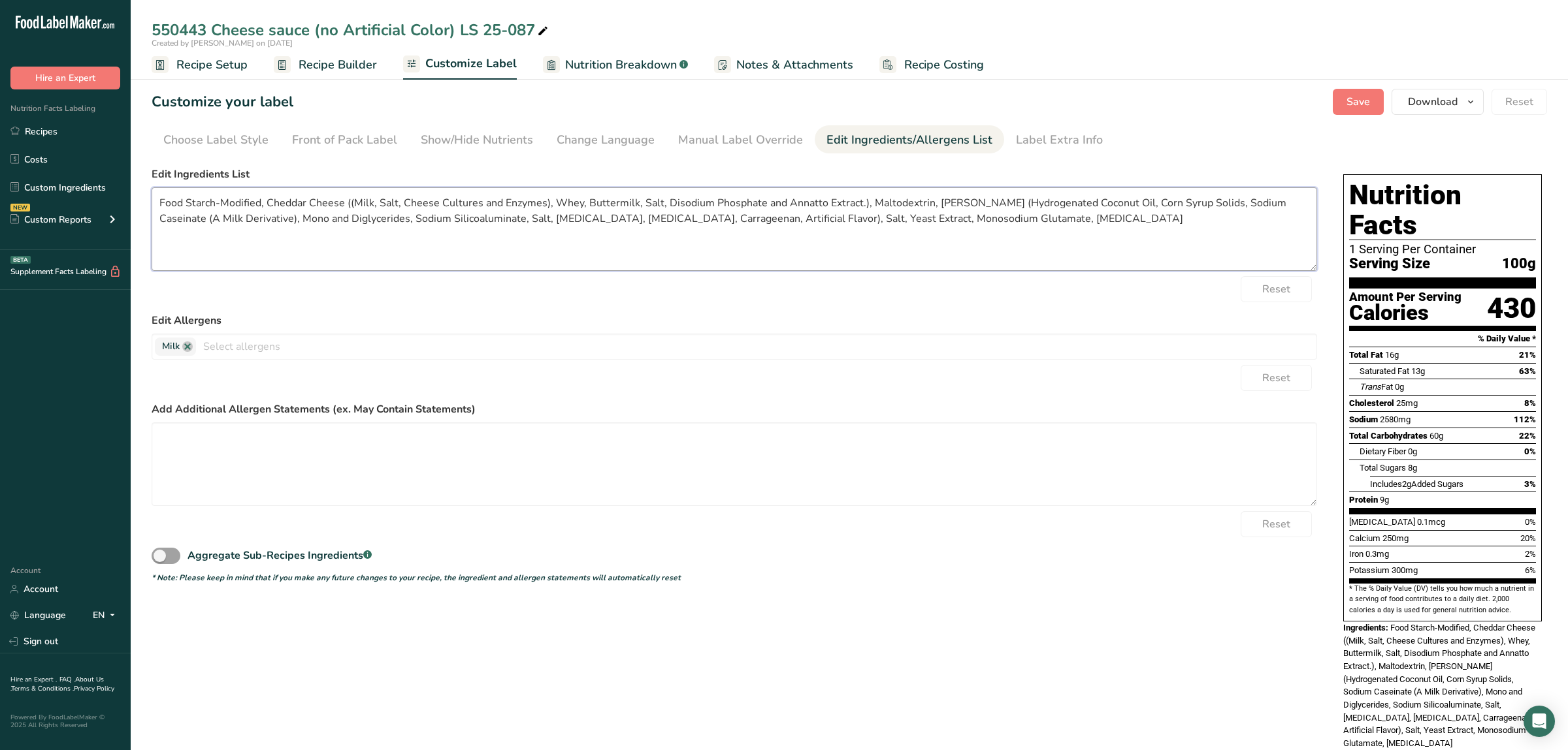
drag, startPoint x: 1048, startPoint y: 213, endPoint x: -175, endPoint y: 131, distance: 1225.7
click at [152, 187] on textarea "Food Starch-Modified, Cheddar Cheese ((Milk, Salt, Cheese Cultures and Enzymes)…" at bounding box center [734, 229] width 1165 height 83
paste textarea "Cheese Powder (Cheddar Cheese (Pasteurized Milk, Cheese Cultures, Salt, Enzymes…"
drag, startPoint x: 324, startPoint y: 234, endPoint x: 564, endPoint y: 238, distance: 240.0
click at [564, 238] on textarea "Cheese Powder (Cheddar Cheese (Pasteurized Milk, Cheese Cultures, Salt, Enzymes…" at bounding box center [734, 229] width 1165 height 83
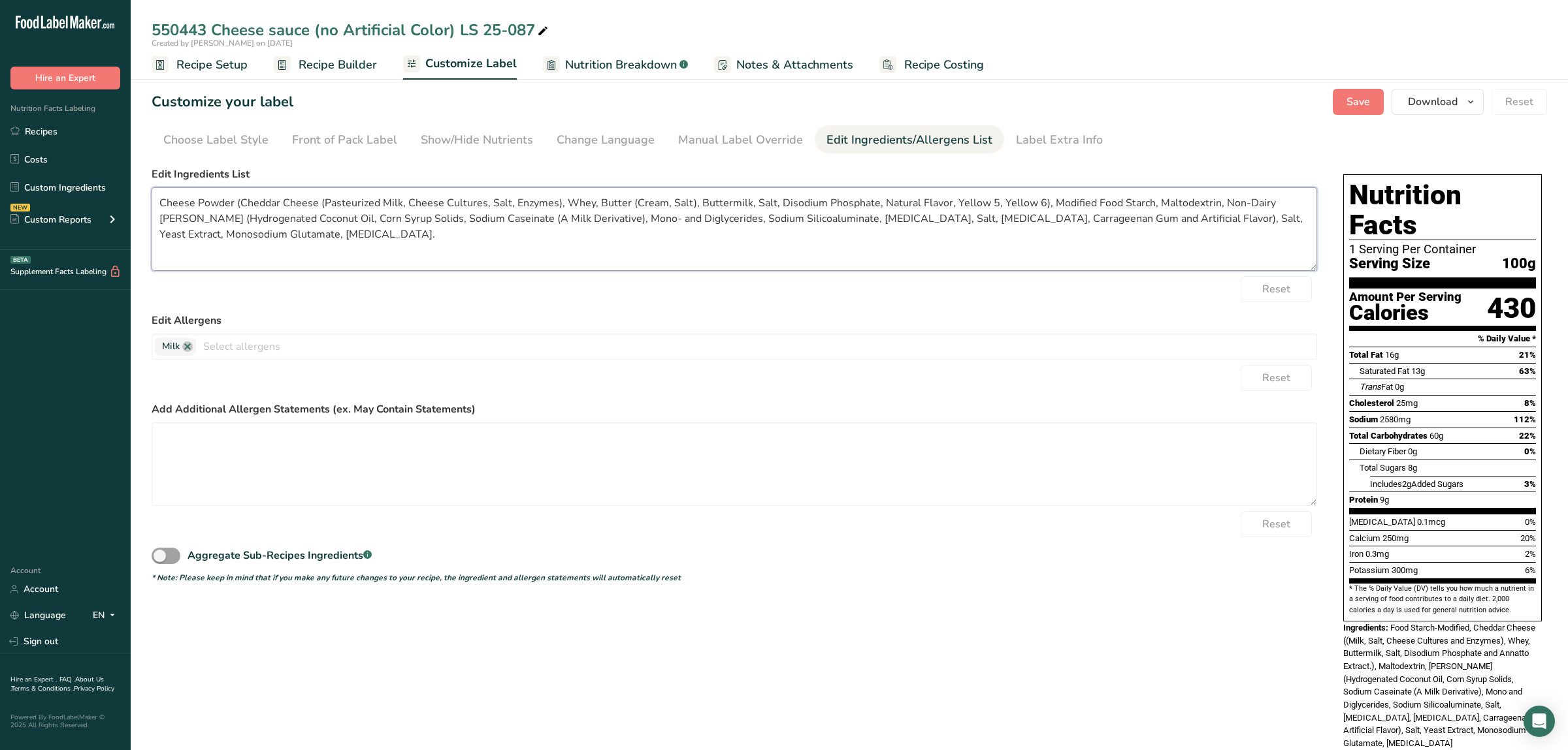
click at [313, 212] on textarea "Cheese Powder (Cheddar Cheese (Pasteurized Milk, Cheese Cultures, Salt, Enzymes…" at bounding box center [734, 229] width 1165 height 83
drag, startPoint x: 239, startPoint y: 202, endPoint x: 1032, endPoint y: 202, distance: 793.0
click at [1032, 202] on textarea "Cheese Powder (Cheddar Cheese (Pasteurized Milk, Cheese Cultures, Salt, Enzymes…" at bounding box center [734, 229] width 1165 height 83
paste textarea "(Milk, Salt, Cheese Cultures and Enzymes), Whey, Buttermilk, Salt, Disodium Pho…"
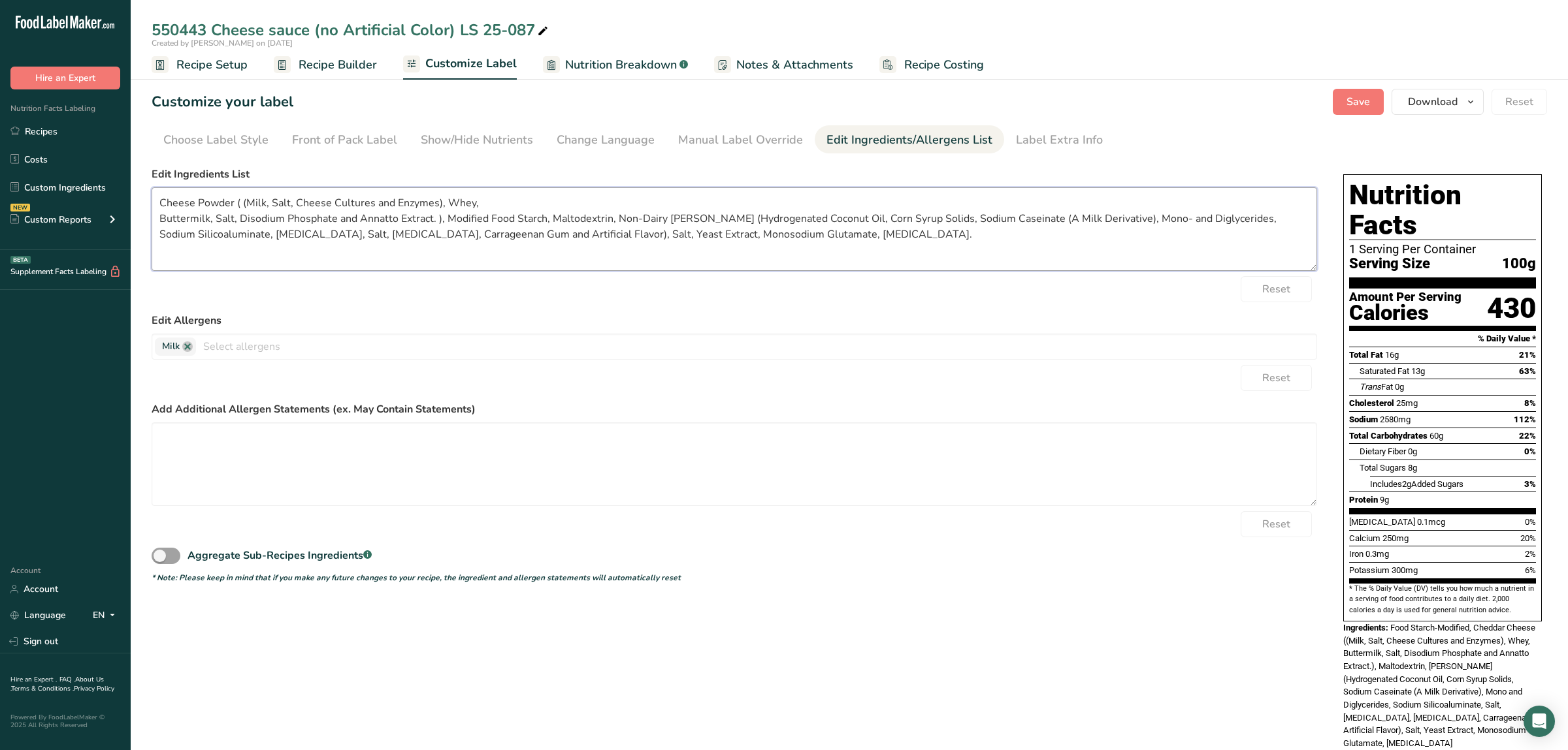
click at [162, 218] on textarea "Cheese Powder ( (Milk, Salt, Cheese Cultures and Enzymes), Whey, Buttermilk, Sa…" at bounding box center [734, 229] width 1165 height 83
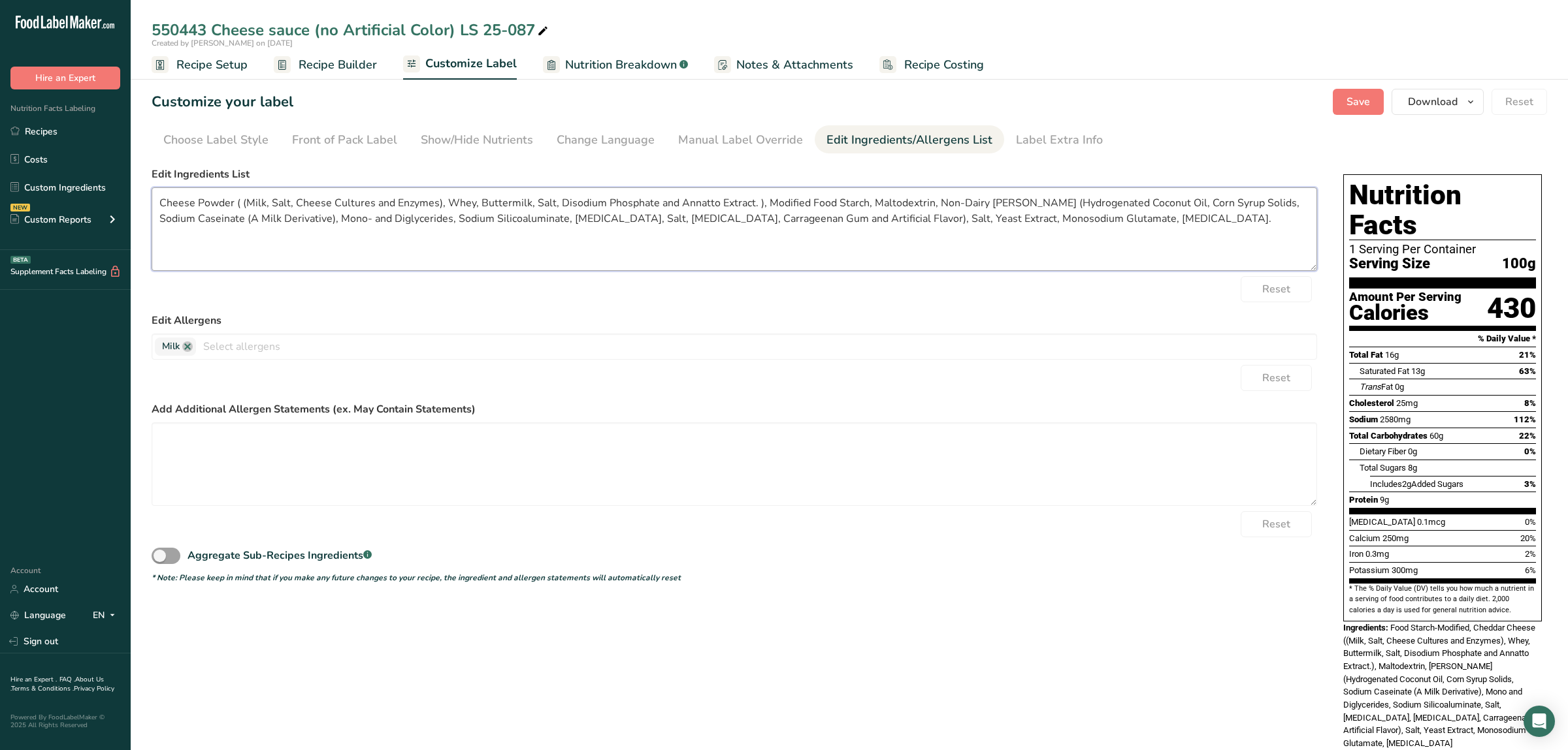
click at [753, 203] on textarea "Cheese Powder ( (Milk, Salt, Cheese Cultures and Enzymes), Whey, Buttermilk, Sa…" at bounding box center [734, 229] width 1165 height 83
type textarea "Cheese Powder ( (Milk, Salt, Cheese Cultures and Enzymes), Whey, Buttermilk, Sa…"
click at [1359, 108] on span "Save" at bounding box center [1358, 102] width 24 height 16
click at [1368, 154] on section "Customize your label Save Download Choose what to show on your downloaded label…" at bounding box center [849, 432] width 1437 height 729
click at [1361, 97] on span "Save" at bounding box center [1358, 102] width 24 height 16
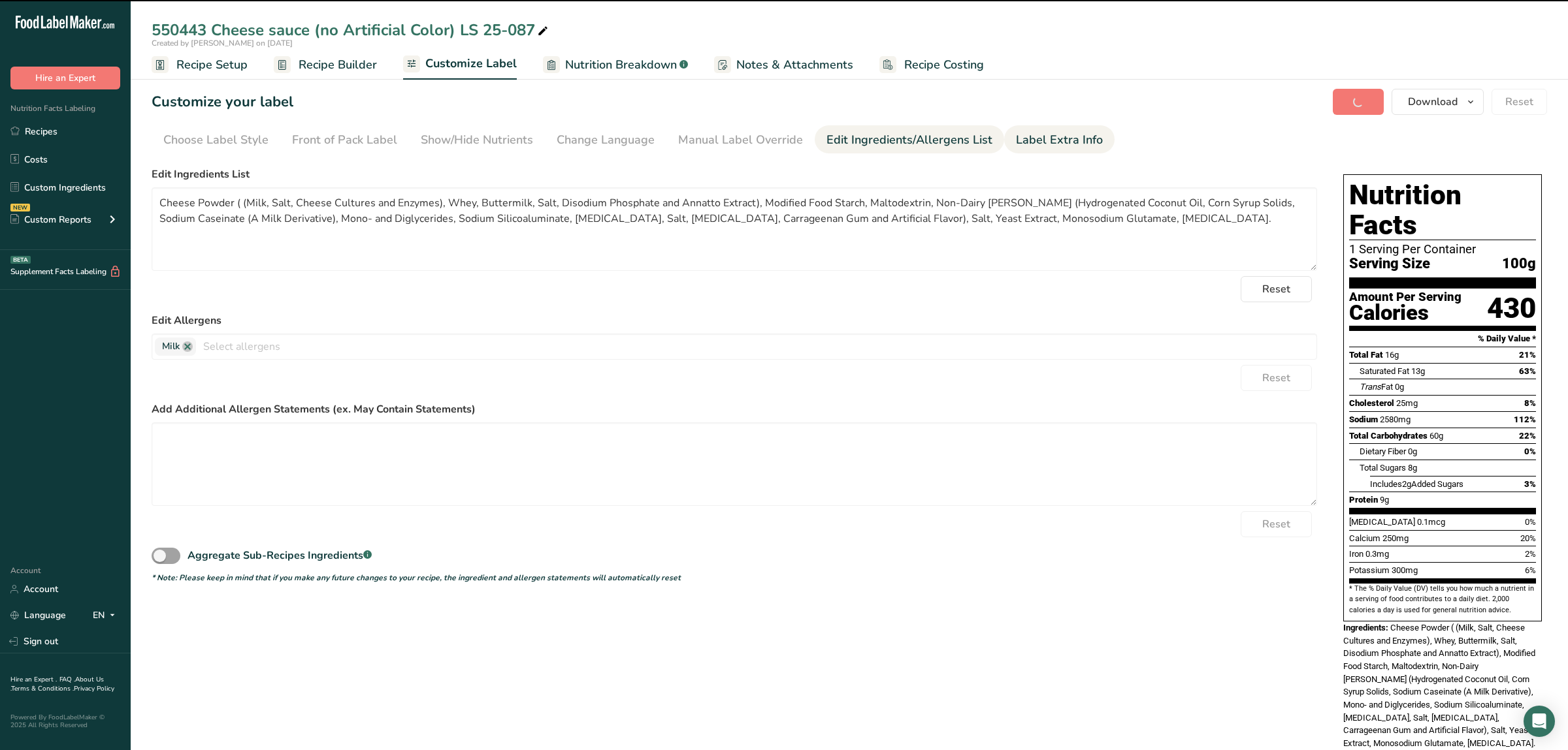
click at [1038, 143] on div "Label Extra Info" at bounding box center [1059, 140] width 87 height 18
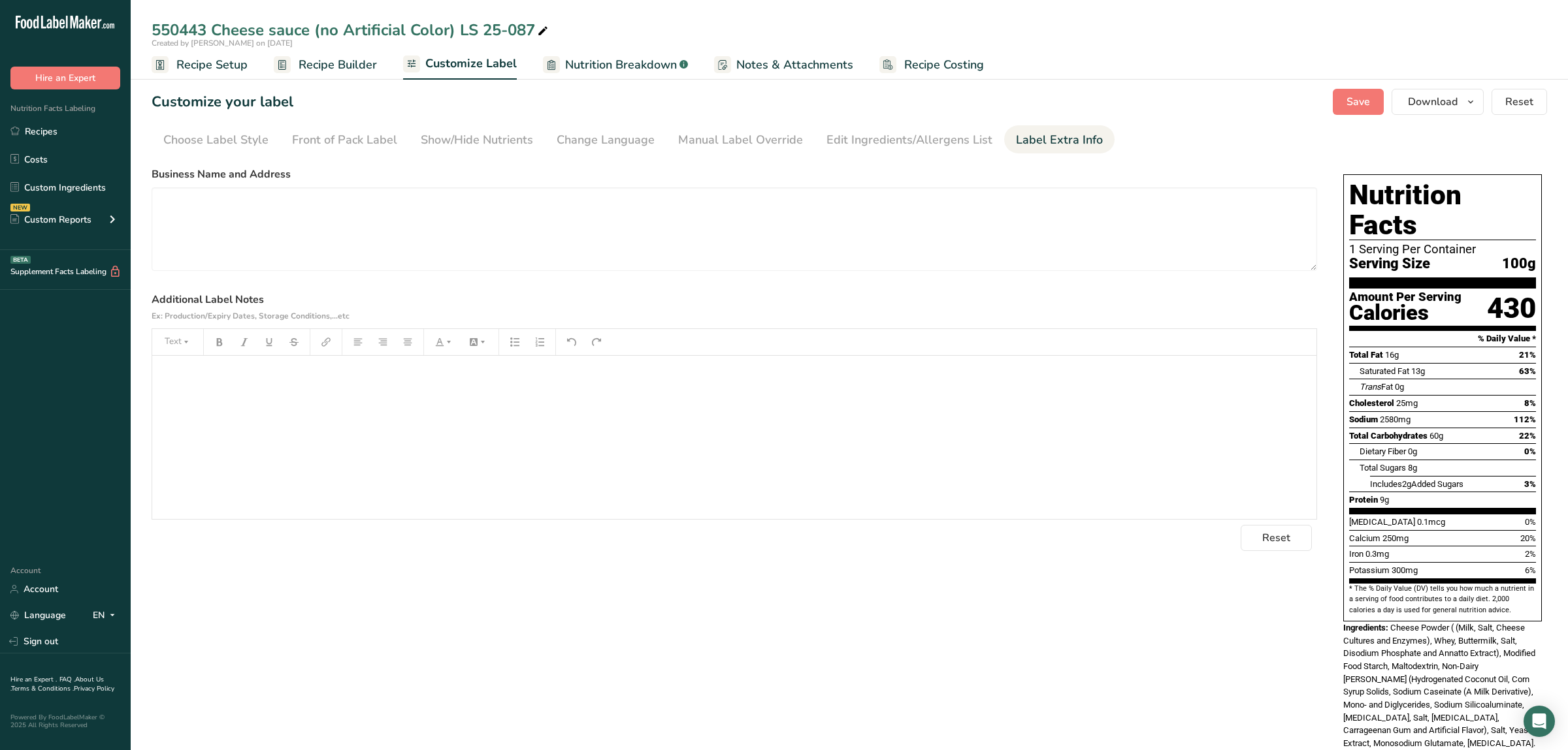
click at [338, 61] on span "Recipe Builder" at bounding box center [338, 65] width 78 height 18
